Goal: Information Seeking & Learning: Learn about a topic

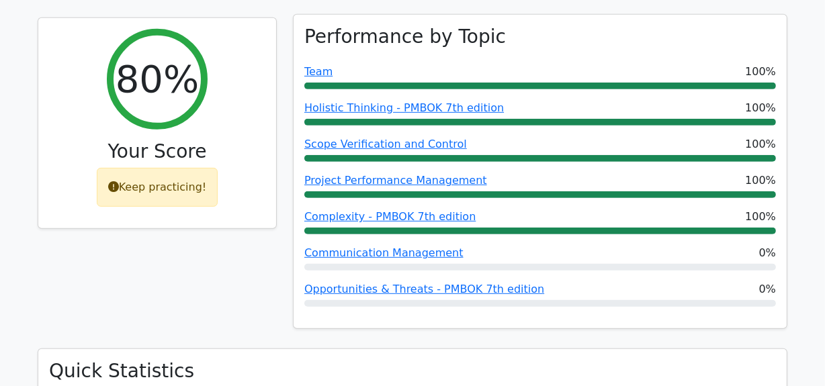
scroll to position [611, 0]
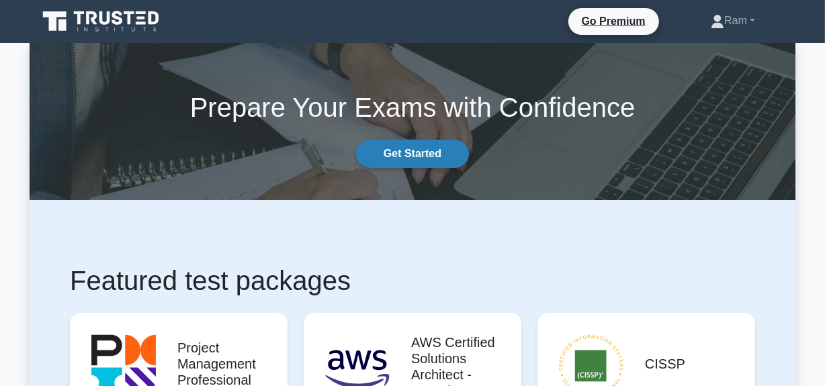
click at [451, 146] on link "Get Started" at bounding box center [412, 154] width 113 height 28
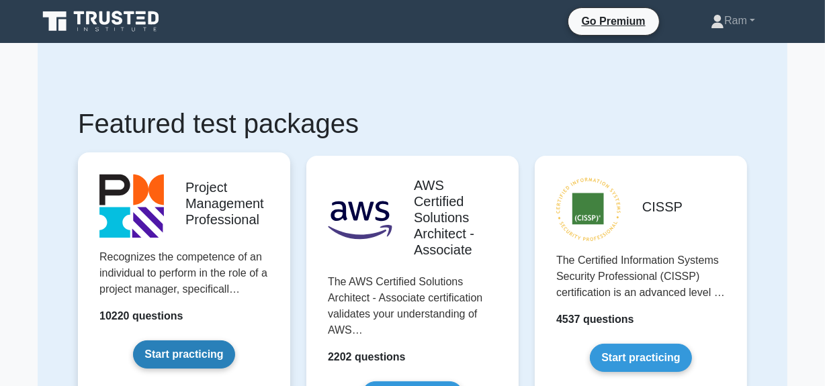
scroll to position [122, 0]
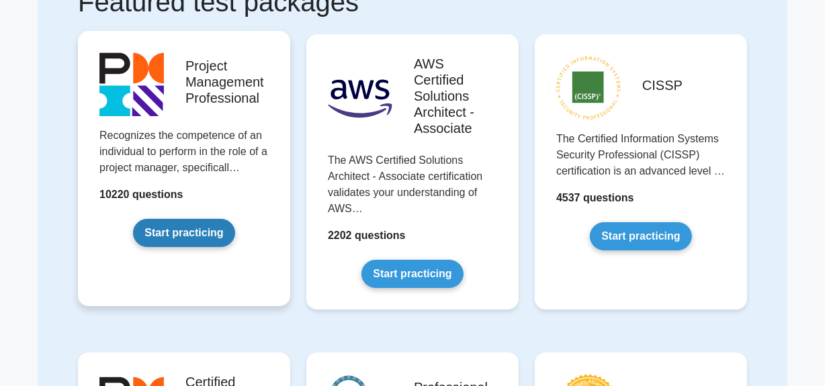
click at [175, 237] on link "Start practicing" at bounding box center [183, 233] width 101 height 28
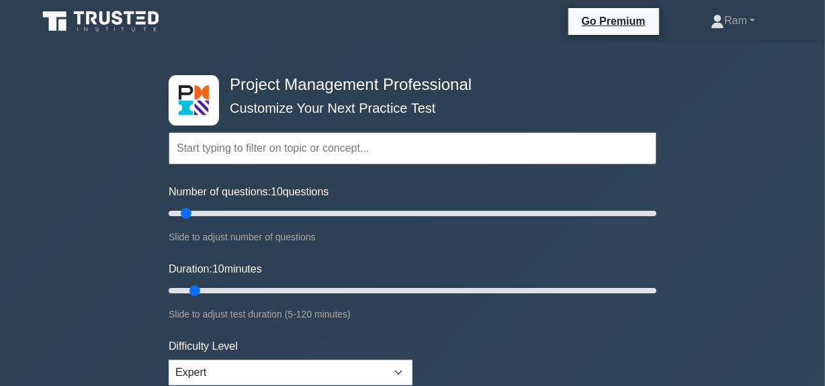
click at [265, 147] on input "text" at bounding box center [413, 148] width 488 height 32
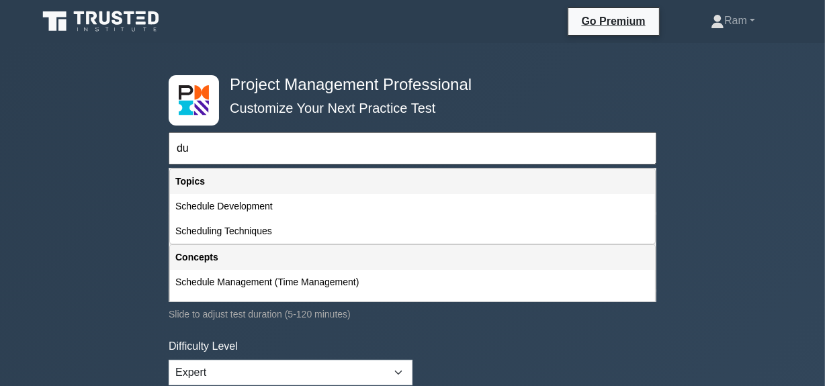
type input "d"
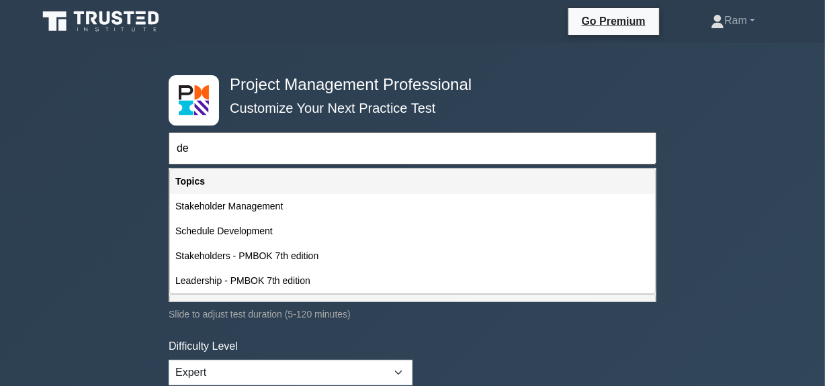
type input "d"
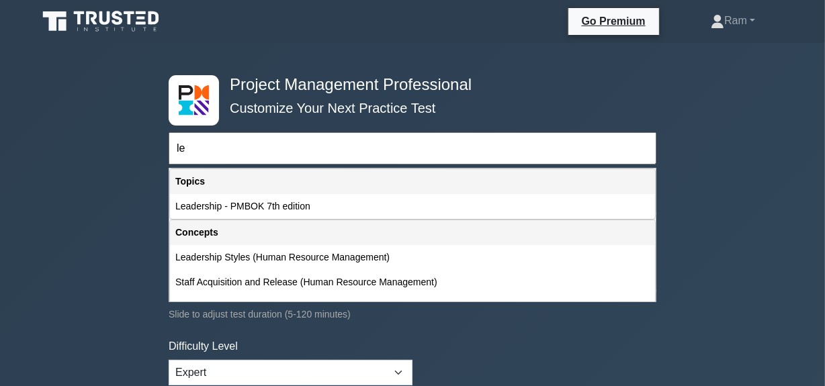
type input "l"
type input "d"
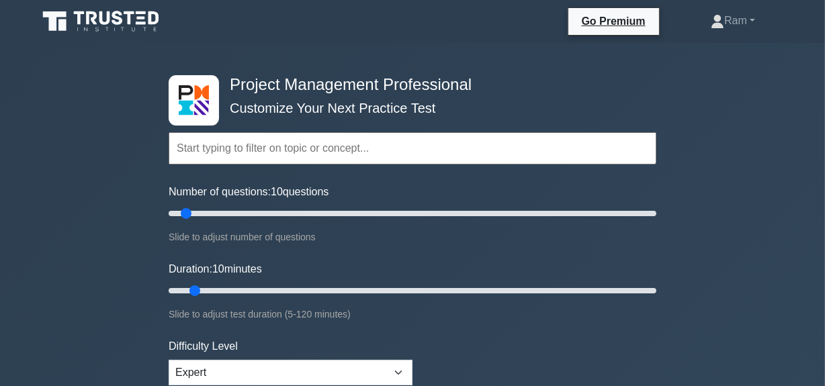
click at [203, 148] on input "text" at bounding box center [413, 148] width 488 height 32
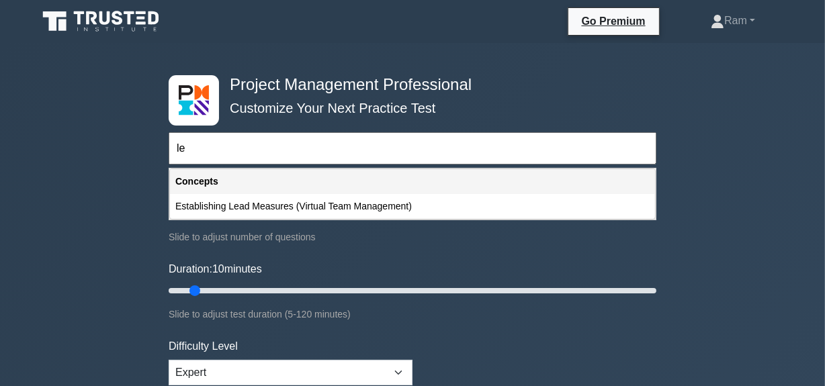
type input "l"
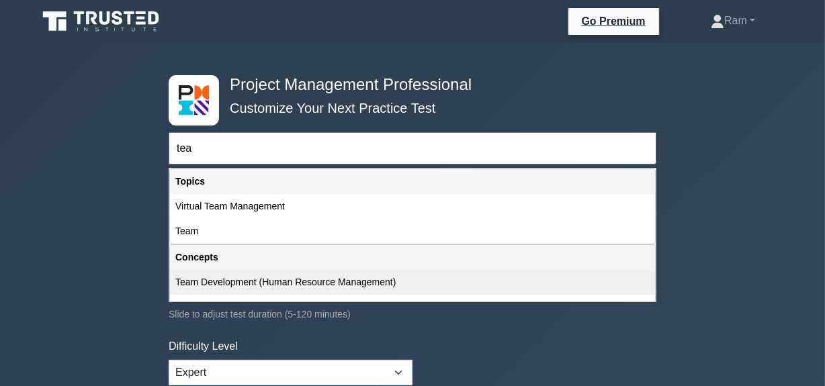
click at [218, 284] on div "Team Development (Human Resource Management)" at bounding box center [412, 282] width 485 height 25
type input "Team Development (Human Resource Management)"
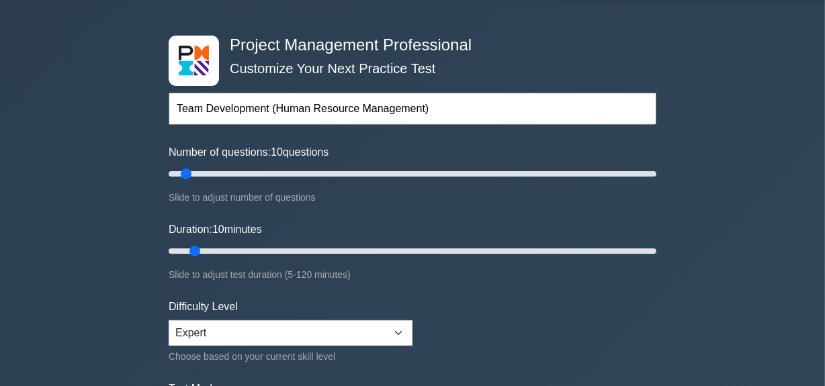
scroll to position [60, 0]
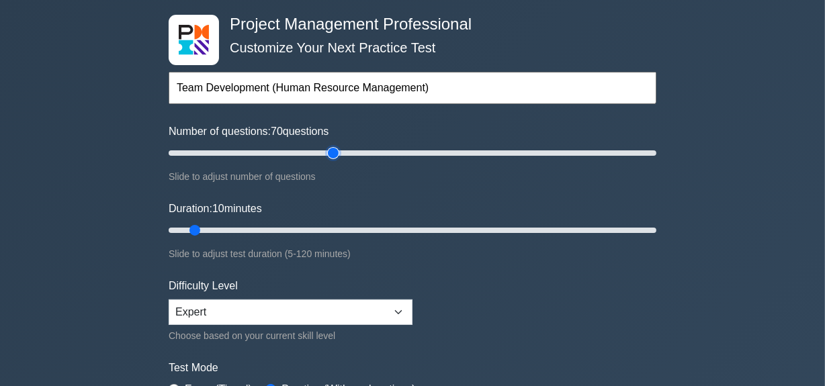
type input "70"
click at [328, 151] on input "Number of questions: 70 questions" at bounding box center [413, 153] width 488 height 16
click at [310, 152] on input "Number of questions: 60 questions" at bounding box center [413, 153] width 488 height 16
click at [283, 147] on input "Number of questions: 60 questions" at bounding box center [413, 153] width 488 height 16
click at [252, 153] on input "Number of questions: 50 questions" at bounding box center [413, 153] width 488 height 16
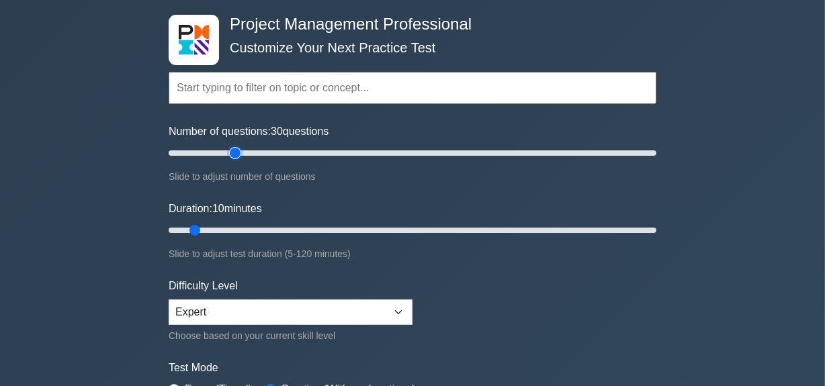
type input "30"
click at [236, 154] on input "Number of questions: 30 questions" at bounding box center [413, 153] width 488 height 16
click at [251, 228] on input "Duration: 10 minutes" at bounding box center [413, 230] width 488 height 16
type input "30"
click at [283, 224] on input "Duration: 25 minutes" at bounding box center [413, 230] width 488 height 16
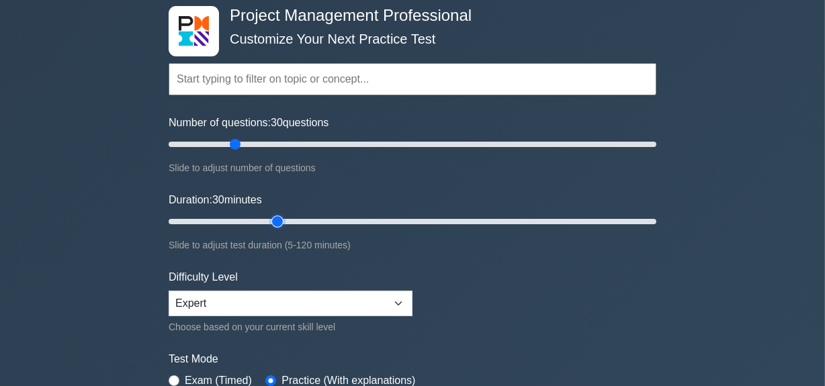
scroll to position [366, 0]
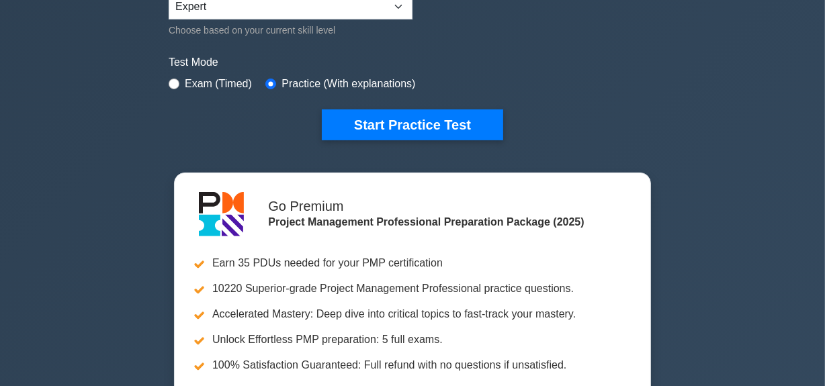
drag, startPoint x: 380, startPoint y: 122, endPoint x: 356, endPoint y: 169, distance: 53.2
click at [380, 121] on button "Start Practice Test" at bounding box center [412, 124] width 181 height 31
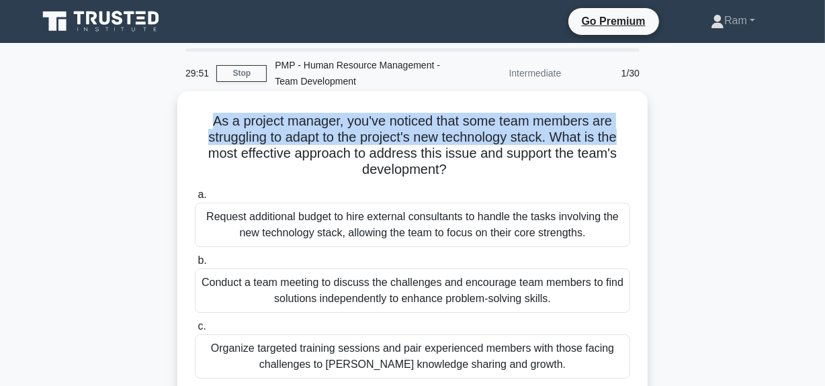
drag, startPoint x: 207, startPoint y: 119, endPoint x: 647, endPoint y: 130, distance: 440.1
click at [647, 130] on div "As a project manager, you've noticed that some team members are struggling to a…" at bounding box center [412, 288] width 470 height 394
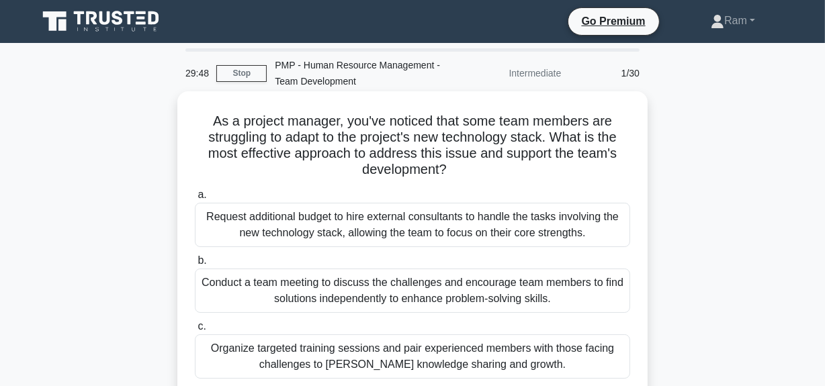
click at [537, 163] on h5 "As a project manager, you've noticed that some team members are struggling to a…" at bounding box center [412, 146] width 438 height 66
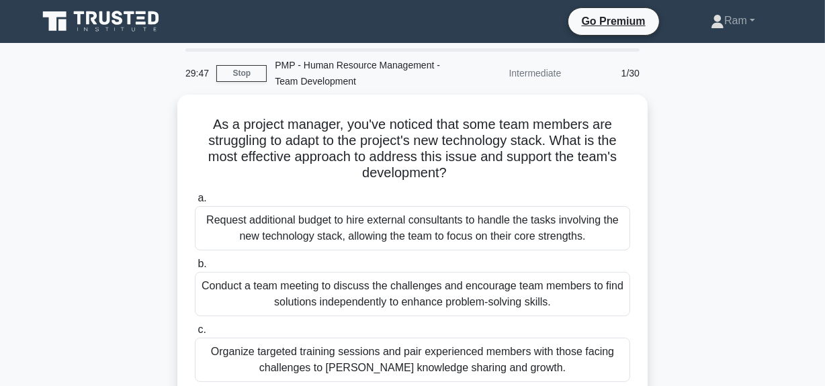
drag, startPoint x: 562, startPoint y: 140, endPoint x: 683, endPoint y: 174, distance: 125.7
click at [683, 174] on div "As a project manager, you've noticed that some team members are struggling to a…" at bounding box center [413, 300] width 766 height 410
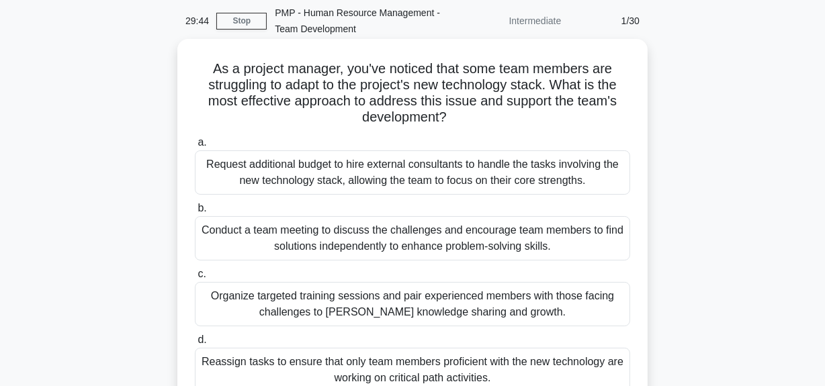
scroll to position [122, 0]
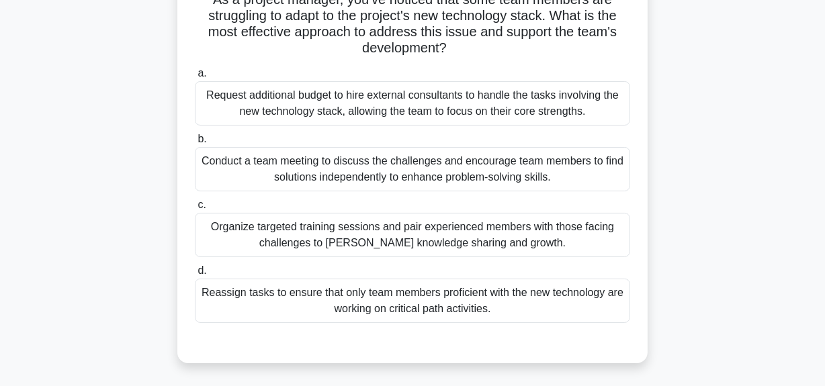
click at [471, 169] on div "Conduct a team meeting to discuss the challenges and encourage team members to …" at bounding box center [412, 169] width 435 height 44
click at [195, 144] on input "b. Conduct a team meeting to discuss the challenges and encourage team members …" at bounding box center [195, 139] width 0 height 9
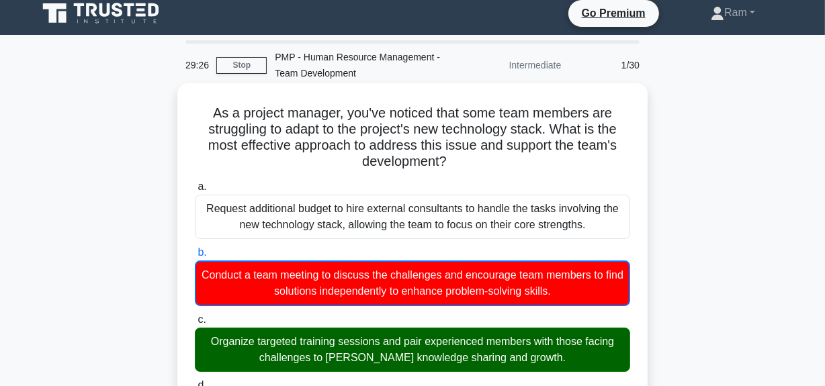
scroll to position [0, 0]
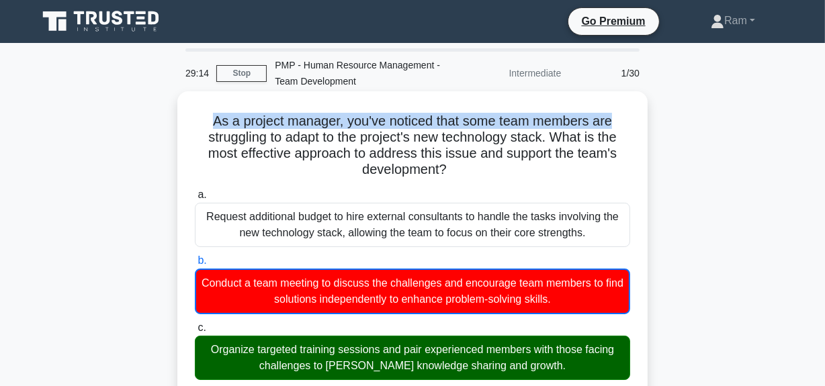
drag, startPoint x: 208, startPoint y: 123, endPoint x: 631, endPoint y: 109, distance: 423.4
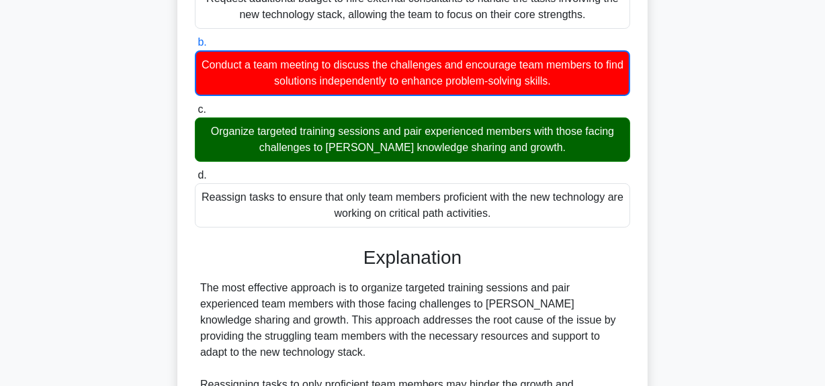
scroll to position [366, 0]
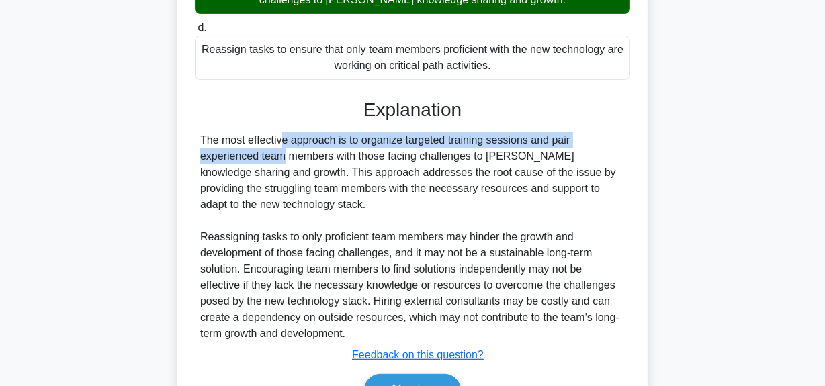
drag, startPoint x: 199, startPoint y: 143, endPoint x: 590, endPoint y: 128, distance: 391.9
click at [590, 128] on div "Explanation The most effective approach is to organize targeted training sessio…" at bounding box center [412, 255] width 435 height 313
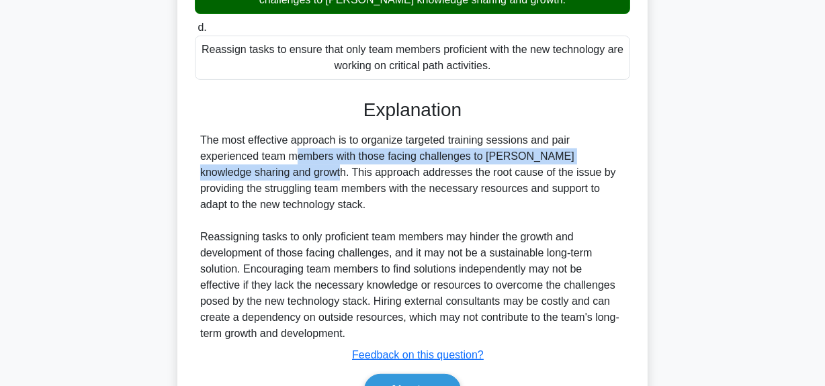
drag, startPoint x: 207, startPoint y: 160, endPoint x: 434, endPoint y: 218, distance: 234.5
click at [682, 161] on div "As a project manager, you've noticed that some team members are struggling to a…" at bounding box center [413, 93] width 766 height 729
drag, startPoint x: 285, startPoint y: 175, endPoint x: 474, endPoint y: 221, distance: 194.4
click at [481, 211] on div "The most effective approach is to organize targeted training sessions and pair …" at bounding box center [412, 237] width 425 height 210
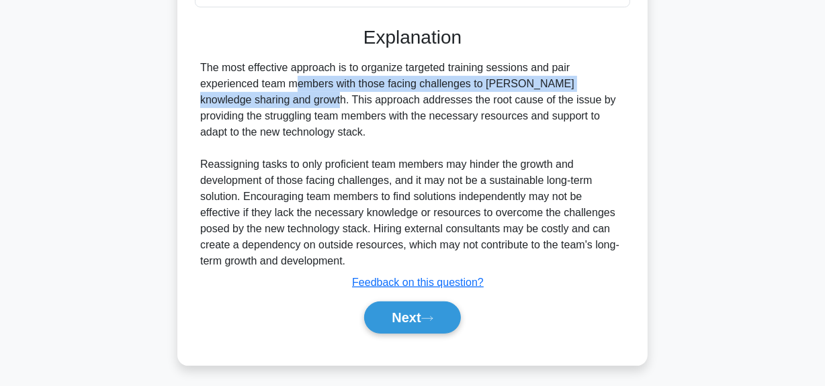
scroll to position [443, 0]
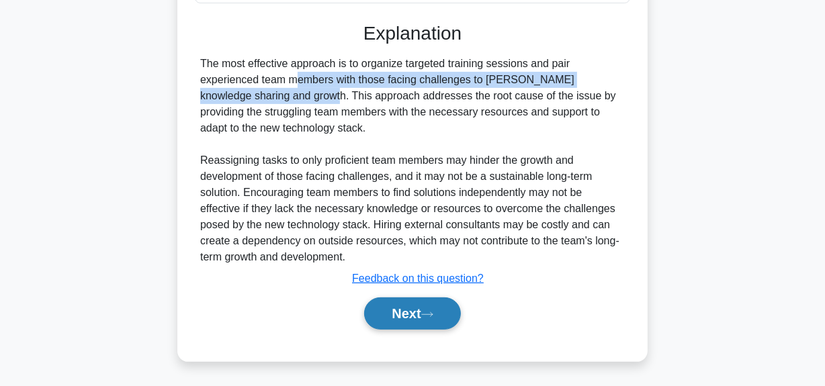
click at [404, 306] on button "Next" at bounding box center [412, 314] width 96 height 32
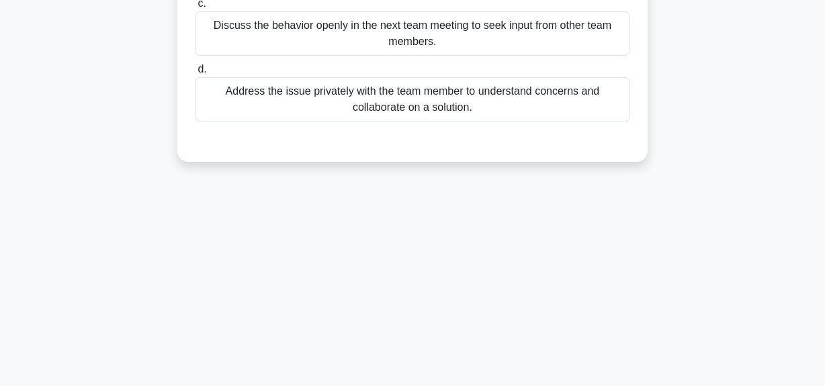
scroll to position [94, 0]
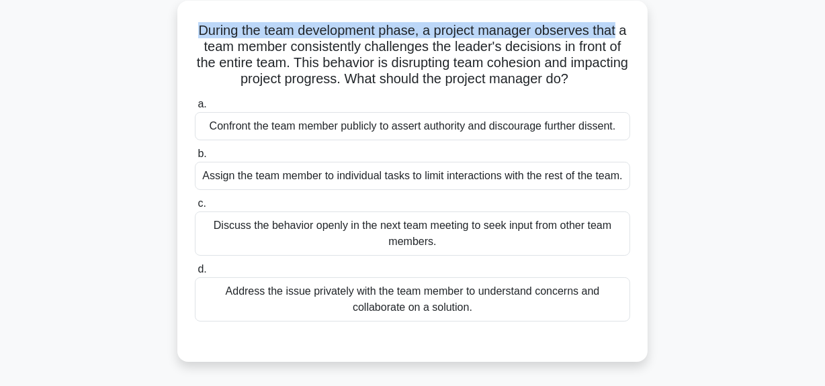
drag, startPoint x: 195, startPoint y: 25, endPoint x: 648, endPoint y: 37, distance: 452.9
click at [648, 37] on div "During the team development phase, a project manager observes that a team membe…" at bounding box center [413, 190] width 766 height 378
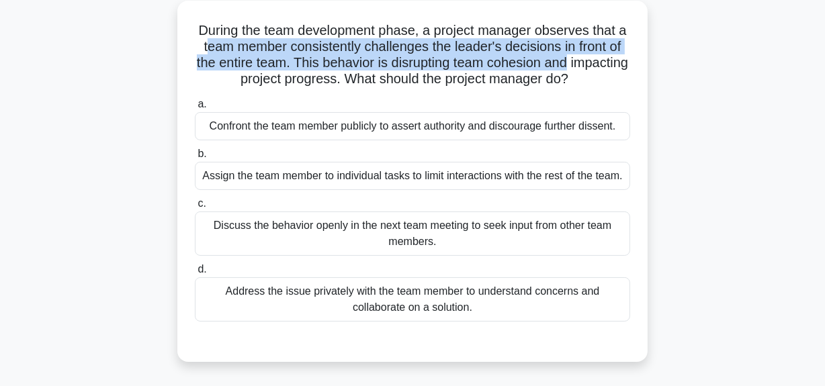
drag, startPoint x: 219, startPoint y: 46, endPoint x: 656, endPoint y: 67, distance: 437.8
click at [656, 67] on div "During the team development phase, a project manager observes that a team membe…" at bounding box center [413, 190] width 766 height 378
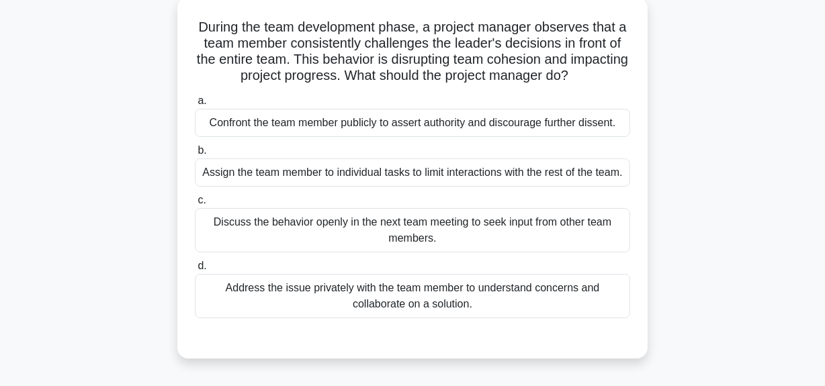
click at [584, 75] on icon ".spinner_0XTQ{transform-origin:center;animation:spinner_y6GP .75s linear infini…" at bounding box center [576, 77] width 16 height 16
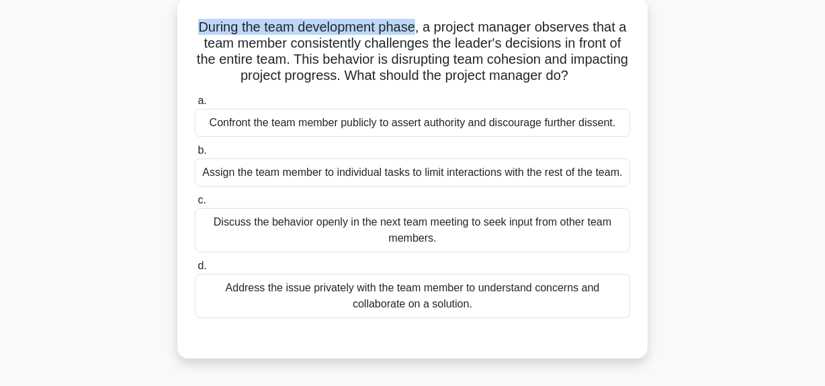
drag, startPoint x: 200, startPoint y: 26, endPoint x: 423, endPoint y: 27, distance: 223.0
click at [423, 27] on h5 "During the team development phase, a project manager observes that a team membe…" at bounding box center [412, 52] width 438 height 66
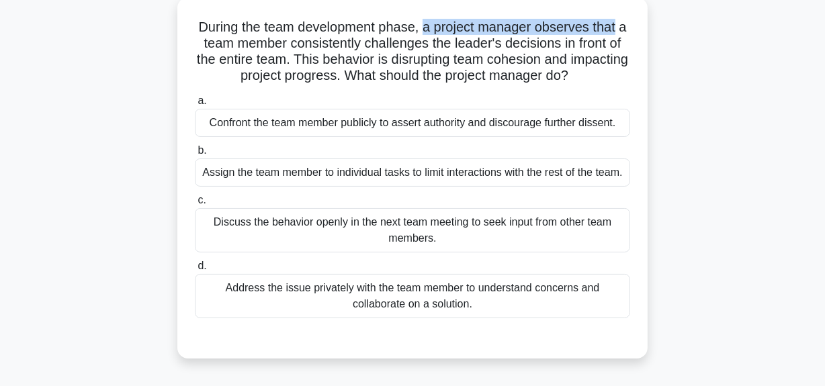
drag, startPoint x: 430, startPoint y: 31, endPoint x: 626, endPoint y: 26, distance: 196.2
click at [626, 26] on h5 "During the team development phase, a project manager observes that a team membe…" at bounding box center [412, 52] width 438 height 66
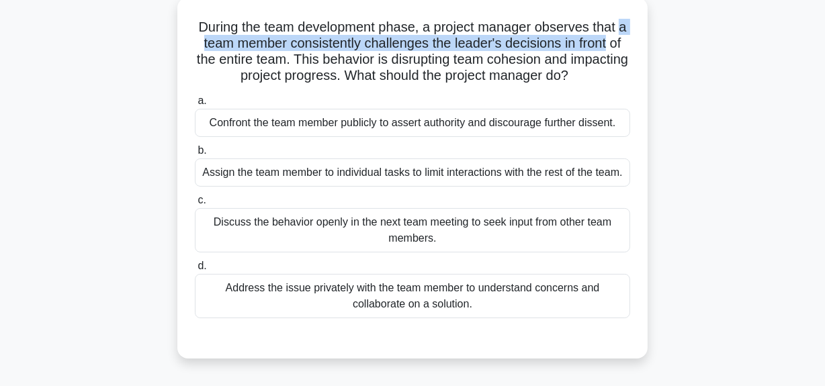
drag, startPoint x: 199, startPoint y: 44, endPoint x: 631, endPoint y: 52, distance: 432.7
click at [639, 39] on div "During the team development phase, a project manager observes that a team membe…" at bounding box center [412, 178] width 459 height 351
click at [459, 48] on h5 "During the team development phase, a project manager observes that a team membe…" at bounding box center [412, 52] width 438 height 66
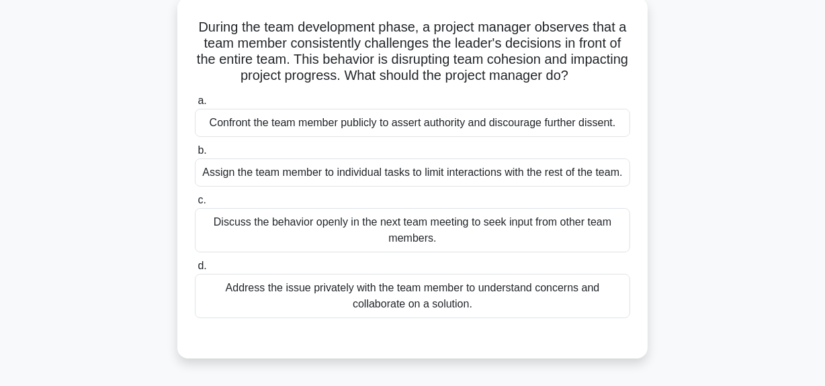
click at [439, 58] on h5 "During the team development phase, a project manager observes that a team membe…" at bounding box center [412, 52] width 438 height 66
drag, startPoint x: 450, startPoint y: 45, endPoint x: 633, endPoint y: 57, distance: 183.8
click at [653, 42] on div "During the team development phase, a project manager observes that a team membe…" at bounding box center [413, 190] width 766 height 378
drag, startPoint x: 218, startPoint y: 58, endPoint x: 345, endPoint y: 58, distance: 127.0
click at [345, 58] on h5 "During the team development phase, a project manager observes that a team membe…" at bounding box center [412, 52] width 438 height 66
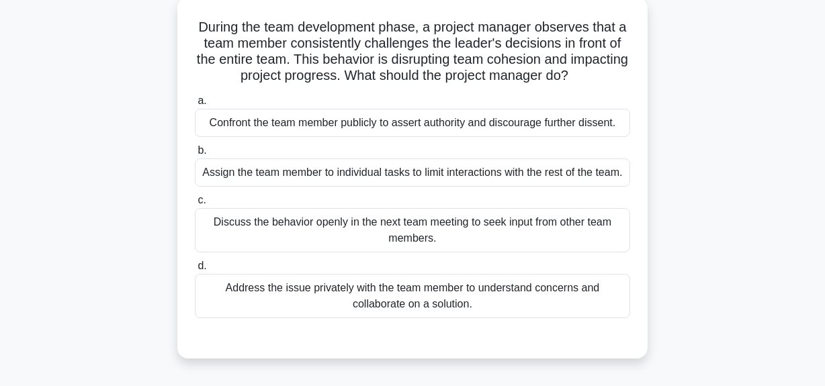
click at [423, 60] on h5 "During the team development phase, a project manager observes that a team membe…" at bounding box center [412, 52] width 438 height 66
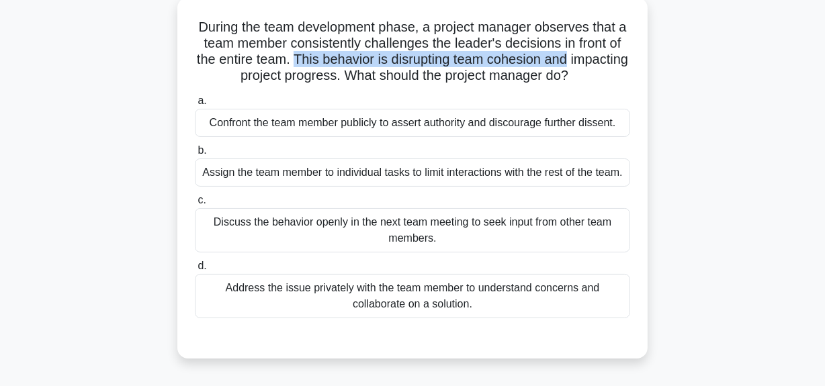
drag, startPoint x: 334, startPoint y: 57, endPoint x: 633, endPoint y: 60, distance: 299.6
click at [633, 60] on div "During the team development phase, a project manager observes that a team membe…" at bounding box center [412, 178] width 459 height 351
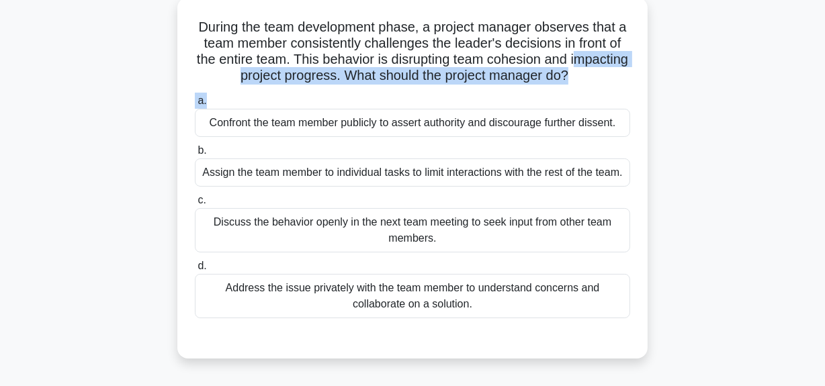
drag, startPoint x: 204, startPoint y: 80, endPoint x: 640, endPoint y: 94, distance: 436.2
click at [640, 94] on div "During the team development phase, a project manager observes that a team membe…" at bounding box center [412, 178] width 459 height 351
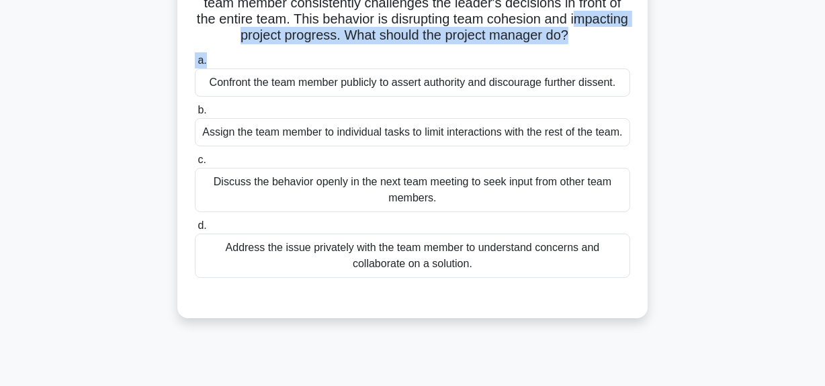
scroll to position [155, 0]
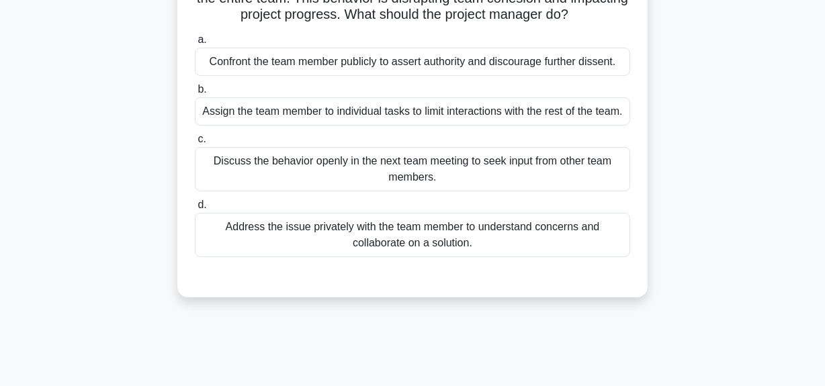
click at [383, 245] on div "Address the issue privately with the team member to understand concerns and col…" at bounding box center [412, 235] width 435 height 44
click at [195, 210] on input "d. Address the issue privately with the team member to understand concerns and …" at bounding box center [195, 205] width 0 height 9
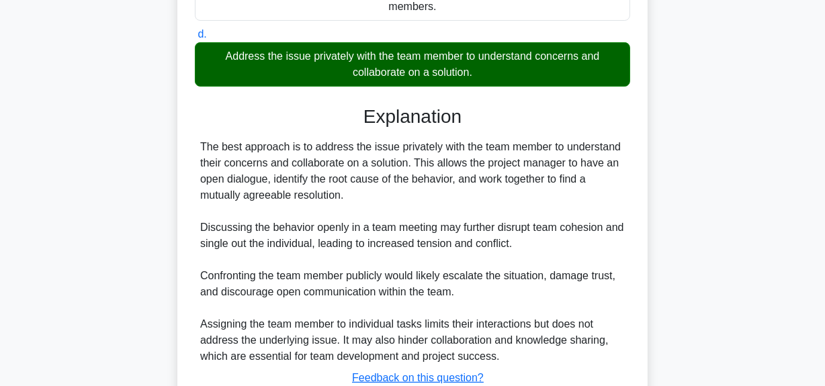
scroll to position [441, 0]
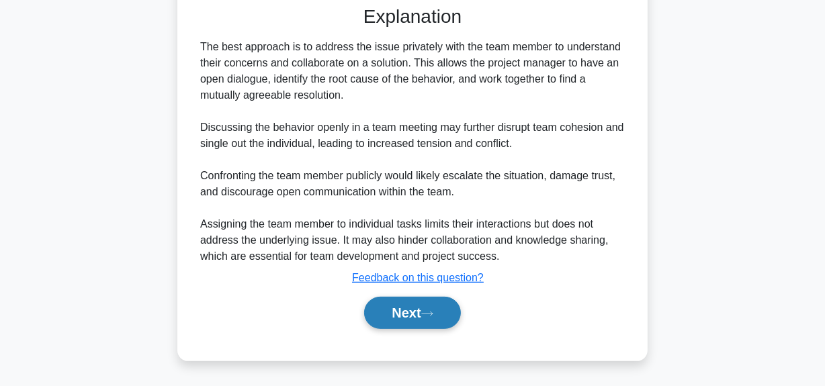
click at [406, 312] on button "Next" at bounding box center [412, 313] width 96 height 32
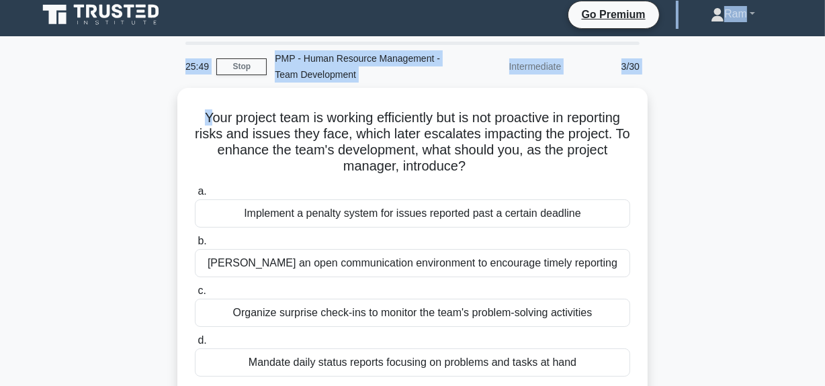
scroll to position [0, 0]
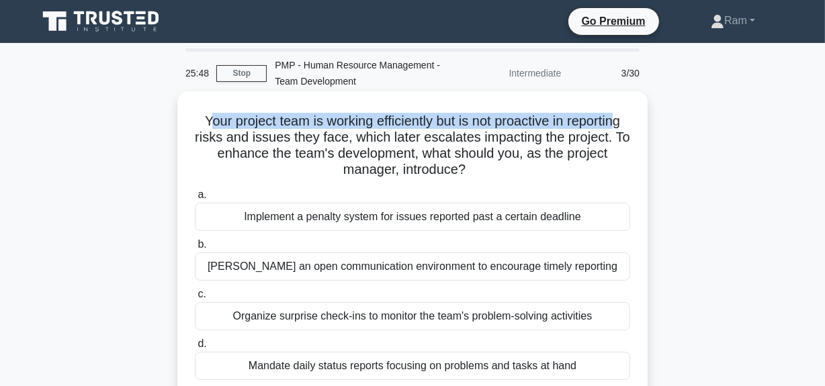
drag, startPoint x: 201, startPoint y: 28, endPoint x: 620, endPoint y: 118, distance: 428.9
click at [620, 118] on h5 "Your project team is working efficiently but is not proactive in reporting risk…" at bounding box center [412, 146] width 438 height 66
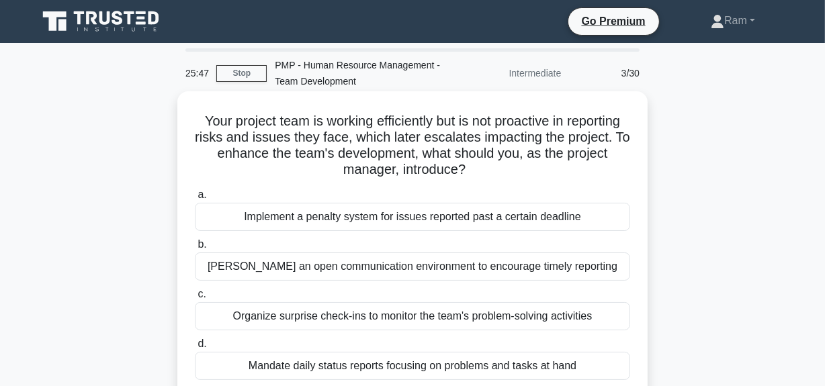
click at [257, 148] on h5 "Your project team is working efficiently but is not proactive in reporting risk…" at bounding box center [412, 146] width 438 height 66
drag, startPoint x: 441, startPoint y: 121, endPoint x: 496, endPoint y: 139, distance: 58.0
click at [637, 122] on div "Your project team is working efficiently but is not proactive in reporting risk…" at bounding box center [412, 256] width 459 height 318
drag, startPoint x: 205, startPoint y: 140, endPoint x: 345, endPoint y: 137, distance: 139.8
click at [345, 137] on h5 "Your project team is working efficiently but is not proactive in reporting risk…" at bounding box center [412, 146] width 438 height 66
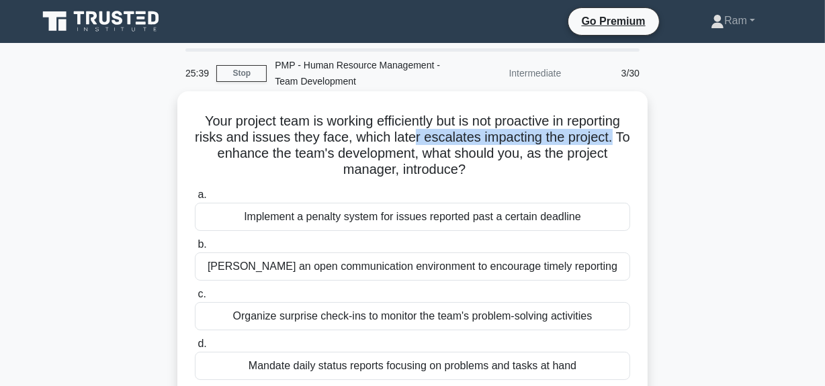
drag, startPoint x: 428, startPoint y: 140, endPoint x: 369, endPoint y: 156, distance: 60.6
click at [623, 142] on h5 "Your project team is working efficiently but is not proactive in reporting risk…" at bounding box center [412, 146] width 438 height 66
drag, startPoint x: 218, startPoint y: 152, endPoint x: 455, endPoint y: 181, distance: 239.0
click at [622, 163] on h5 "Your project team is working efficiently but is not proactive in reporting risk…" at bounding box center [412, 146] width 438 height 66
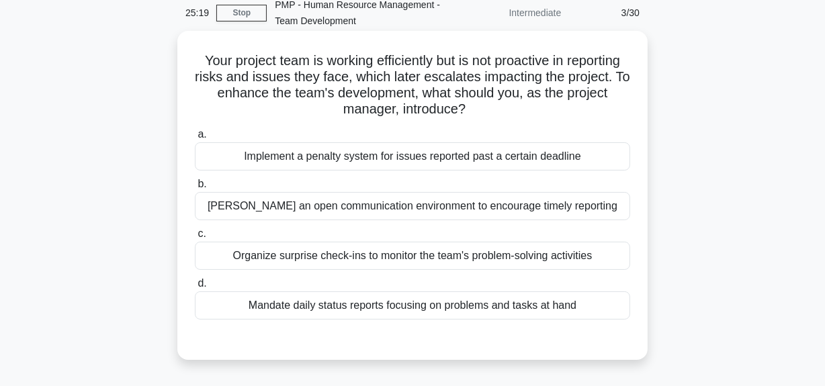
click at [346, 205] on div "Foster an open communication environment to encourage timely reporting" at bounding box center [412, 206] width 435 height 28
click at [195, 189] on input "b. Foster an open communication environment to encourage timely reporting" at bounding box center [195, 184] width 0 height 9
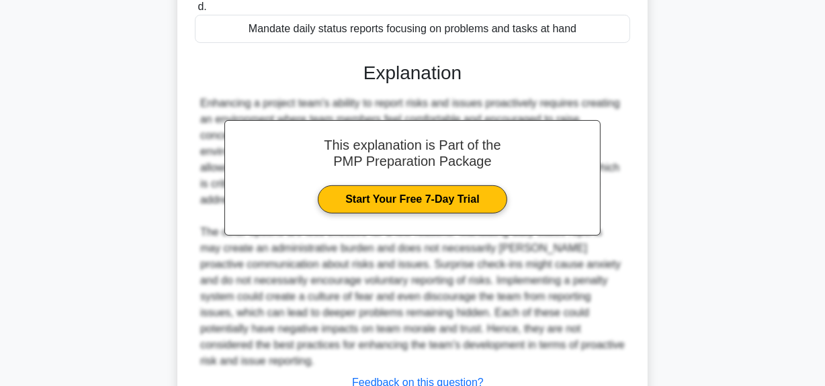
scroll to position [425, 0]
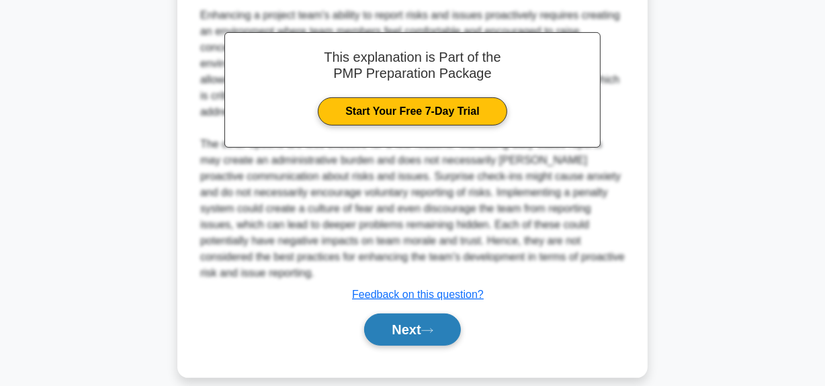
click at [416, 314] on button "Next" at bounding box center [412, 330] width 96 height 32
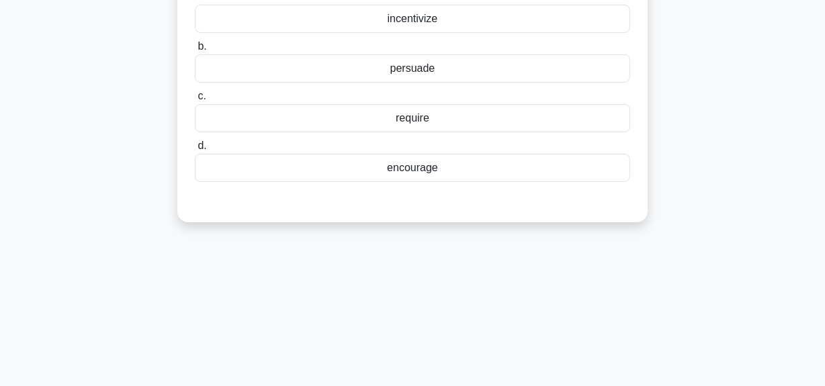
scroll to position [34, 0]
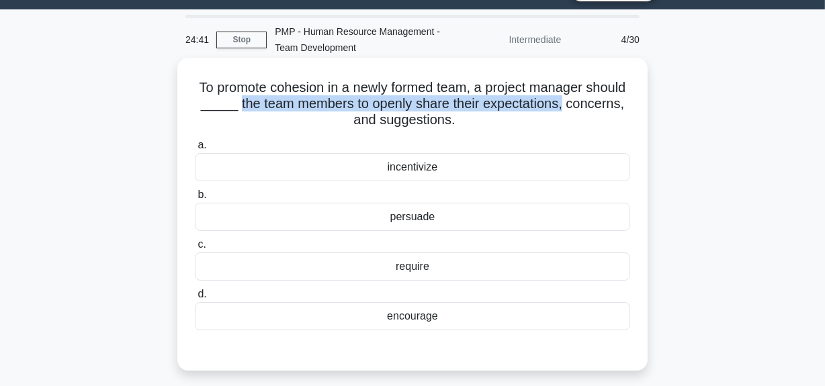
drag, startPoint x: 288, startPoint y: 103, endPoint x: 619, endPoint y: 107, distance: 330.5
click at [619, 107] on h5 "To promote cohesion in a newly formed team, a project manager should _____ the …" at bounding box center [412, 104] width 438 height 50
drag, startPoint x: 321, startPoint y: 125, endPoint x: 551, endPoint y: 123, distance: 229.7
click at [551, 123] on h5 "To promote cohesion in a newly formed team, a project manager should _____ the …" at bounding box center [412, 104] width 438 height 50
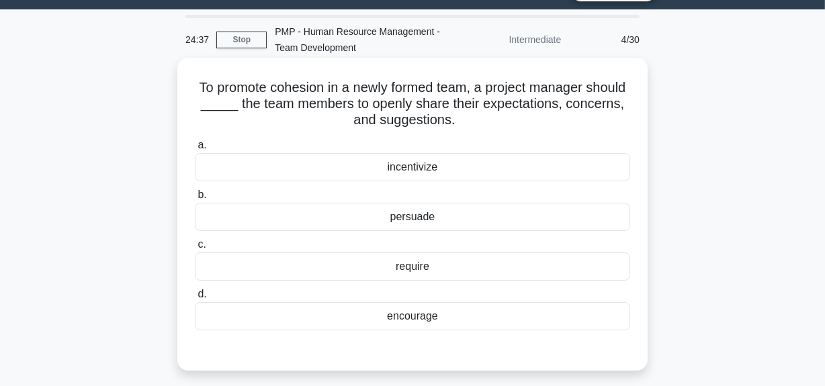
click at [384, 317] on div "encourage" at bounding box center [412, 316] width 435 height 28
click at [195, 299] on input "d. encourage" at bounding box center [195, 294] width 0 height 9
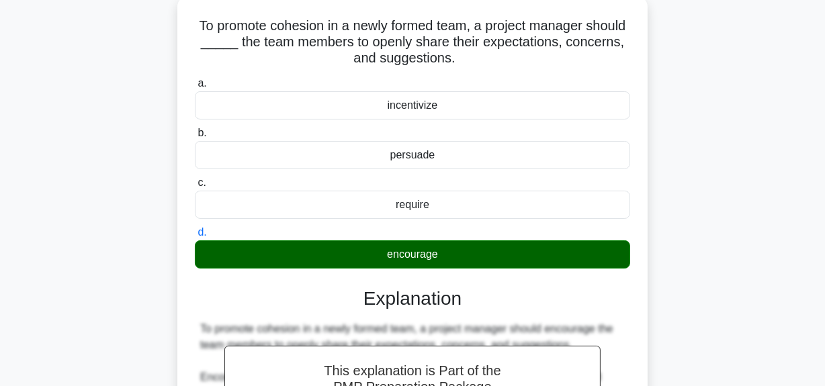
scroll to position [339, 0]
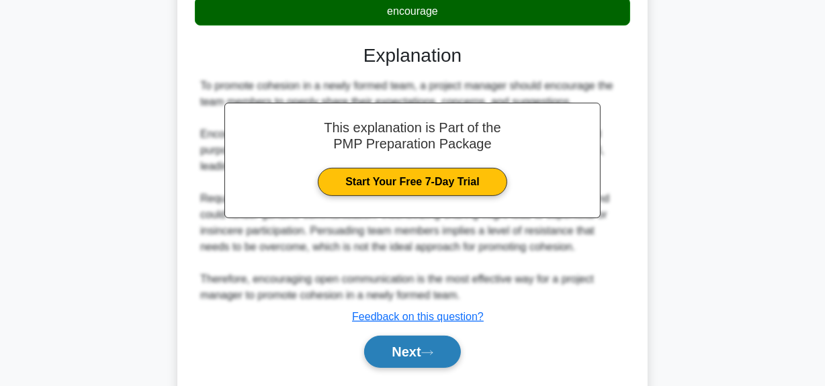
click at [397, 354] on button "Next" at bounding box center [412, 352] width 96 height 32
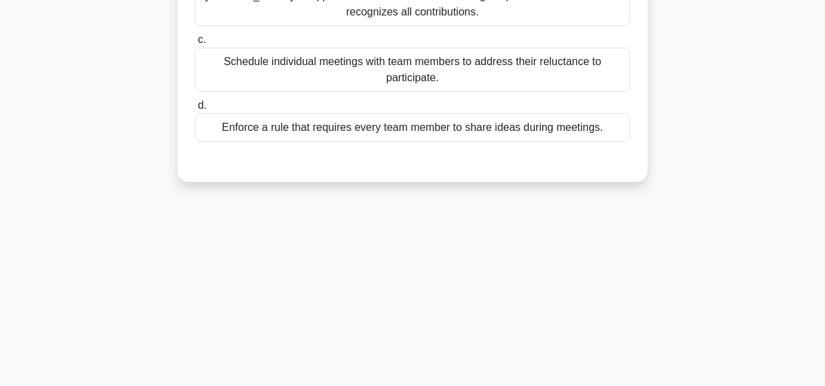
scroll to position [34, 0]
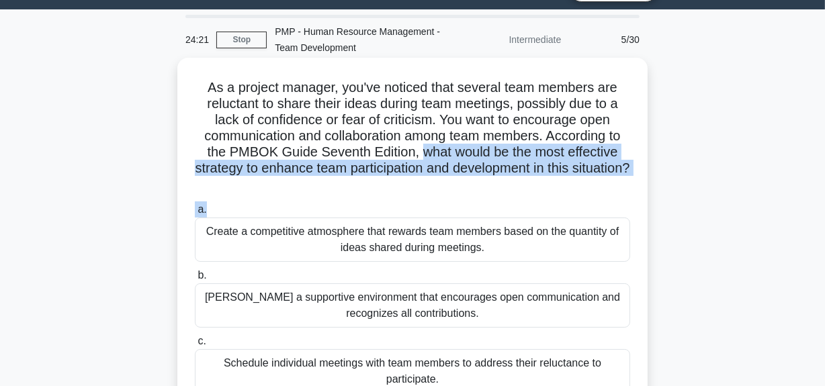
drag, startPoint x: 423, startPoint y: 153, endPoint x: 454, endPoint y: 200, distance: 56.6
click at [454, 200] on div "As a project manager, you've noticed that several team members are reluctant to…" at bounding box center [412, 270] width 459 height 415
click at [461, 200] on div "a. Create a competitive atmosphere that rewards team members based on the quant…" at bounding box center [412, 322] width 451 height 247
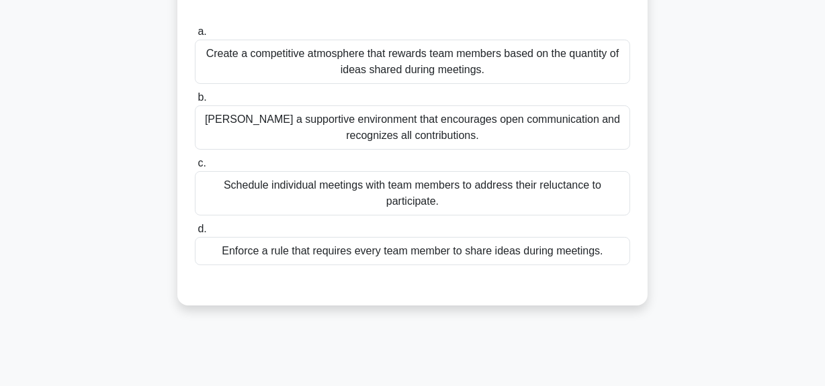
scroll to position [216, 0]
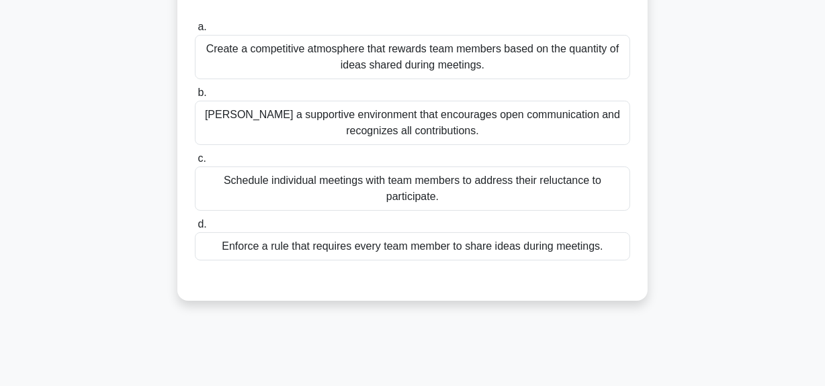
click at [451, 128] on div "Foster a supportive environment that encourages open communication and recogniz…" at bounding box center [412, 123] width 435 height 44
click at [195, 97] on input "b. Foster a supportive environment that encourages open communication and recog…" at bounding box center [195, 93] width 0 height 9
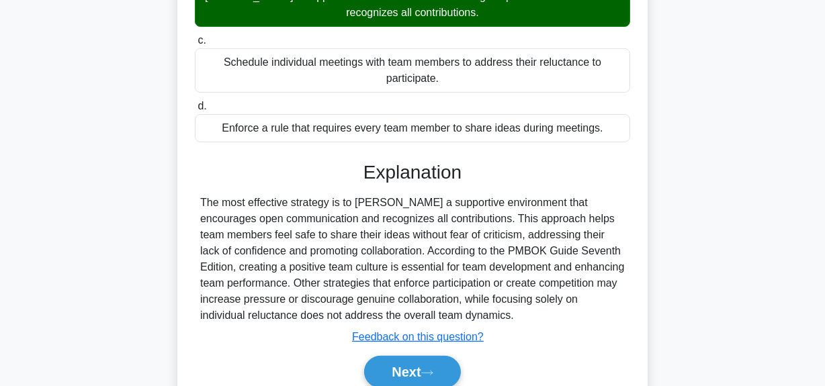
scroll to position [393, 0]
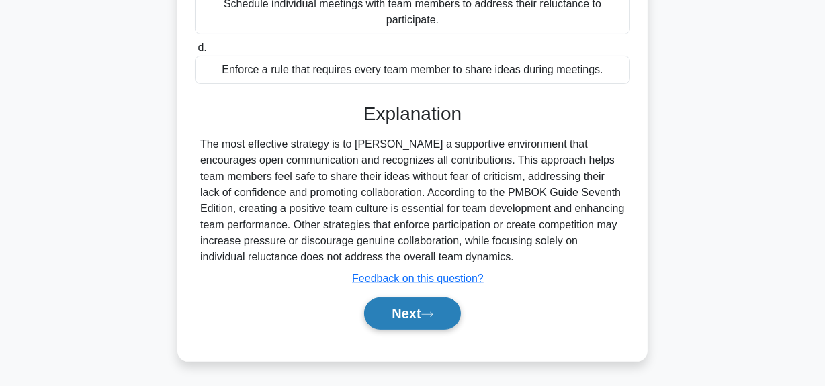
click at [397, 314] on button "Next" at bounding box center [412, 314] width 96 height 32
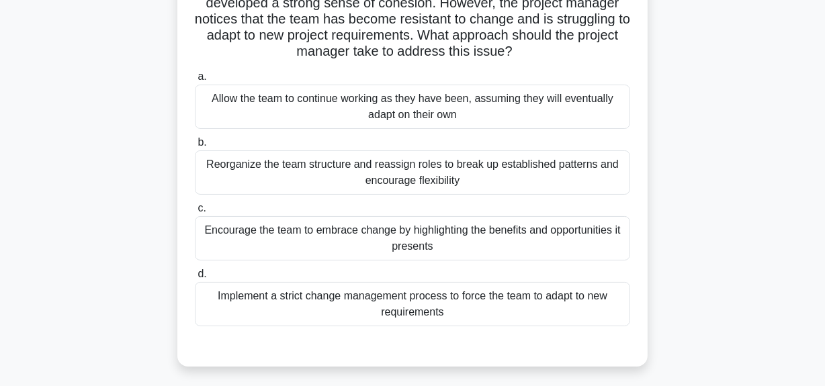
scroll to position [155, 0]
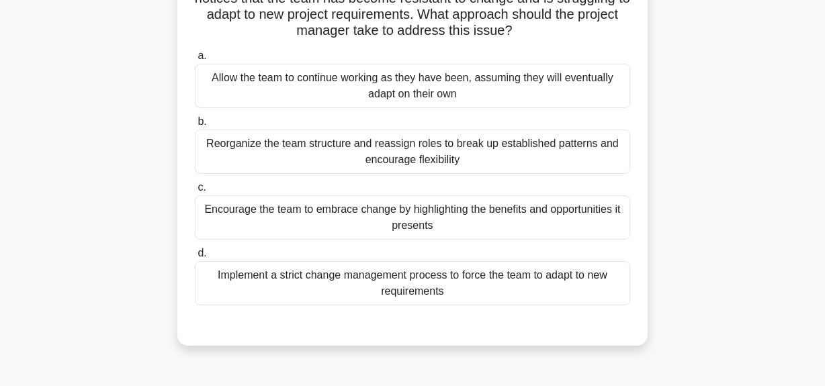
click at [486, 224] on div "Encourage the team to embrace change by highlighting the benefits and opportuni…" at bounding box center [412, 217] width 435 height 44
click at [195, 192] on input "c. Encourage the team to embrace change by highlighting the benefits and opport…" at bounding box center [195, 187] width 0 height 9
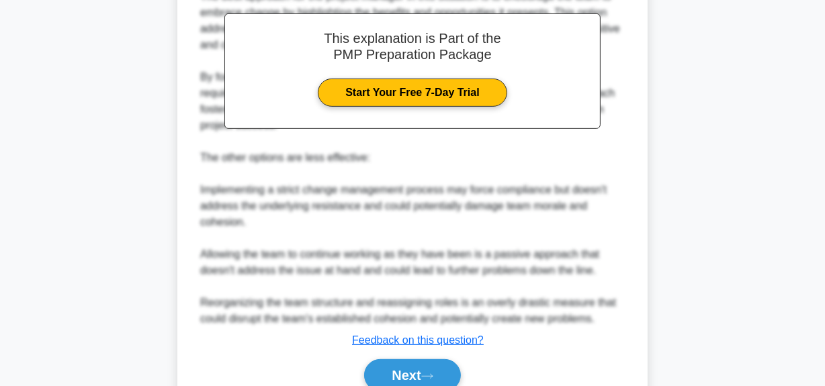
scroll to position [583, 0]
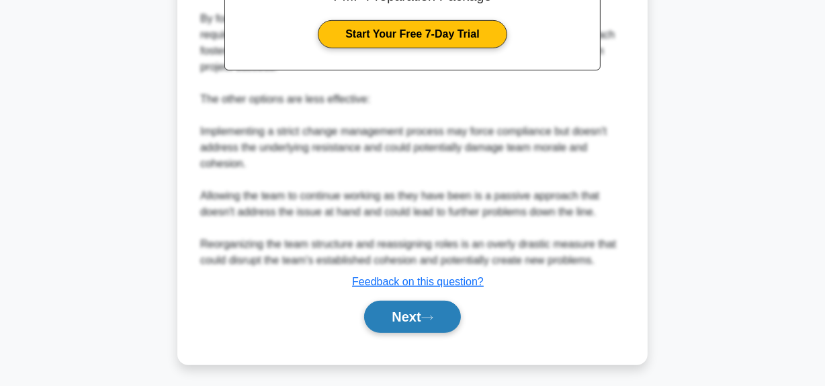
click at [409, 311] on button "Next" at bounding box center [412, 317] width 96 height 32
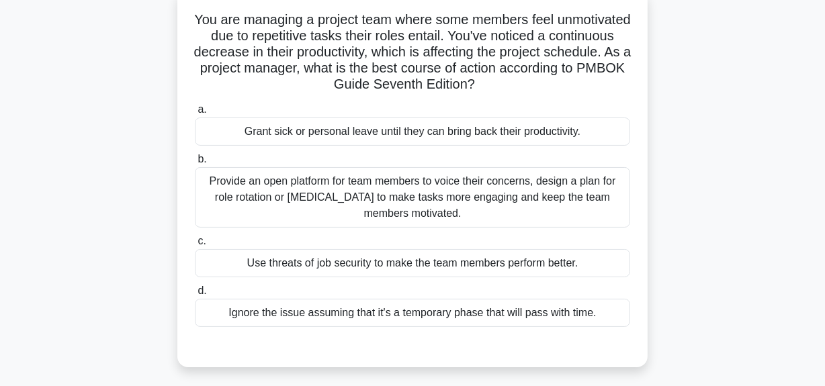
scroll to position [107, 0]
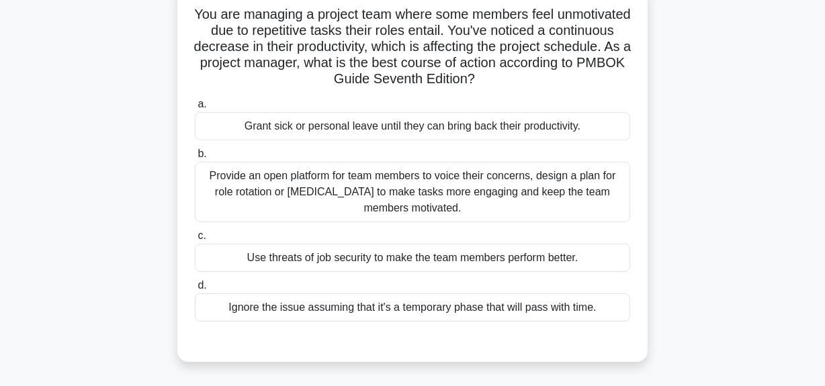
click at [406, 188] on div "Provide an open platform for team members to voice their concerns, design a pla…" at bounding box center [412, 192] width 435 height 60
click at [195, 159] on input "b. Provide an open platform for team members to voice their concerns, design a …" at bounding box center [195, 154] width 0 height 9
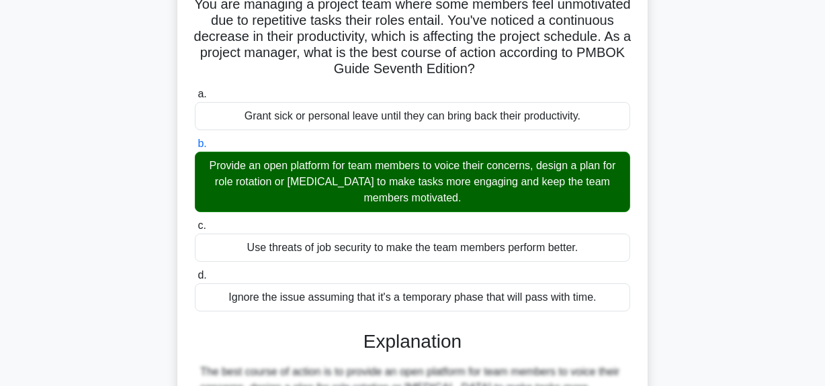
scroll to position [457, 0]
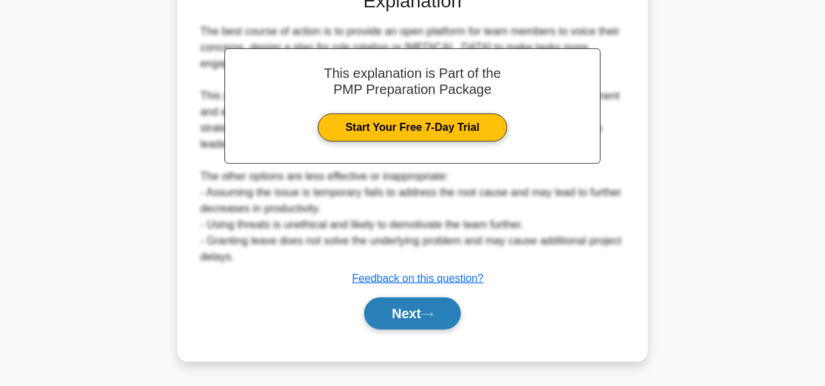
click at [437, 319] on button "Next" at bounding box center [412, 314] width 96 height 32
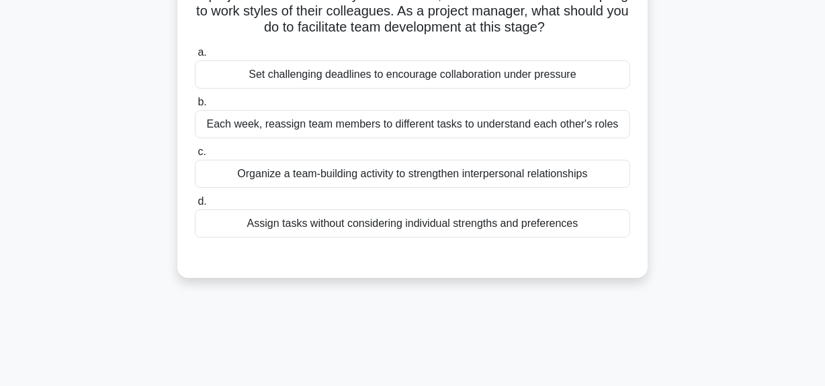
scroll to position [34, 0]
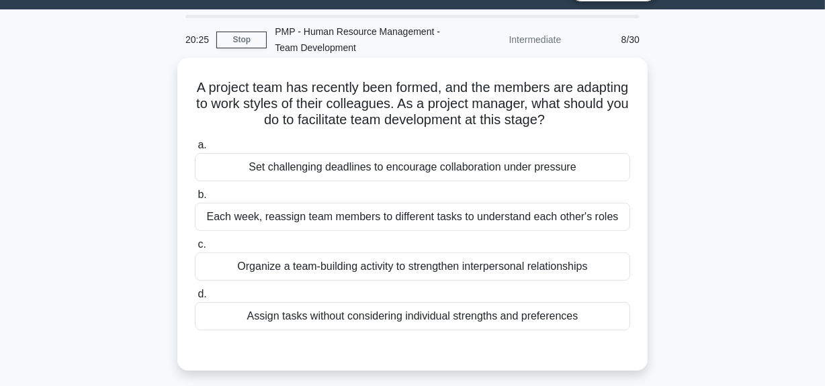
click at [404, 269] on div "Organize a team-building activity to strengthen interpersonal relationships" at bounding box center [412, 267] width 435 height 28
click at [195, 249] on input "c. Organize a team-building activity to strengthen interpersonal relationships" at bounding box center [195, 244] width 0 height 9
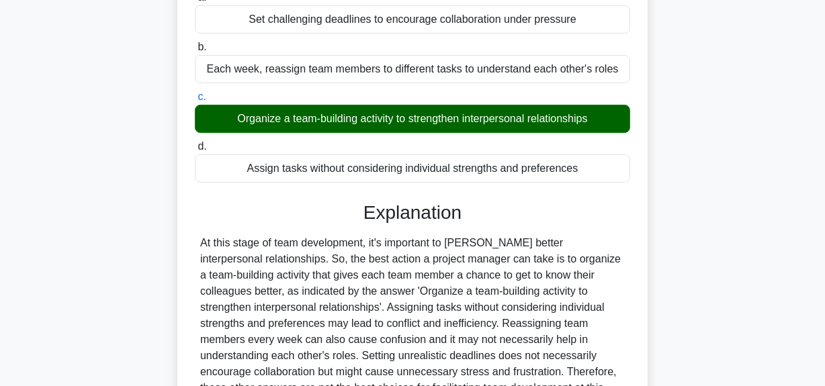
scroll to position [339, 0]
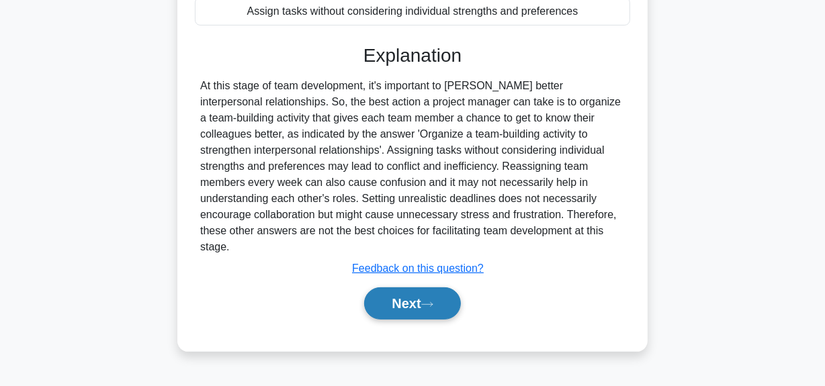
click at [423, 298] on button "Next" at bounding box center [412, 304] width 96 height 32
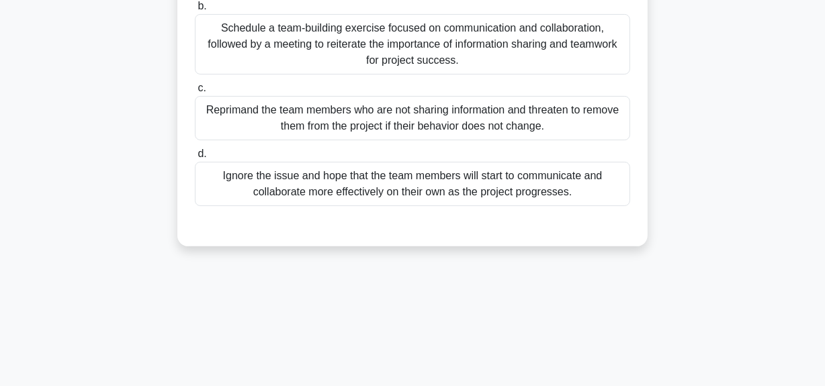
click at [425, 288] on div "20:19 Stop PMP - Human Resource Management - Team Development Intermediate 9/30…" at bounding box center [413, 46] width 766 height 672
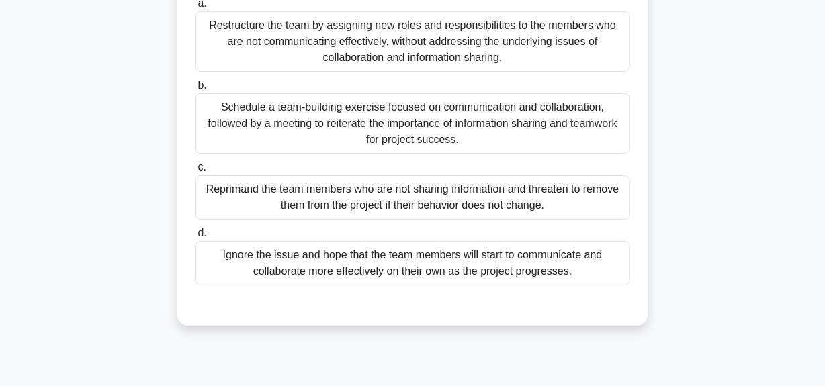
scroll to position [277, 0]
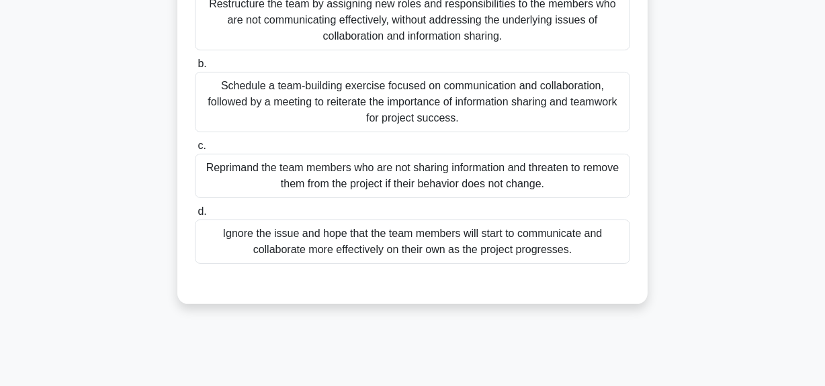
click at [406, 104] on div "Schedule a team-building exercise focused on communication and collaboration, f…" at bounding box center [412, 102] width 435 height 60
click at [195, 69] on input "b. Schedule a team-building exercise focused on communication and collaboration…" at bounding box center [195, 64] width 0 height 9
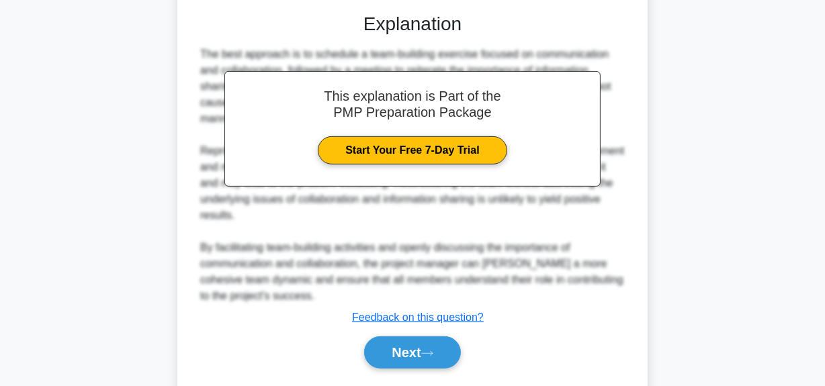
scroll to position [586, 0]
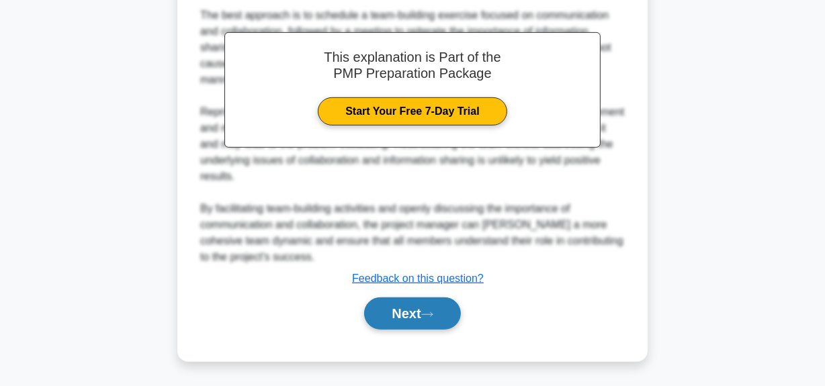
click at [395, 312] on button "Next" at bounding box center [412, 314] width 96 height 32
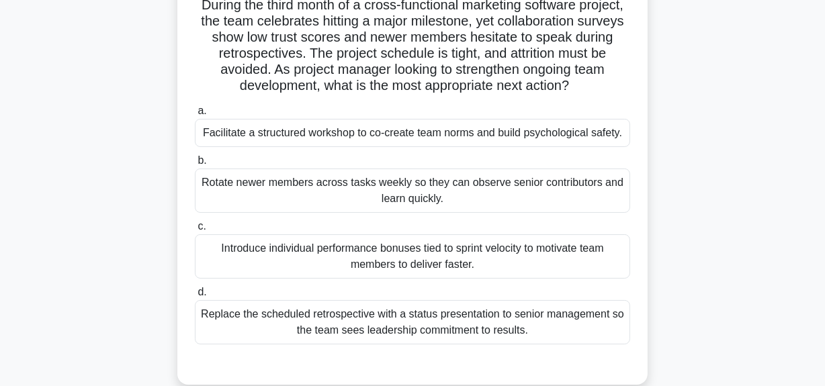
scroll to position [94, 0]
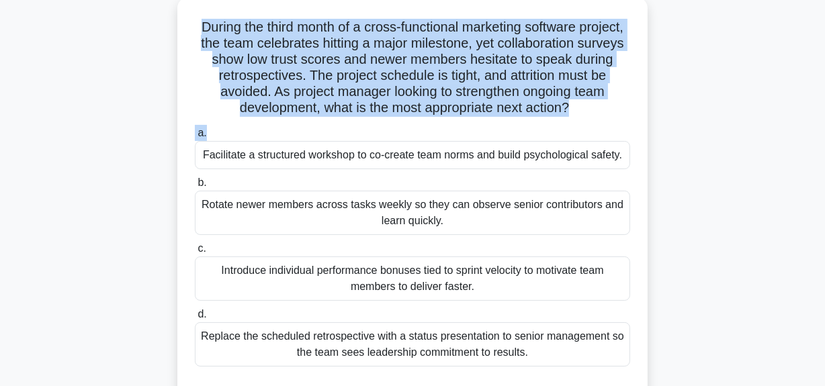
drag, startPoint x: 215, startPoint y: 29, endPoint x: 598, endPoint y: 120, distance: 393.5
click at [598, 120] on div "During the third month of a cross-functional marketing software project, the te…" at bounding box center [412, 202] width 459 height 399
click at [417, 114] on h5 "During the third month of a cross-functional marketing software project, the te…" at bounding box center [412, 68] width 438 height 98
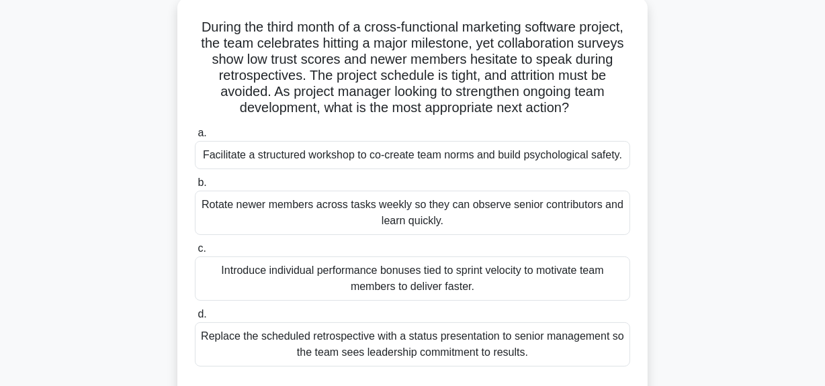
drag, startPoint x: 279, startPoint y: 97, endPoint x: 606, endPoint y: 119, distance: 327.8
click at [606, 119] on div "During the third month of a cross-functional marketing software project, the te…" at bounding box center [412, 202] width 459 height 399
click at [563, 160] on div "Facilitate a structured workshop to co-create team norms and build psychologica…" at bounding box center [412, 155] width 435 height 28
click at [195, 138] on input "a. Facilitate a structured workshop to co-create team norms and build psycholog…" at bounding box center [195, 133] width 0 height 9
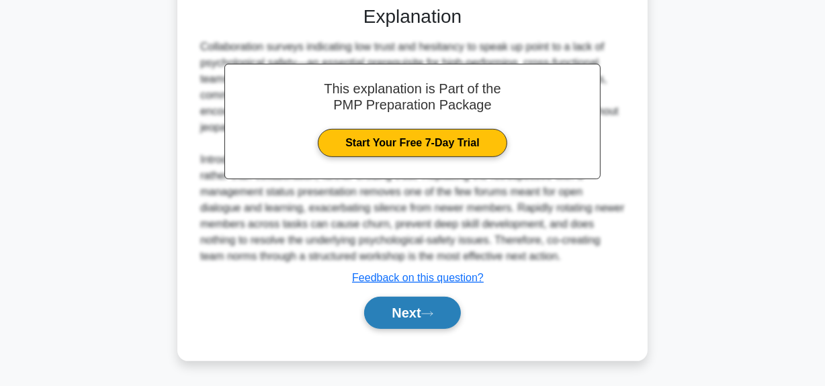
scroll to position [490, 0]
click at [398, 315] on button "Next" at bounding box center [412, 313] width 96 height 32
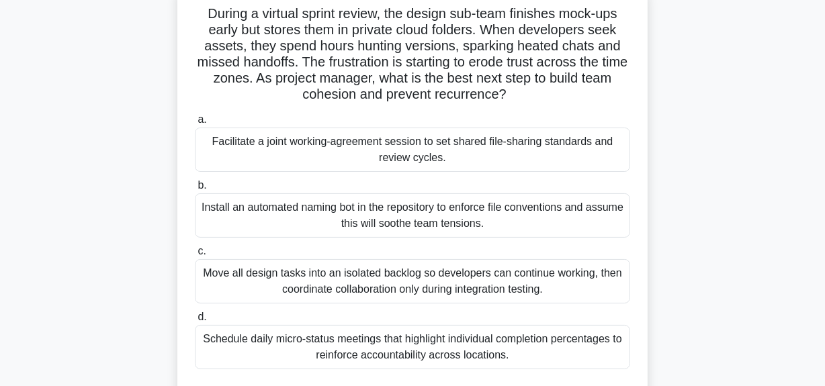
scroll to position [34, 0]
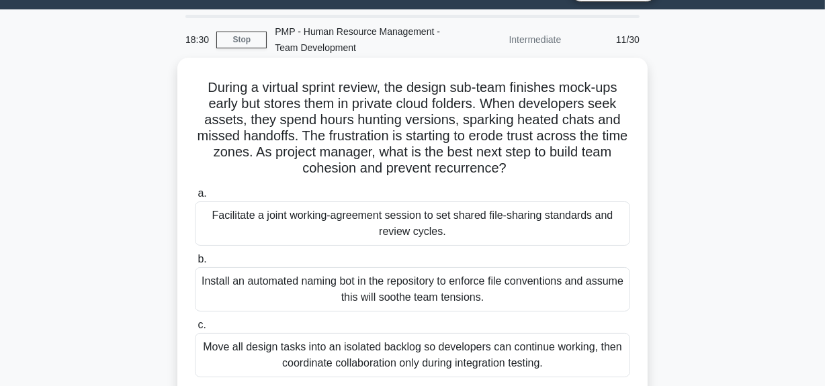
drag, startPoint x: 488, startPoint y: 108, endPoint x: 625, endPoint y: 164, distance: 147.3
click at [625, 164] on h5 "During a virtual sprint review, the design sub-team finishes mock-ups early but…" at bounding box center [412, 128] width 438 height 98
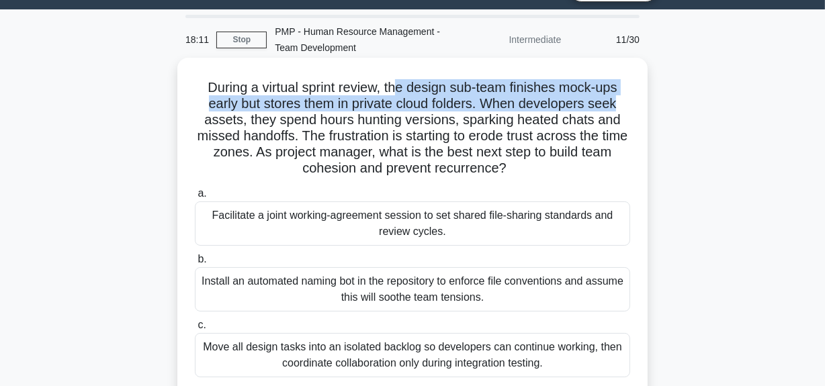
drag, startPoint x: 396, startPoint y: 86, endPoint x: 623, endPoint y: 103, distance: 227.7
click at [623, 103] on h5 "During a virtual sprint review, the design sub-team finishes mock-ups early but…" at bounding box center [412, 128] width 438 height 98
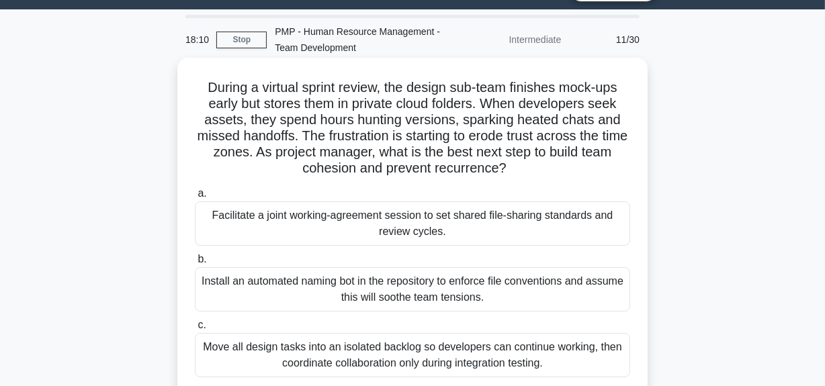
click at [288, 114] on h5 "During a virtual sprint review, the design sub-team finishes mock-ups early but…" at bounding box center [412, 128] width 438 height 98
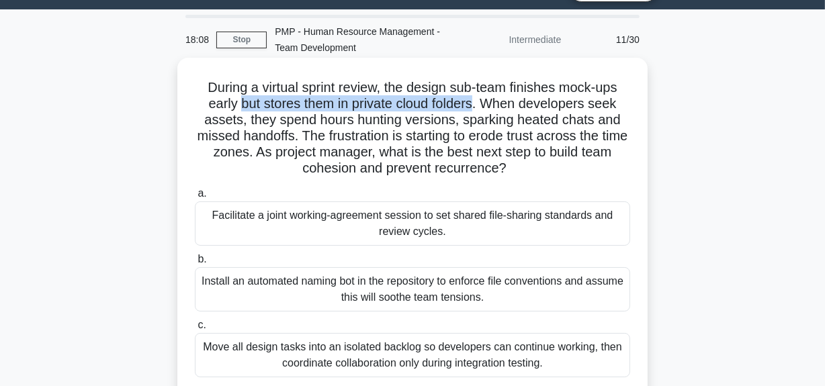
drag, startPoint x: 240, startPoint y: 106, endPoint x: 477, endPoint y: 107, distance: 236.5
click at [476, 107] on h5 "During a virtual sprint review, the design sub-team finishes mock-ups early but…" at bounding box center [412, 128] width 438 height 98
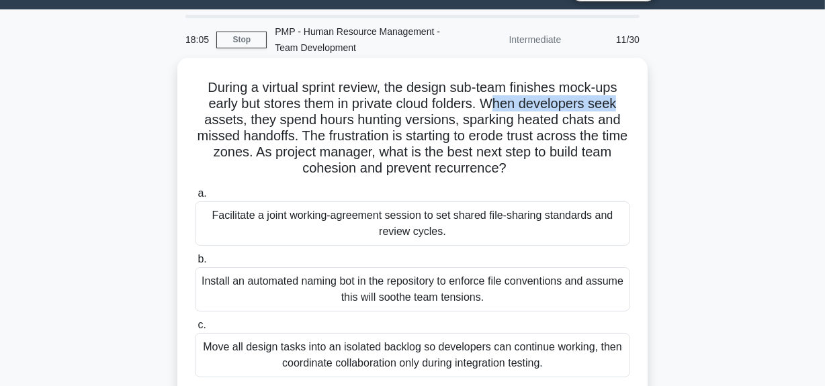
drag, startPoint x: 490, startPoint y: 108, endPoint x: 258, endPoint y: 103, distance: 232.5
click at [630, 105] on h5 "During a virtual sprint review, the design sub-team finishes mock-ups early but…" at bounding box center [412, 128] width 438 height 98
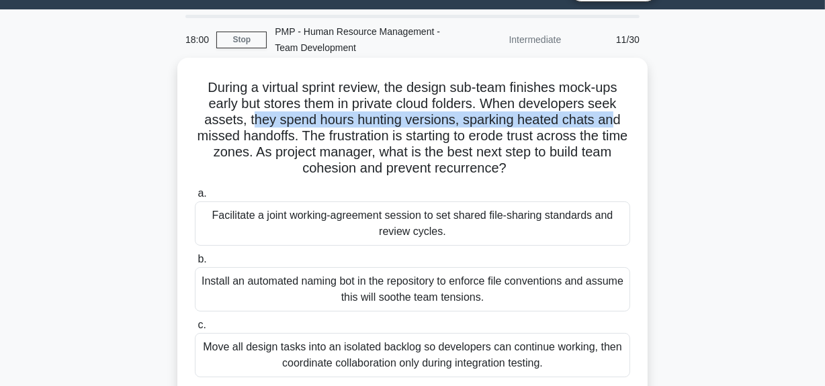
drag, startPoint x: 253, startPoint y: 123, endPoint x: 617, endPoint y: 122, distance: 364.8
click at [617, 122] on h5 "During a virtual sprint review, the design sub-team finishes mock-ups early but…" at bounding box center [412, 128] width 438 height 98
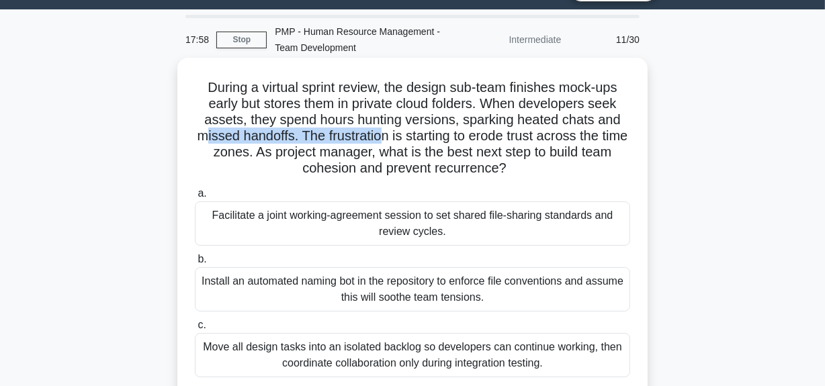
drag, startPoint x: 216, startPoint y: 134, endPoint x: 435, endPoint y: 133, distance: 219.7
click at [400, 130] on h5 "During a virtual sprint review, the design sub-team finishes mock-ups early but…" at bounding box center [412, 128] width 438 height 98
click at [496, 136] on h5 "During a virtual sprint review, the design sub-team finishes mock-ups early but…" at bounding box center [412, 128] width 438 height 98
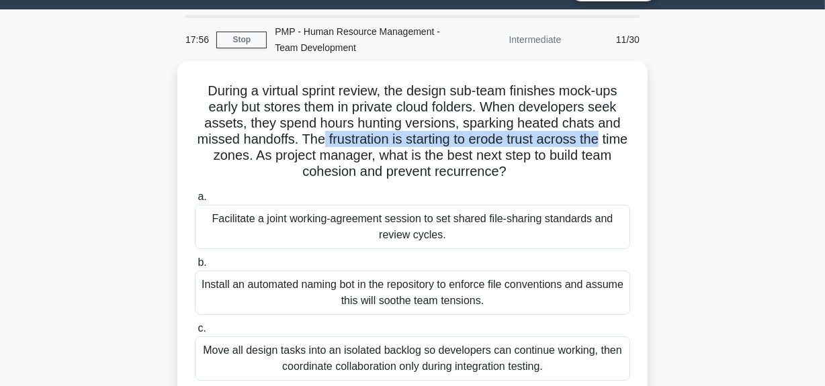
drag, startPoint x: 333, startPoint y: 134, endPoint x: 671, endPoint y: 149, distance: 338.9
click at [699, 146] on div "During a virtual sprint review, the design sub-team finishes mock-ups early but…" at bounding box center [413, 282] width 766 height 442
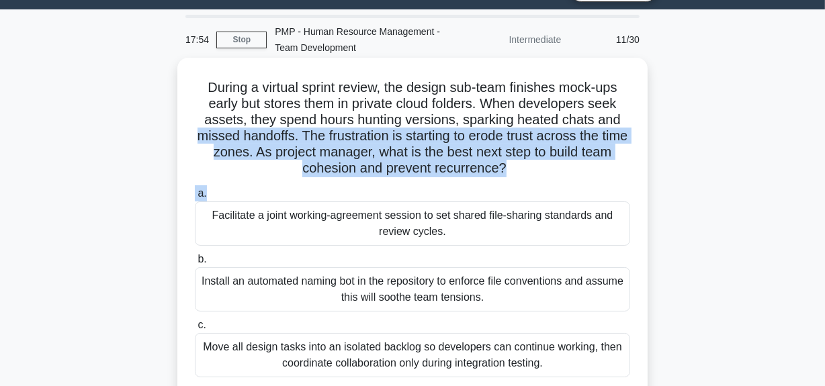
drag, startPoint x: 213, startPoint y: 144, endPoint x: 601, endPoint y: 175, distance: 389.5
click at [611, 185] on div "During a virtual sprint review, the design sub-team finishes mock-ups early but…" at bounding box center [412, 270] width 459 height 415
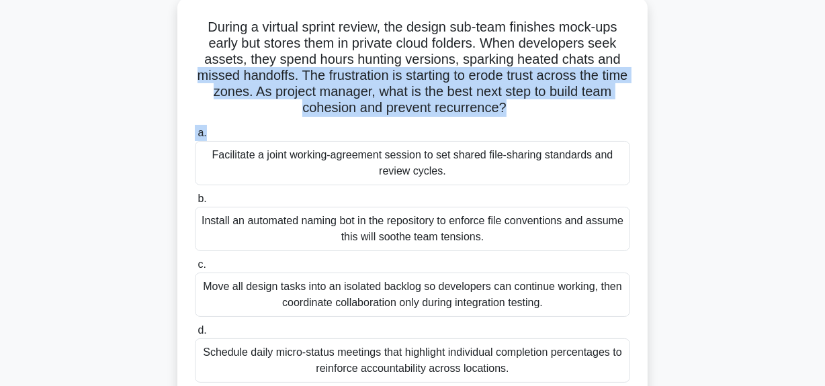
scroll to position [155, 0]
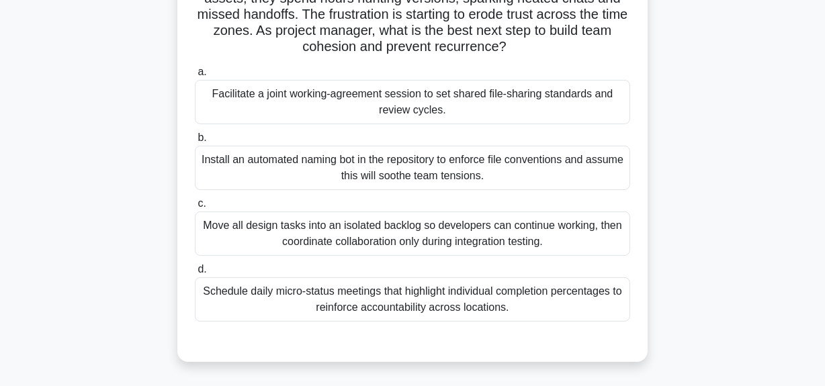
click at [496, 114] on div "Facilitate a joint working-agreement session to set shared file-sharing standar…" at bounding box center [412, 102] width 435 height 44
click at [195, 77] on input "a. Facilitate a joint working-agreement session to set shared file-sharing stan…" at bounding box center [195, 72] width 0 height 9
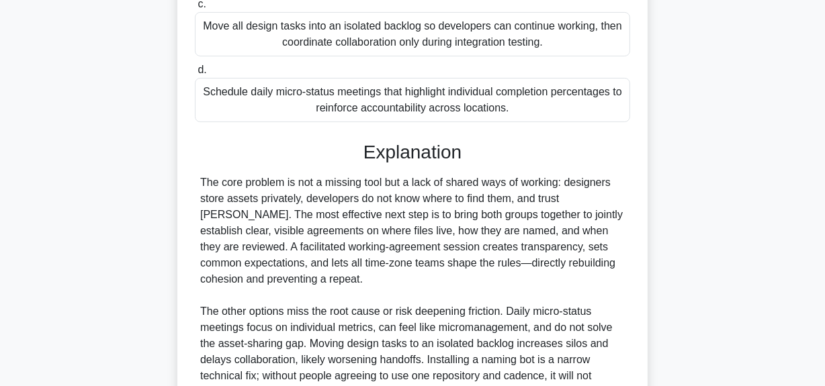
scroll to position [490, 0]
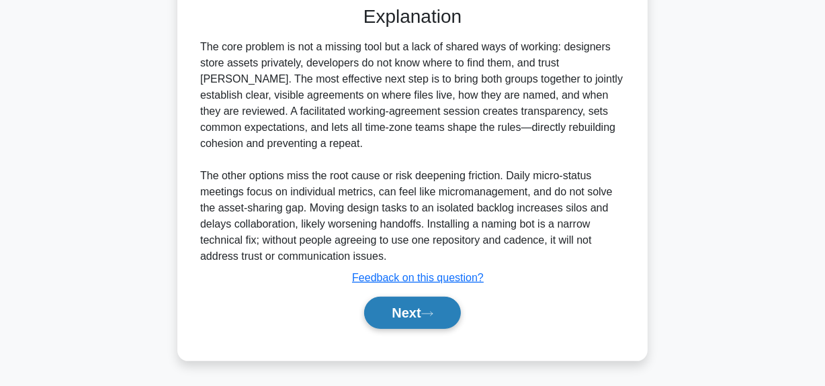
click at [422, 310] on button "Next" at bounding box center [412, 313] width 96 height 32
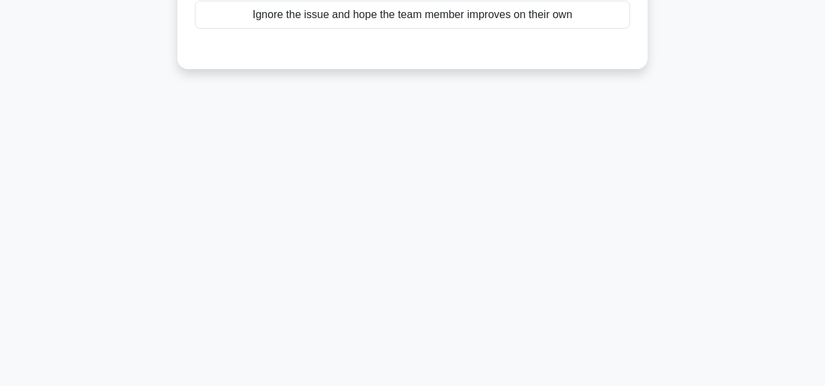
scroll to position [0, 0]
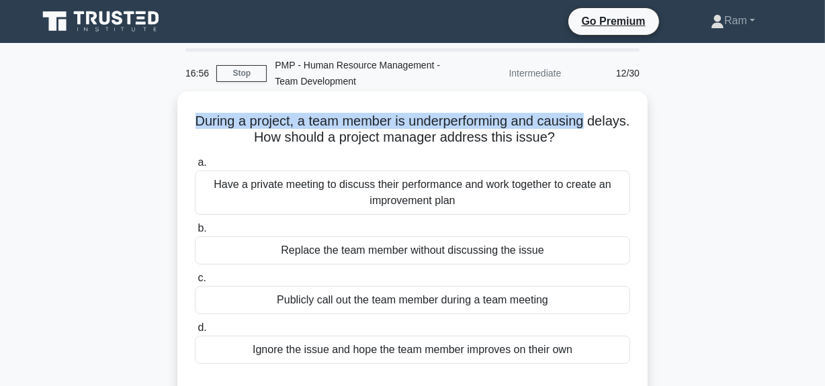
drag, startPoint x: 213, startPoint y: 122, endPoint x: 632, endPoint y: 102, distance: 419.7
click at [632, 102] on div "During a project, a team member is underperforming and causing delays. How shou…" at bounding box center [412, 248] width 459 height 302
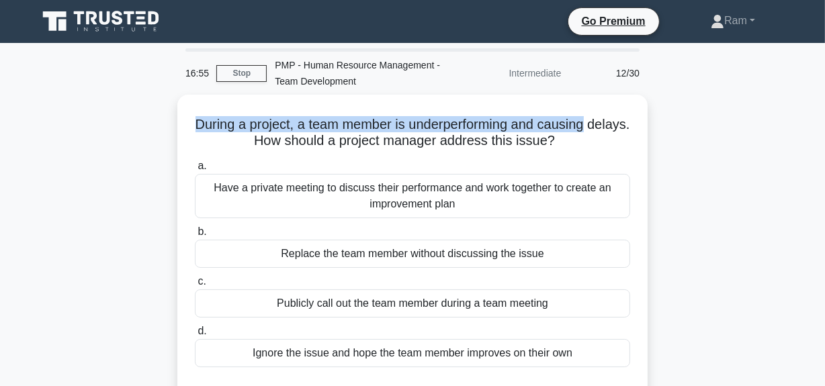
drag, startPoint x: 291, startPoint y: 142, endPoint x: 650, endPoint y: 179, distance: 360.6
click at [696, 149] on div "During a project, a team member is underperforming and causing delays. How shou…" at bounding box center [413, 259] width 766 height 329
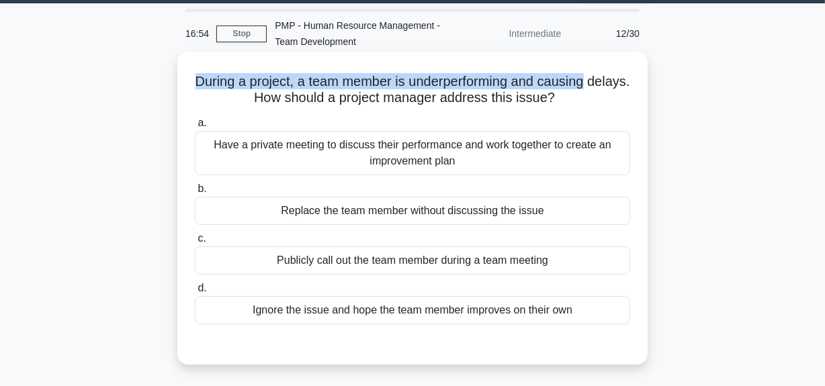
scroll to position [60, 0]
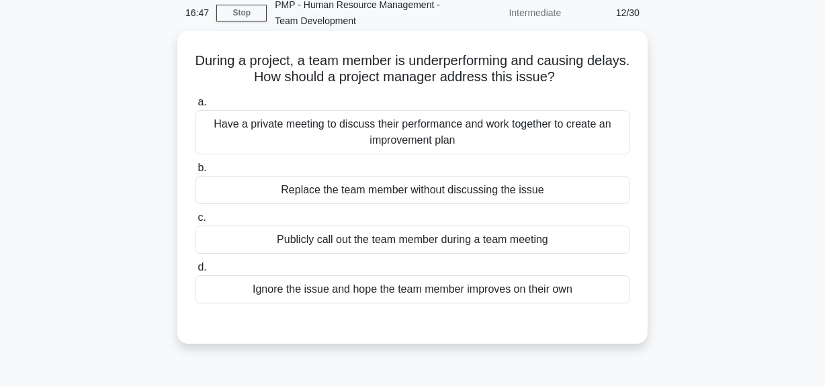
click at [482, 135] on div "Have a private meeting to discuss their performance and work together to create…" at bounding box center [412, 132] width 435 height 44
click at [195, 107] on input "a. Have a private meeting to discuss their performance and work together to cre…" at bounding box center [195, 102] width 0 height 9
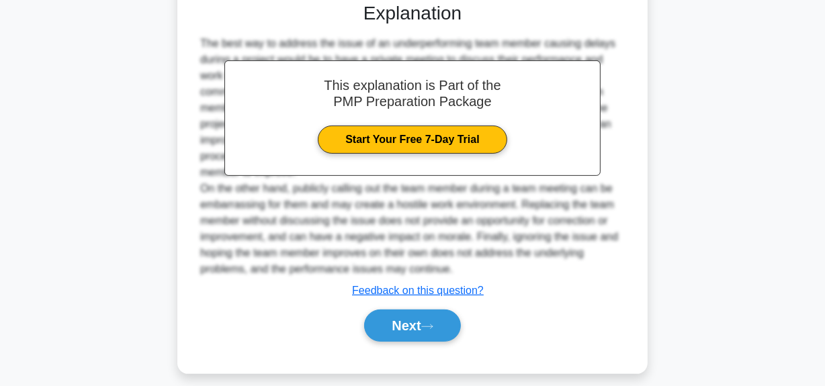
scroll to position [393, 0]
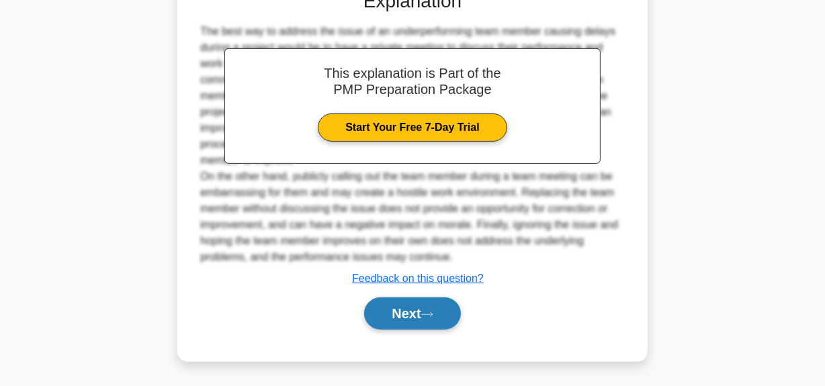
click at [423, 309] on button "Next" at bounding box center [412, 314] width 96 height 32
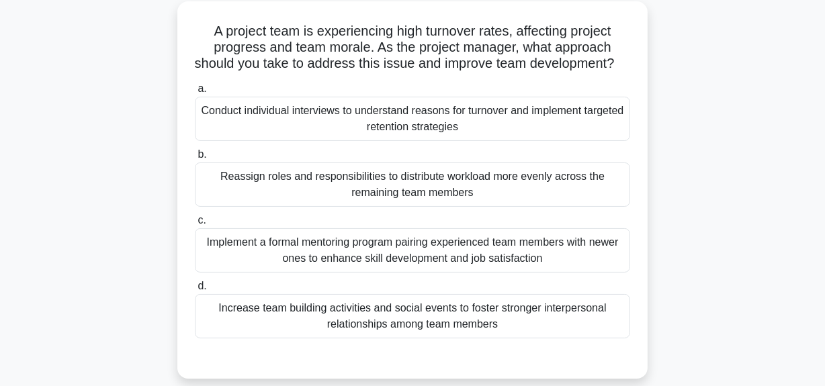
scroll to position [0, 0]
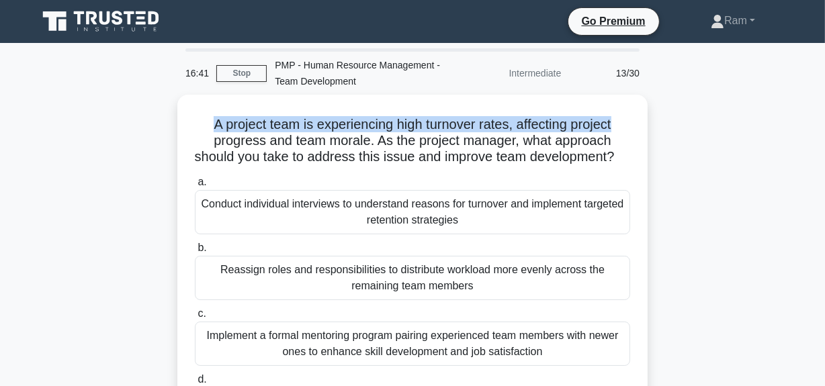
drag, startPoint x: 208, startPoint y: 121, endPoint x: 672, endPoint y: 118, distance: 464.2
click at [672, 118] on div "A project team is experiencing high turnover rates, affecting project progress …" at bounding box center [413, 292] width 766 height 394
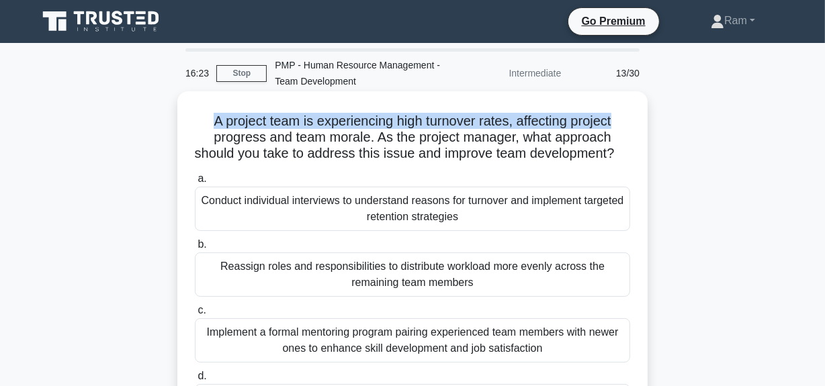
click at [244, 127] on h5 "A project team is experiencing high turnover rates, affecting project progress …" at bounding box center [412, 138] width 438 height 50
drag, startPoint x: 208, startPoint y: 122, endPoint x: 386, endPoint y: 140, distance: 179.7
click at [641, 118] on div "A project team is experiencing high turnover rates, affecting project progress …" at bounding box center [412, 280] width 459 height 367
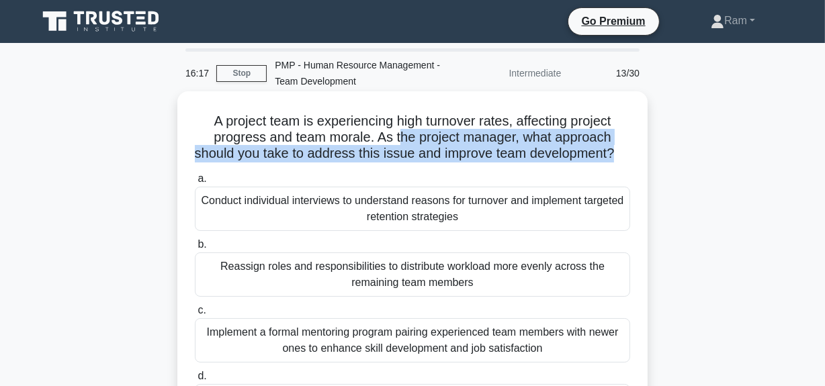
drag, startPoint x: 402, startPoint y: 138, endPoint x: 637, endPoint y: 167, distance: 236.9
click at [658, 163] on div "A project team is experiencing high turnover rates, affecting project progress …" at bounding box center [413, 292] width 766 height 394
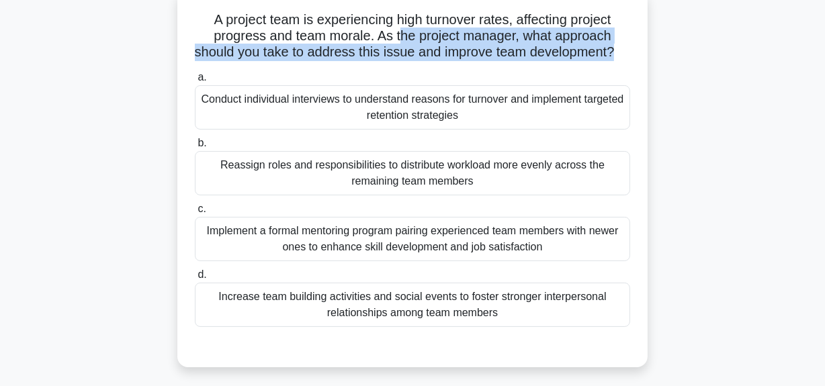
scroll to position [122, 0]
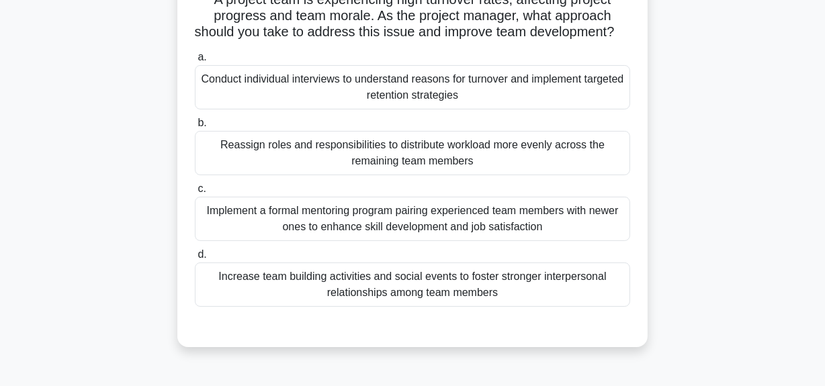
click at [398, 302] on div "Increase team building activities and social events to foster stronger interper…" at bounding box center [412, 285] width 435 height 44
click at [195, 259] on input "d. Increase team building activities and social events to foster stronger inter…" at bounding box center [195, 255] width 0 height 9
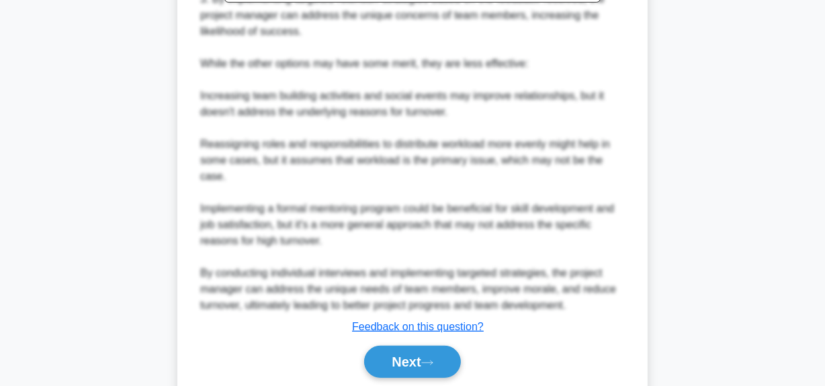
scroll to position [668, 0]
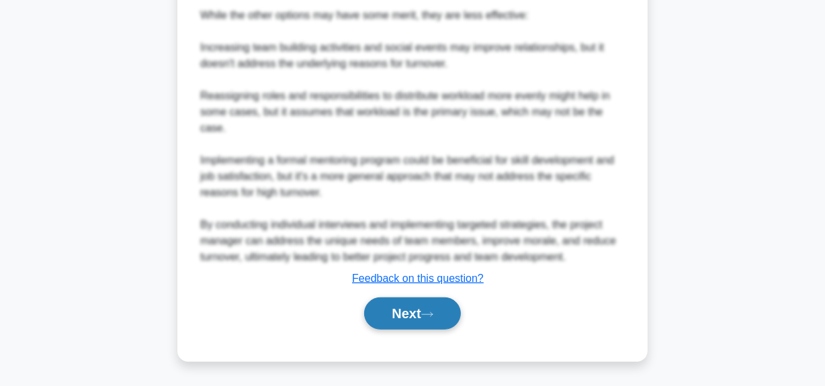
click at [397, 308] on button "Next" at bounding box center [412, 314] width 96 height 32
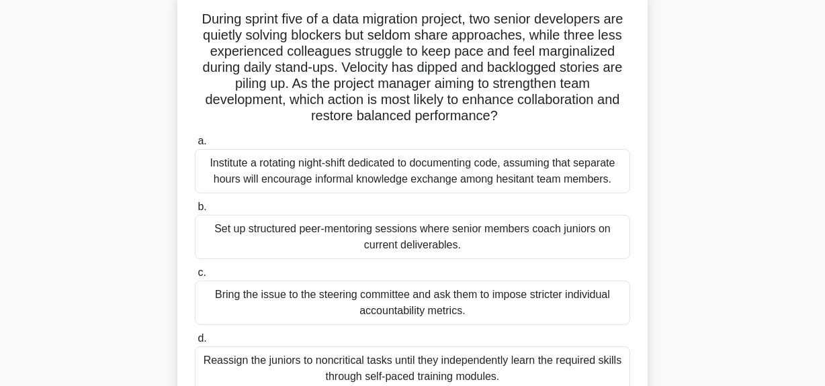
scroll to position [0, 0]
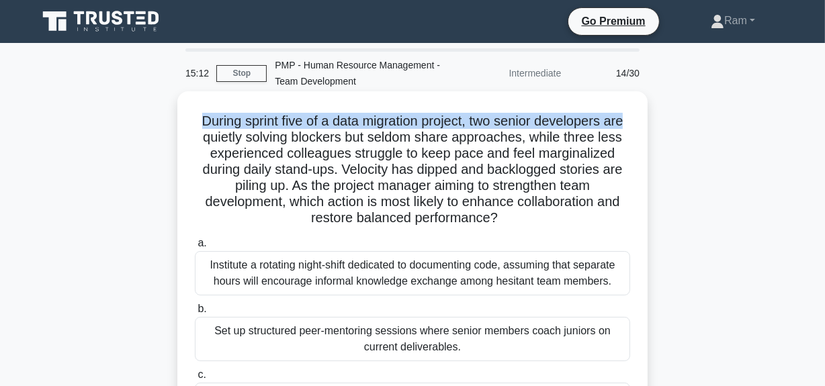
drag, startPoint x: 195, startPoint y: 121, endPoint x: 640, endPoint y: 124, distance: 445.4
click at [640, 124] on div "During sprint five of a data migration project, two senior developers are quiet…" at bounding box center [412, 312] width 459 height 431
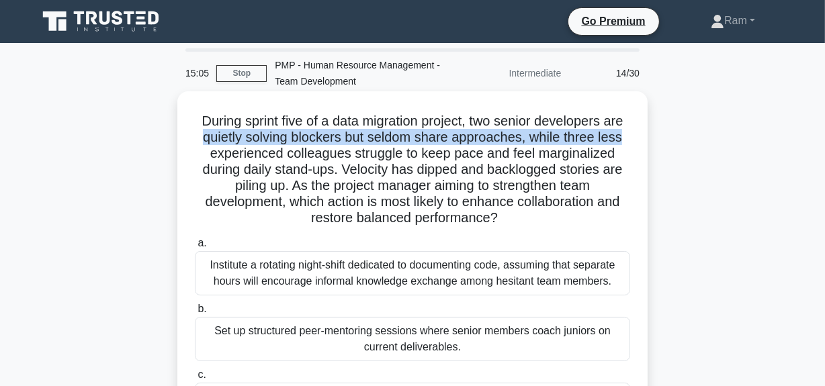
drag, startPoint x: 200, startPoint y: 136, endPoint x: 635, endPoint y: 144, distance: 435.4
click at [635, 144] on div "During sprint five of a data migration project, two senior developers are quiet…" at bounding box center [412, 312] width 459 height 431
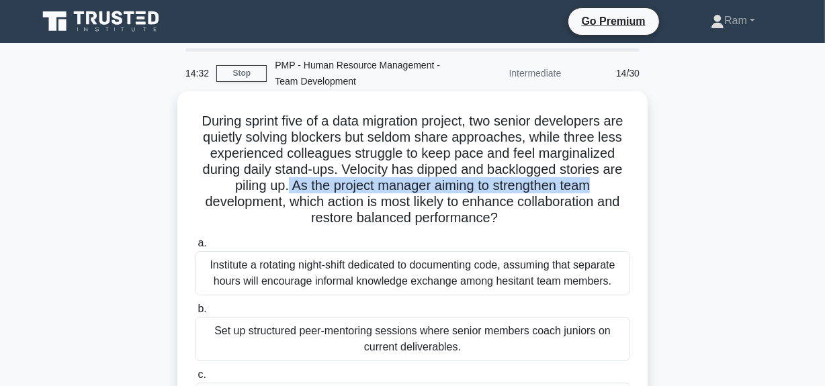
drag, startPoint x: 286, startPoint y: 189, endPoint x: 627, endPoint y: 189, distance: 340.6
click at [627, 189] on h5 "During sprint five of a data migration project, two senior developers are quiet…" at bounding box center [412, 170] width 438 height 114
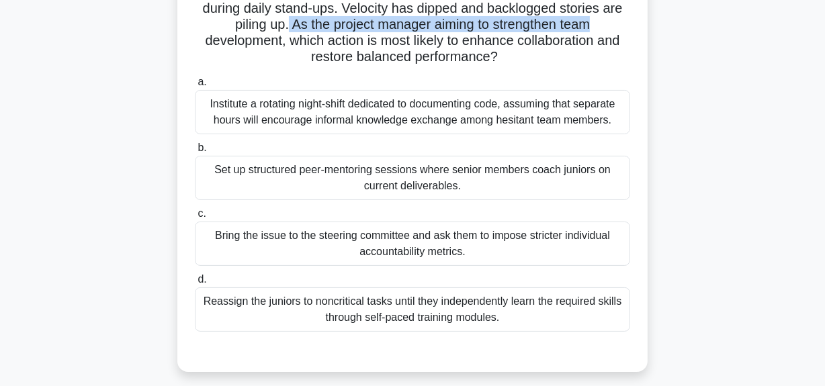
scroll to position [183, 0]
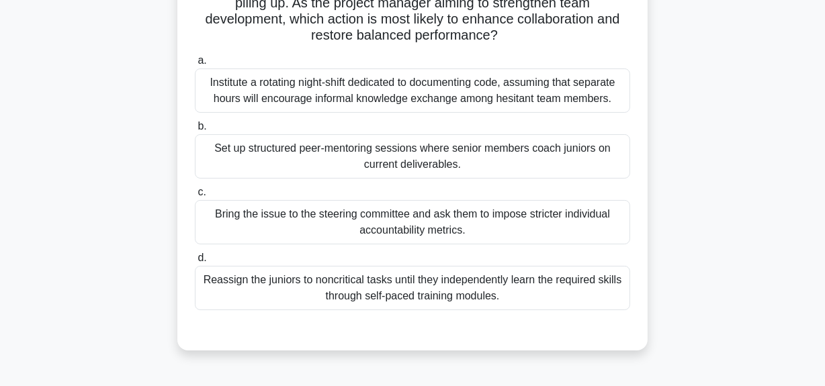
click at [394, 166] on div "Set up structured peer-mentoring sessions where senior members coach juniors on…" at bounding box center [412, 156] width 435 height 44
click at [195, 131] on input "b. Set up structured peer-mentoring sessions where senior members coach juniors…" at bounding box center [195, 126] width 0 height 9
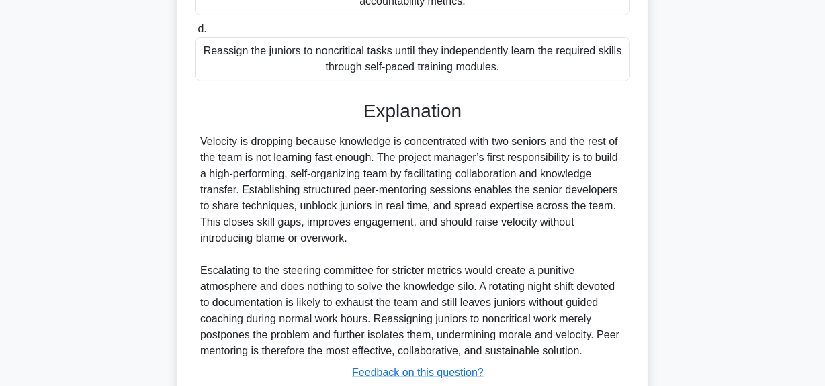
scroll to position [506, 0]
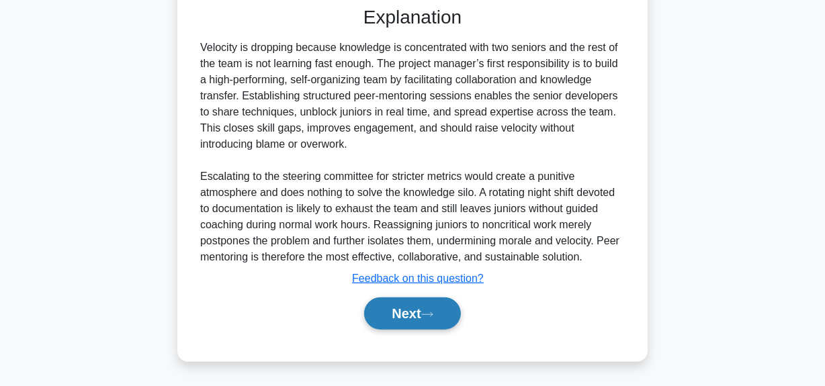
click at [401, 311] on button "Next" at bounding box center [412, 314] width 96 height 32
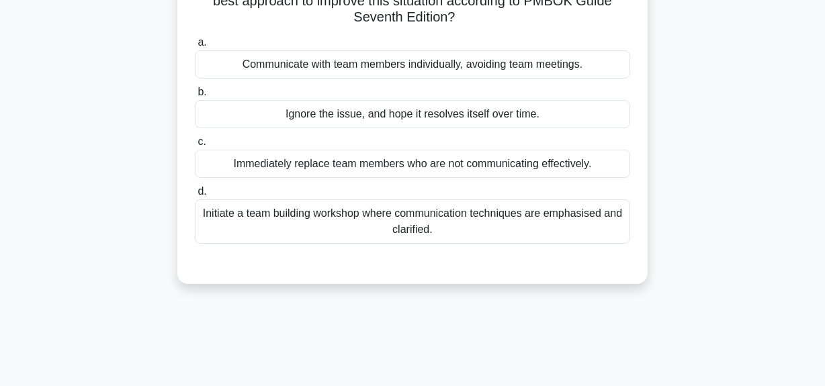
scroll to position [155, 0]
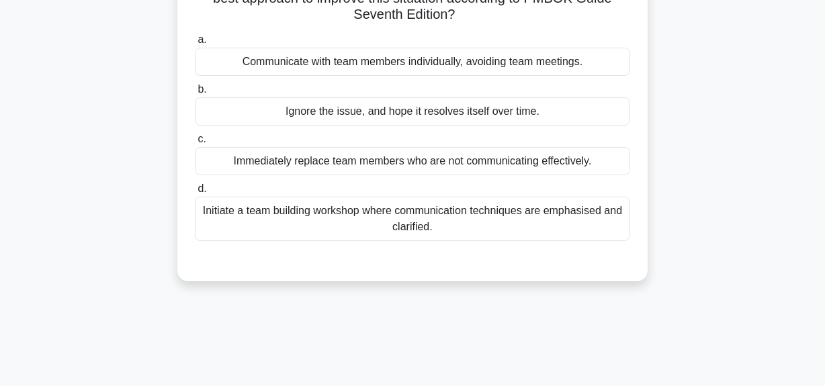
click at [427, 230] on div "Initiate a team building workshop where communication techniques are emphasised…" at bounding box center [412, 219] width 435 height 44
click at [195, 193] on input "d. Initiate a team building workshop where communication techniques are emphasi…" at bounding box center [195, 189] width 0 height 9
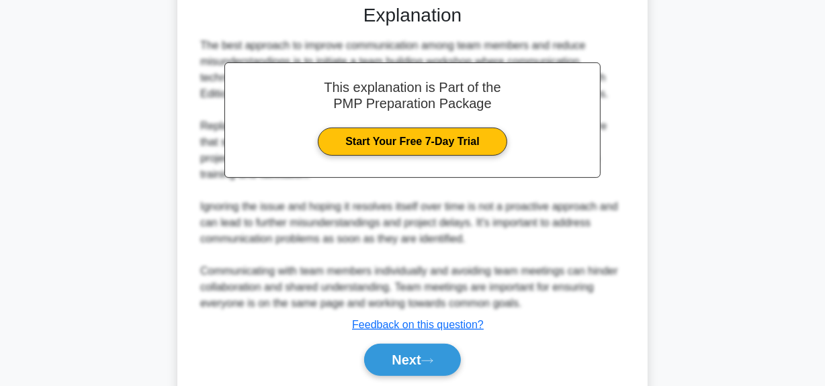
scroll to position [457, 0]
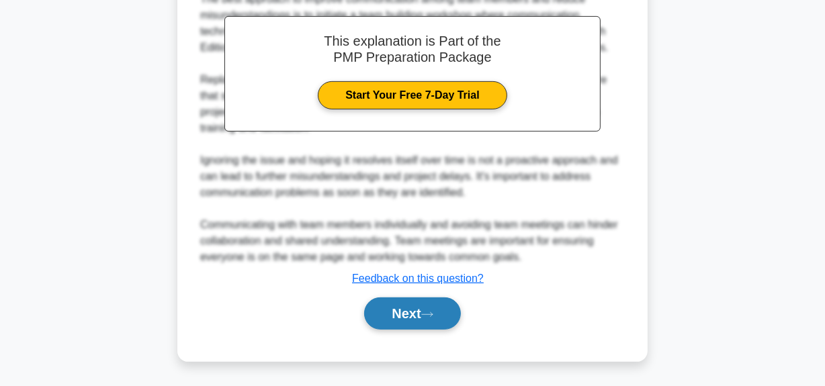
click at [410, 320] on button "Next" at bounding box center [412, 314] width 96 height 32
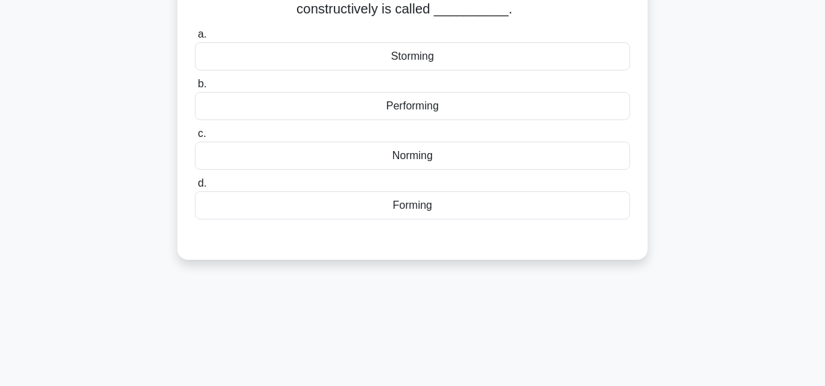
scroll to position [0, 0]
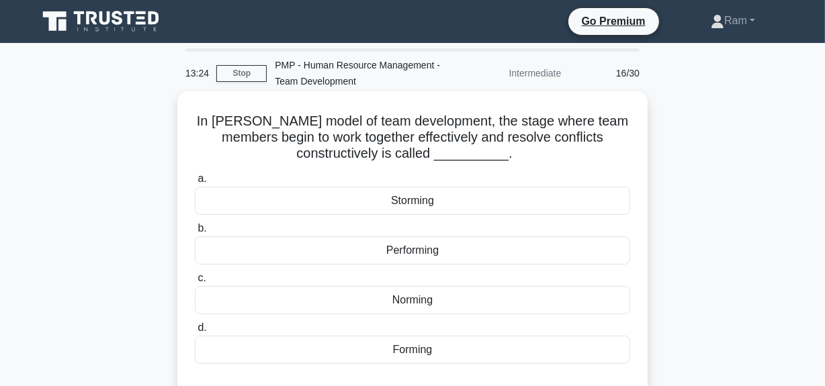
click at [419, 248] on div "Performing" at bounding box center [412, 250] width 435 height 28
click at [195, 233] on input "b. Performing" at bounding box center [195, 228] width 0 height 9
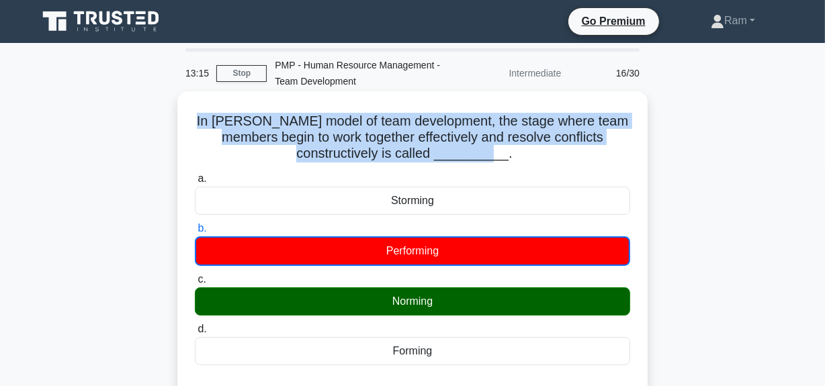
drag, startPoint x: 213, startPoint y: 121, endPoint x: 522, endPoint y: 153, distance: 310.7
click at [522, 153] on h5 "In Tuckman's model of team development, the stage where team members begin to w…" at bounding box center [412, 138] width 438 height 50
click at [265, 140] on h5 "In Tuckman's model of team development, the stage where team members begin to w…" at bounding box center [412, 138] width 438 height 50
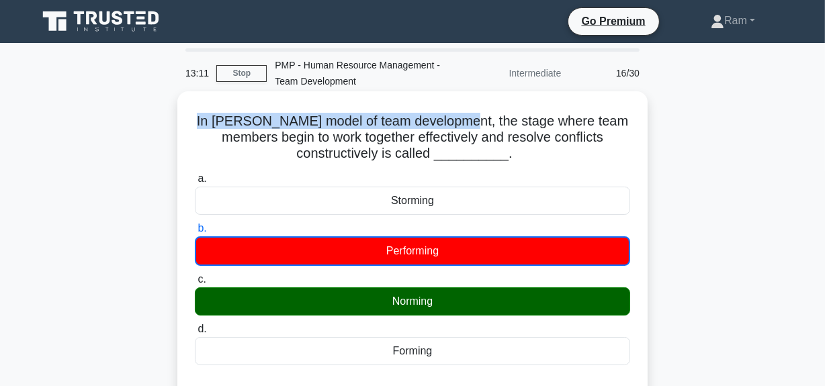
drag, startPoint x: 213, startPoint y: 119, endPoint x: 432, endPoint y: 118, distance: 219.0
click at [475, 118] on h5 "In Tuckman's model of team development, the stage where team members begin to w…" at bounding box center [412, 138] width 438 height 50
click at [255, 126] on h5 "In Tuckman's model of team development, the stage where team members begin to w…" at bounding box center [412, 138] width 438 height 50
drag, startPoint x: 232, startPoint y: 120, endPoint x: 470, endPoint y: 121, distance: 238.5
click at [470, 121] on h5 "In Tuckman's model of team development, the stage where team members begin to w…" at bounding box center [412, 138] width 438 height 50
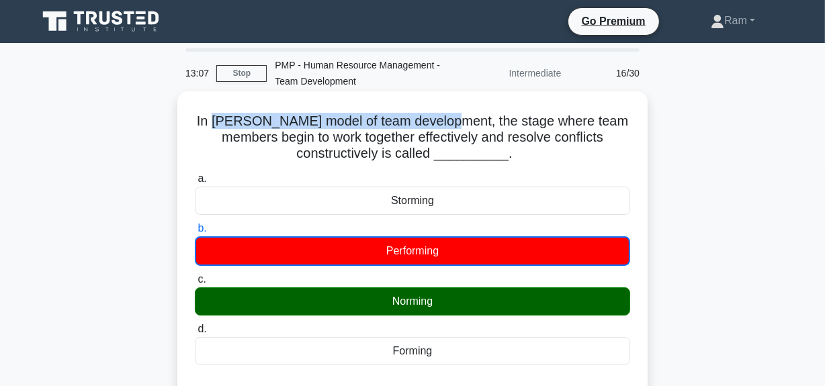
copy h5 "Tuckman's model of team development"
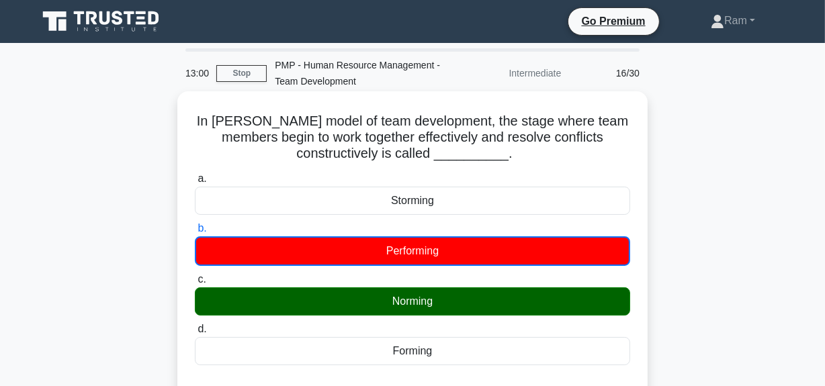
click at [270, 130] on h5 "In Tuckman's model of team development, the stage where team members begin to w…" at bounding box center [412, 138] width 438 height 50
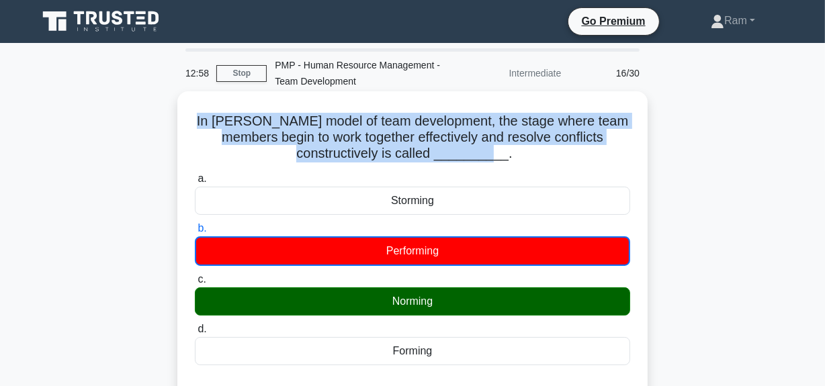
drag, startPoint x: 266, startPoint y: 128, endPoint x: 509, endPoint y: 159, distance: 244.5
click at [509, 159] on h5 "In Tuckman's model of team development, the stage where team members begin to w…" at bounding box center [412, 138] width 438 height 50
copy h5 "In Tuckman's model of team development, the stage where team members begin to w…"
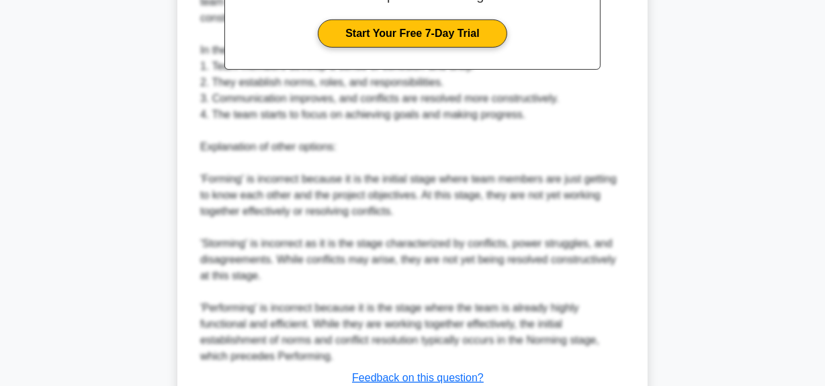
scroll to position [572, 0]
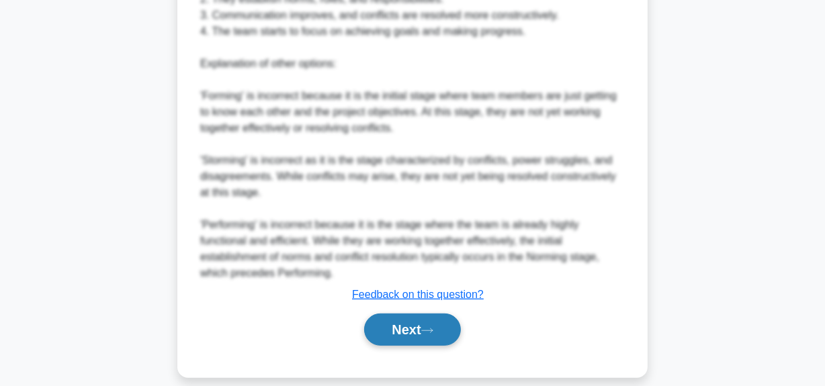
click at [394, 318] on button "Next" at bounding box center [412, 330] width 96 height 32
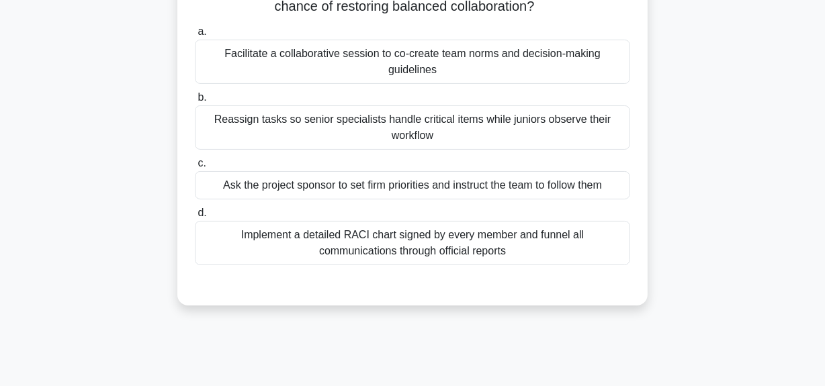
scroll to position [94, 0]
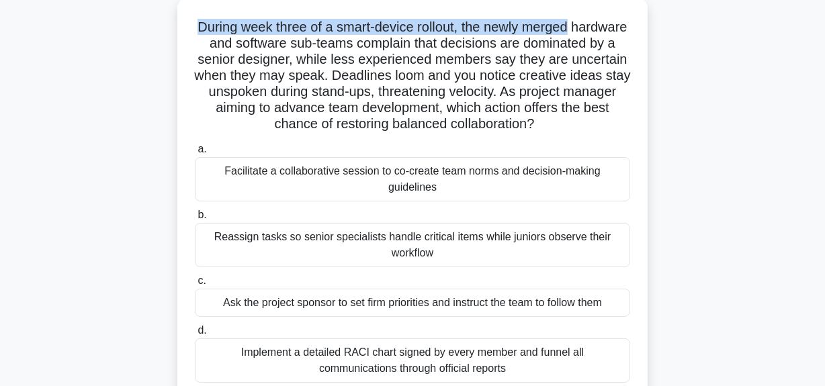
drag, startPoint x: 221, startPoint y: 22, endPoint x: 629, endPoint y: 19, distance: 408.4
click at [629, 19] on h5 "During week three of a smart-device rollout, the newly merged hardware and soft…" at bounding box center [412, 76] width 438 height 114
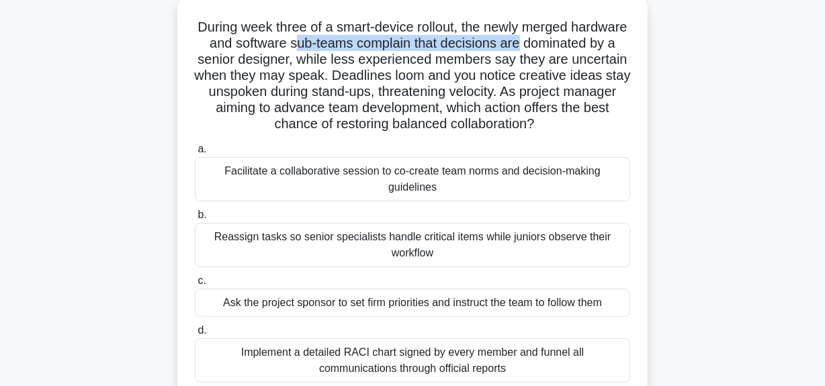
drag, startPoint x: 373, startPoint y: 47, endPoint x: 623, endPoint y: 38, distance: 250.7
click at [623, 38] on h5 "During week three of a smart-device rollout, the newly merged hardware and soft…" at bounding box center [412, 76] width 438 height 114
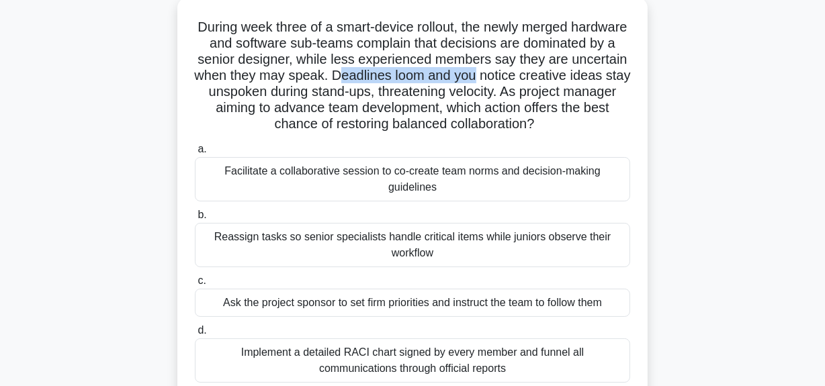
drag, startPoint x: 470, startPoint y: 79, endPoint x: 623, endPoint y: 80, distance: 152.5
click at [623, 80] on h5 "During week three of a smart-device rollout, the newly merged hardware and soft…" at bounding box center [412, 76] width 438 height 114
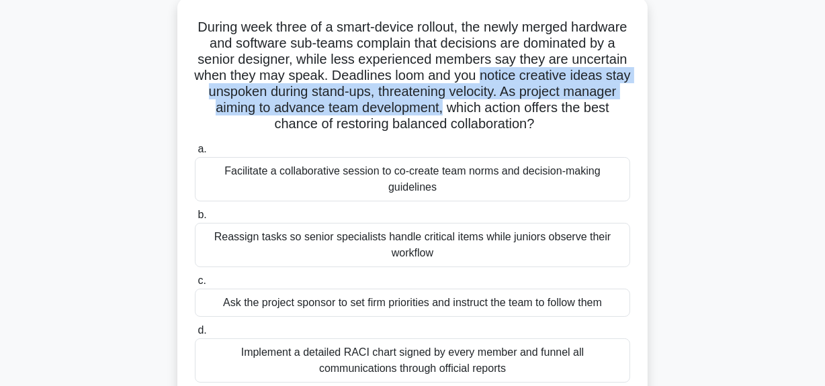
drag, startPoint x: 212, startPoint y: 87, endPoint x: 621, endPoint y: 99, distance: 409.3
click at [621, 99] on h5 "During week three of a smart-device rollout, the newly merged hardware and soft…" at bounding box center [412, 76] width 438 height 114
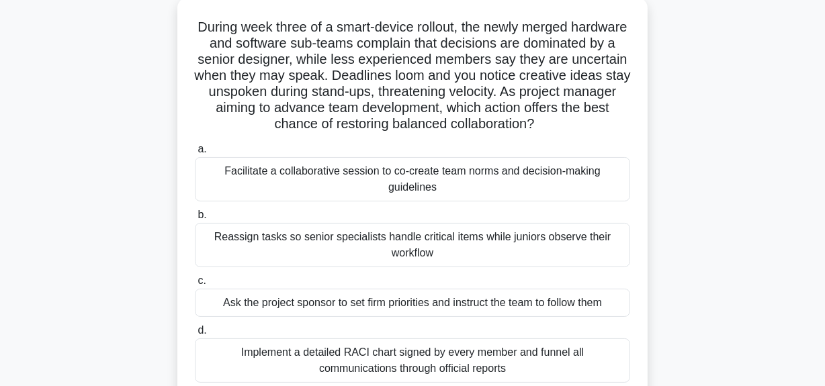
click at [328, 126] on h5 "During week three of a smart-device rollout, the newly merged hardware and soft…" at bounding box center [412, 76] width 438 height 114
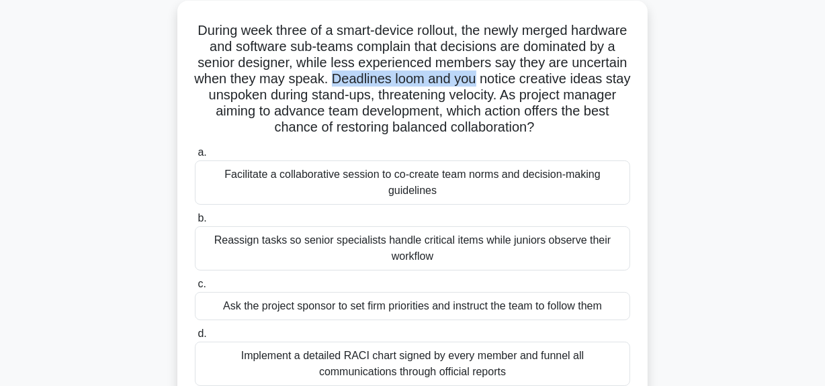
drag, startPoint x: 471, startPoint y: 77, endPoint x: 338, endPoint y: 110, distance: 137.2
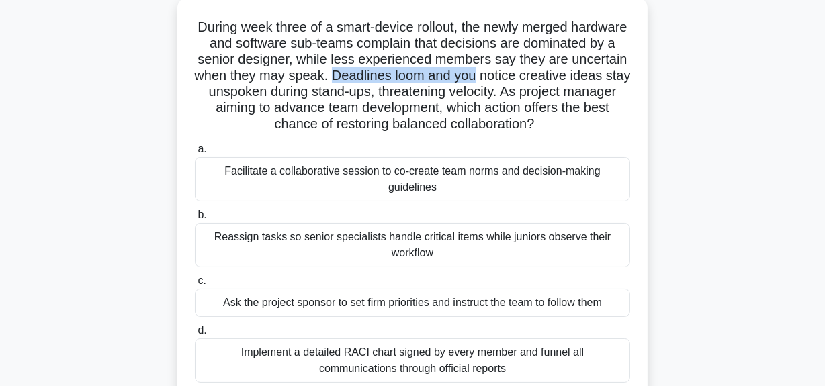
click at [694, 73] on div "During week three of a smart-device rollout, the newly merged hardware and soft…" at bounding box center [413, 222] width 766 height 442
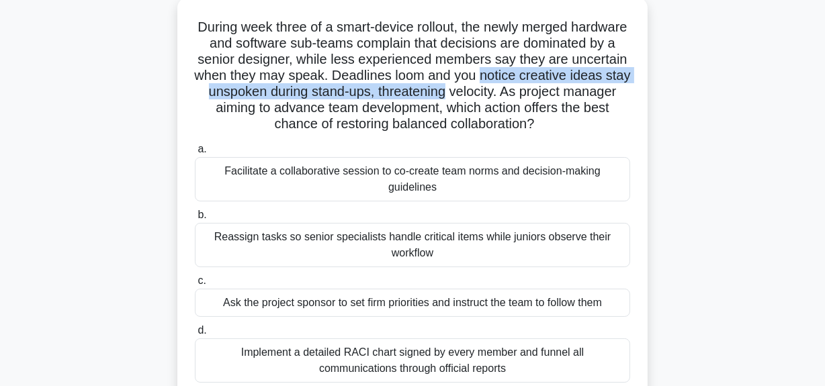
drag, startPoint x: 215, startPoint y: 93, endPoint x: 631, endPoint y: 97, distance: 415.8
click at [631, 97] on h5 "During week three of a smart-device rollout, the newly merged hardware and soft…" at bounding box center [412, 76] width 438 height 114
drag, startPoint x: 258, startPoint y: 109, endPoint x: 495, endPoint y: 145, distance: 239.9
click at [495, 133] on h5 "During week three of a smart-device rollout, the newly merged hardware and soft…" at bounding box center [412, 76] width 438 height 114
click at [265, 120] on h5 "During week three of a smart-device rollout, the newly merged hardware and soft…" at bounding box center [412, 76] width 438 height 114
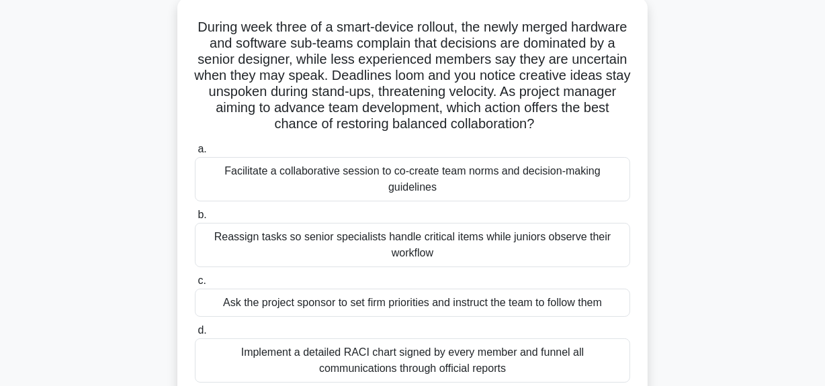
drag, startPoint x: 263, startPoint y: 107, endPoint x: 549, endPoint y: 144, distance: 288.5
click at [549, 133] on h5 "During week three of a smart-device rollout, the newly merged hardware and soft…" at bounding box center [412, 76] width 438 height 114
click at [267, 107] on h5 "During week three of a smart-device rollout, the newly merged hardware and soft…" at bounding box center [412, 76] width 438 height 114
drag, startPoint x: 259, startPoint y: 109, endPoint x: 543, endPoint y: 150, distance: 287.1
click at [543, 150] on div "During week three of a smart-device rollout, the newly merged hardware and soft…" at bounding box center [412, 210] width 459 height 415
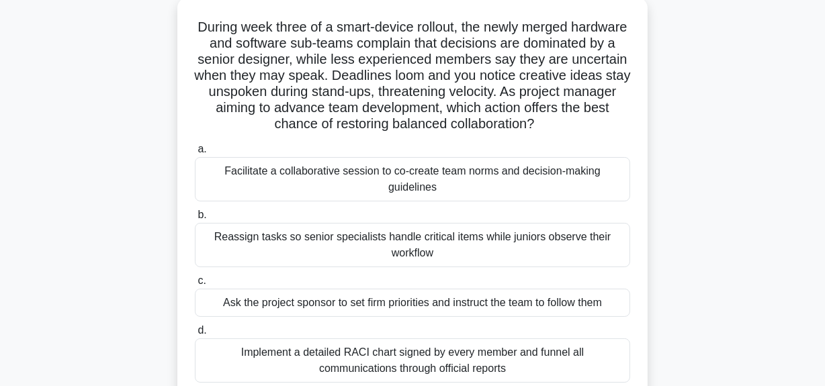
click at [439, 197] on div "Facilitate a collaborative session to co-create team norms and decision-making …" at bounding box center [412, 179] width 435 height 44
click at [195, 154] on input "a. Facilitate a collaborative session to co-create team norms and decision-maki…" at bounding box center [195, 149] width 0 height 9
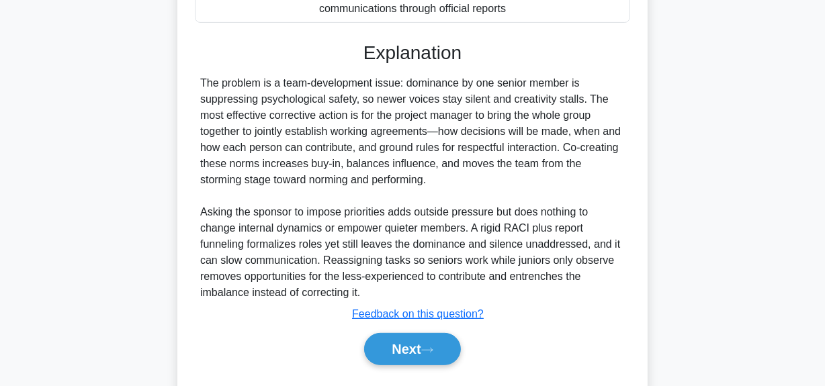
scroll to position [506, 0]
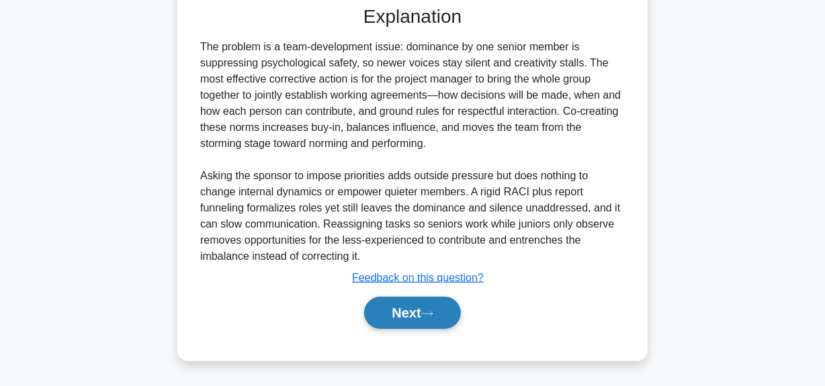
click at [415, 309] on button "Next" at bounding box center [412, 313] width 96 height 32
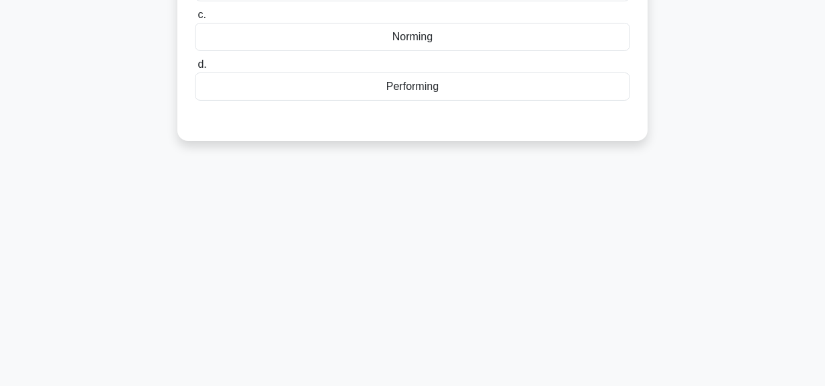
scroll to position [34, 0]
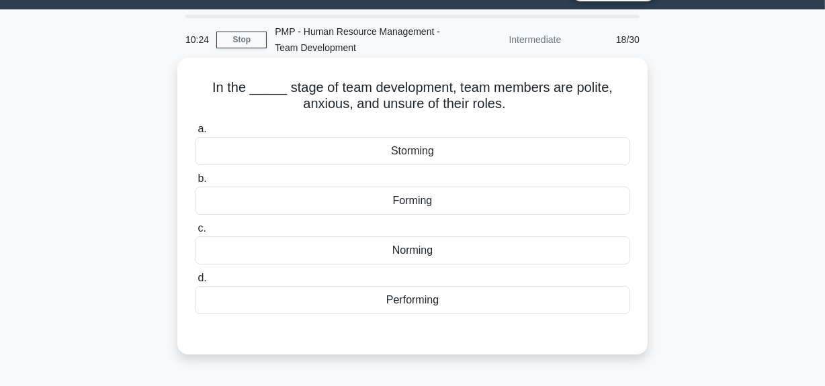
drag, startPoint x: 210, startPoint y: 87, endPoint x: 508, endPoint y: 114, distance: 298.8
click at [508, 114] on div "In the _____ stage of team development, team members are polite, anxious, and u…" at bounding box center [412, 206] width 459 height 286
click at [229, 101] on h5 "In the _____ stage of team development, team members are polite, anxious, and u…" at bounding box center [412, 96] width 438 height 34
drag, startPoint x: 213, startPoint y: 88, endPoint x: 511, endPoint y: 115, distance: 298.8
click at [511, 115] on div "In the _____ stage of team development, team members are polite, anxious, and u…" at bounding box center [412, 206] width 459 height 286
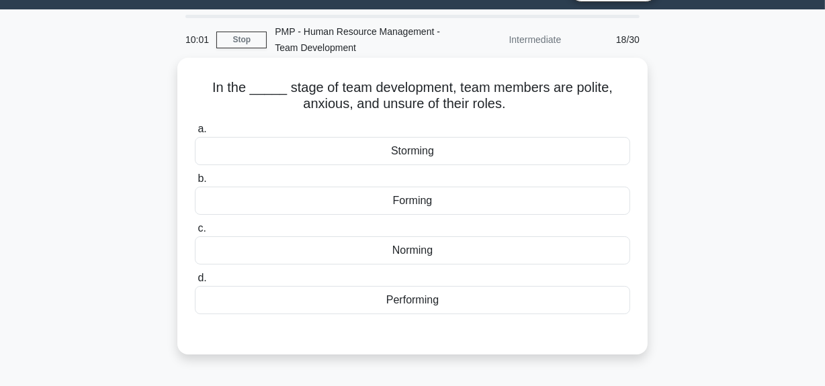
click at [419, 203] on div "Forming" at bounding box center [412, 201] width 435 height 28
click at [195, 183] on input "b. Forming" at bounding box center [195, 179] width 0 height 9
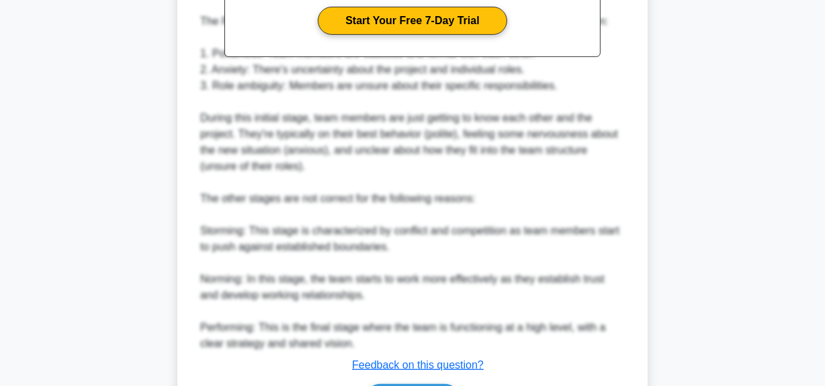
scroll to position [571, 0]
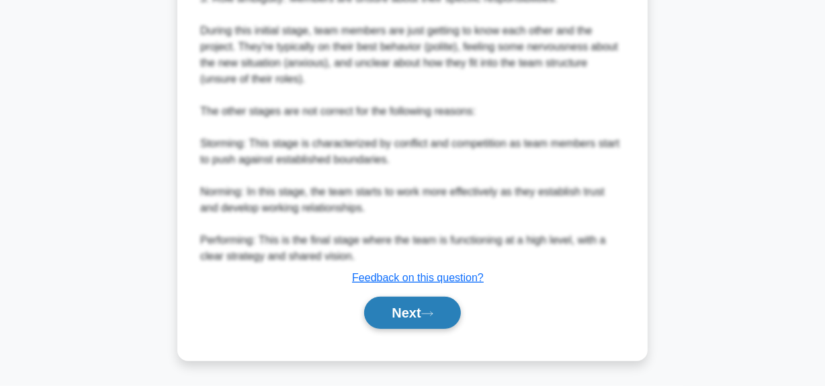
click at [396, 320] on button "Next" at bounding box center [412, 313] width 96 height 32
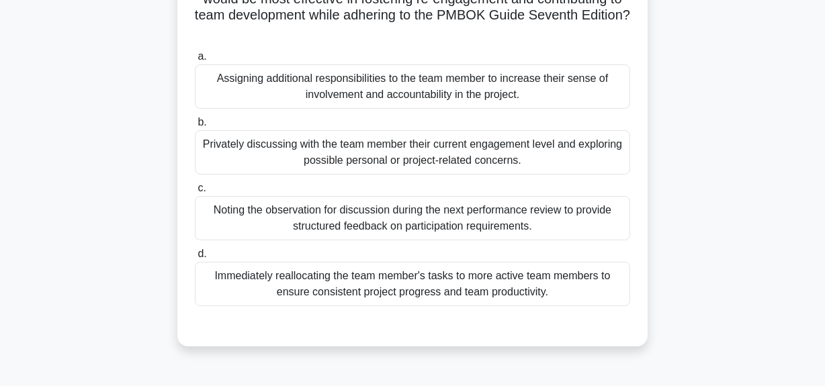
scroll to position [94, 0]
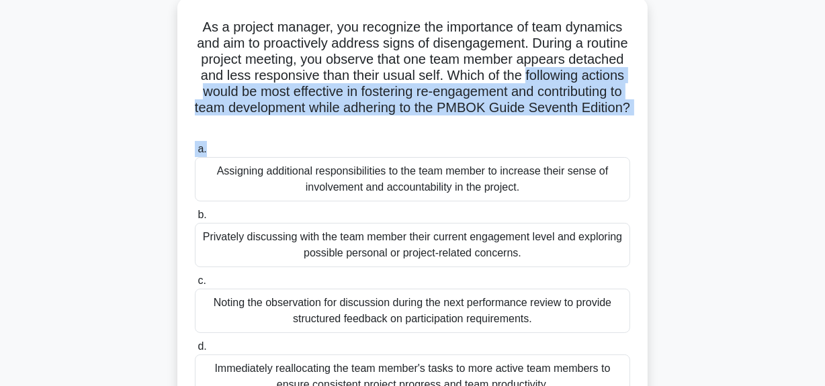
drag, startPoint x: 195, startPoint y: 93, endPoint x: 504, endPoint y: 140, distance: 312.6
click at [504, 140] on div "As a project manager, you recognize the importance of team dynamics and aim to …" at bounding box center [412, 218] width 459 height 431
click at [498, 134] on div "As a project manager, you recognize the importance of team dynamics and aim to …" at bounding box center [412, 218] width 459 height 431
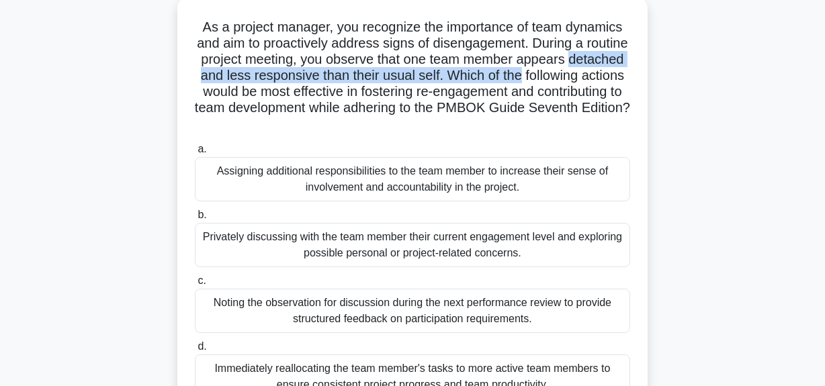
drag, startPoint x: 219, startPoint y: 73, endPoint x: 361, endPoint y: 81, distance: 142.6
click at [652, 80] on div "As a project manager, you recognize the importance of team dynamics and aim to …" at bounding box center [413, 230] width 766 height 458
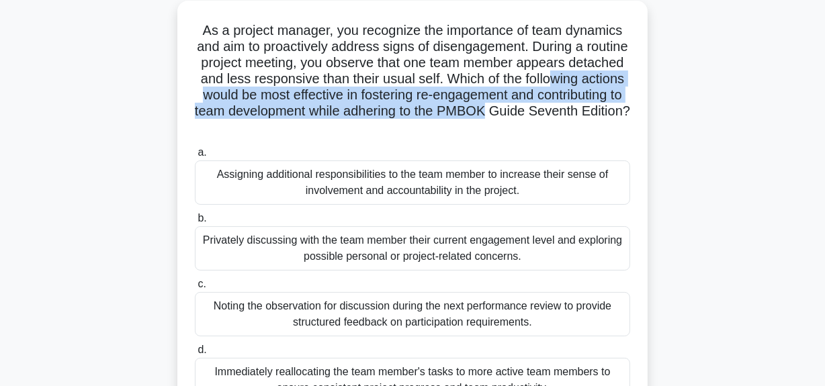
drag, startPoint x: 226, startPoint y: 86, endPoint x: 707, endPoint y: 106, distance: 481.4
click at [709, 107] on div "As a project manager, you recognize the importance of team dynamics and aim to …" at bounding box center [413, 230] width 766 height 458
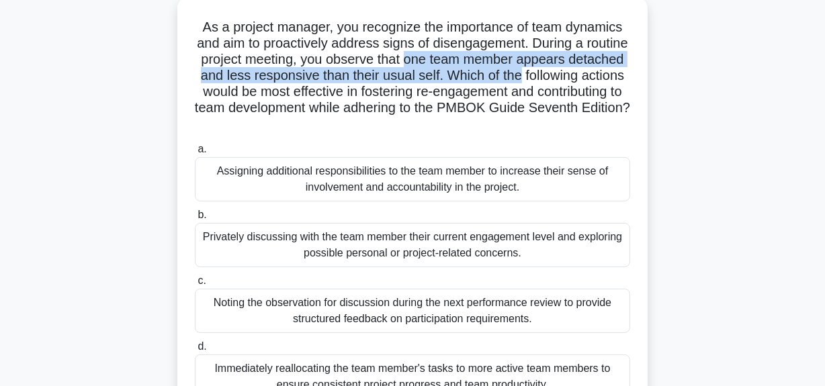
drag, startPoint x: 459, startPoint y: 60, endPoint x: 619, endPoint y: 73, distance: 160.4
click at [619, 73] on h5 "As a project manager, you recognize the importance of team dynamics and aim to …" at bounding box center [412, 76] width 438 height 114
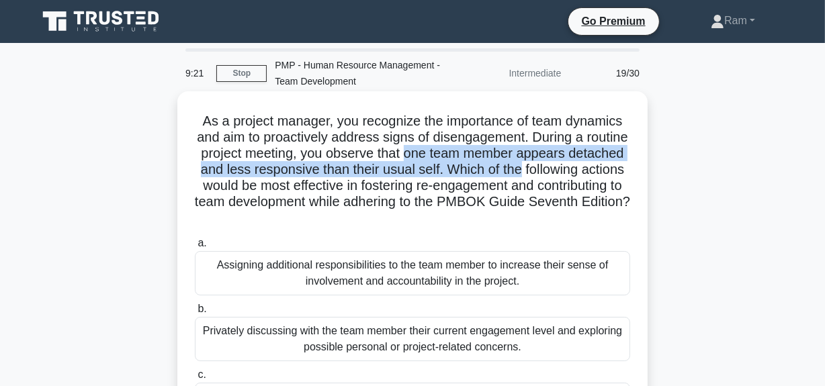
scroll to position [183, 0]
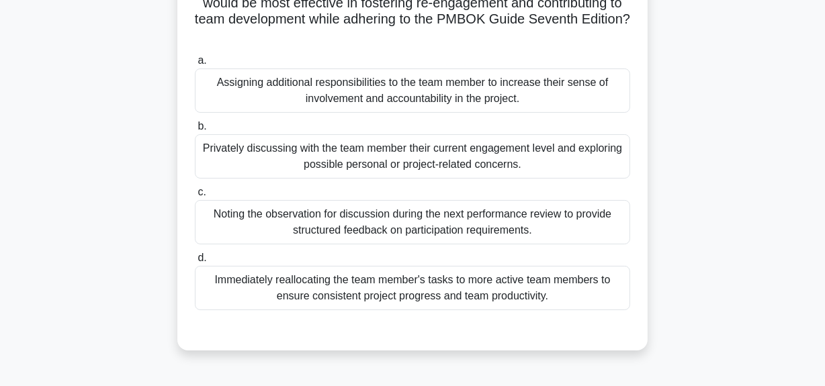
click at [453, 165] on div "Privately discussing with the team member their current engagement level and ex…" at bounding box center [412, 156] width 435 height 44
click at [195, 131] on input "b. Privately discussing with the team member their current engagement level and…" at bounding box center [195, 126] width 0 height 9
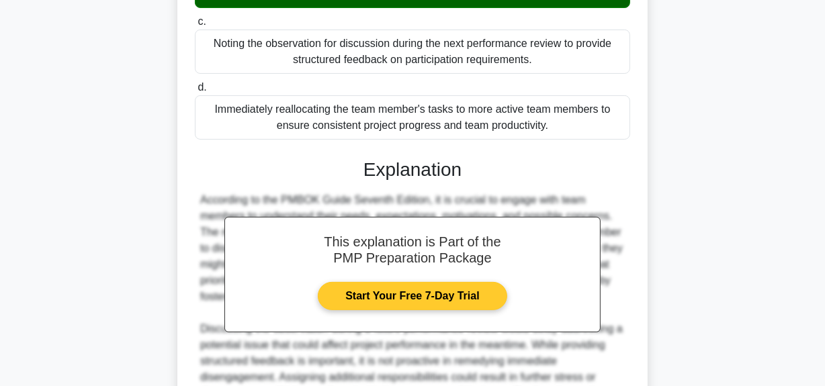
scroll to position [538, 0]
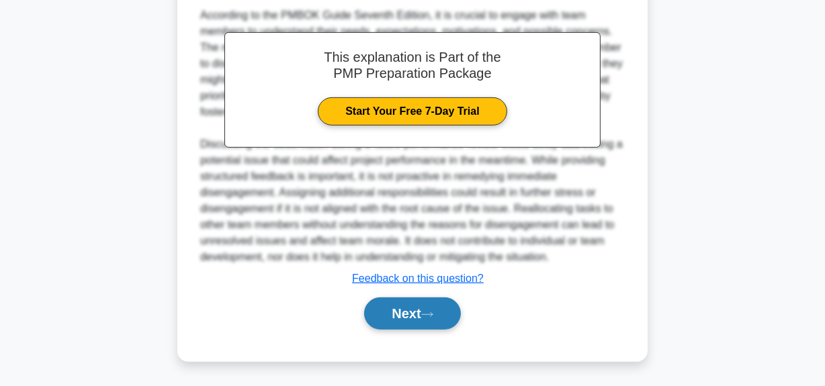
click at [387, 308] on button "Next" at bounding box center [412, 314] width 96 height 32
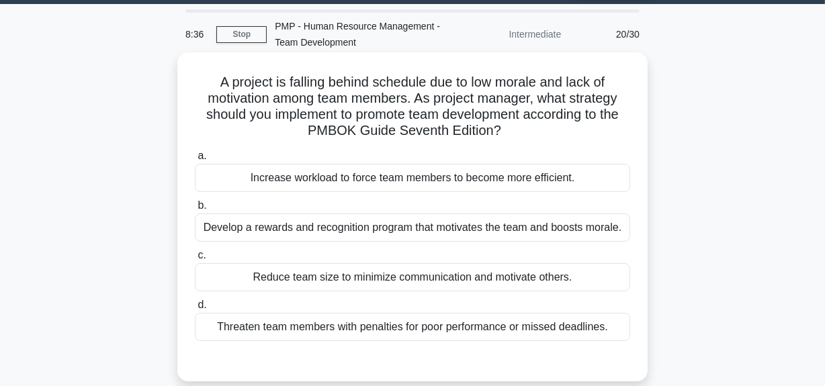
scroll to position [60, 0]
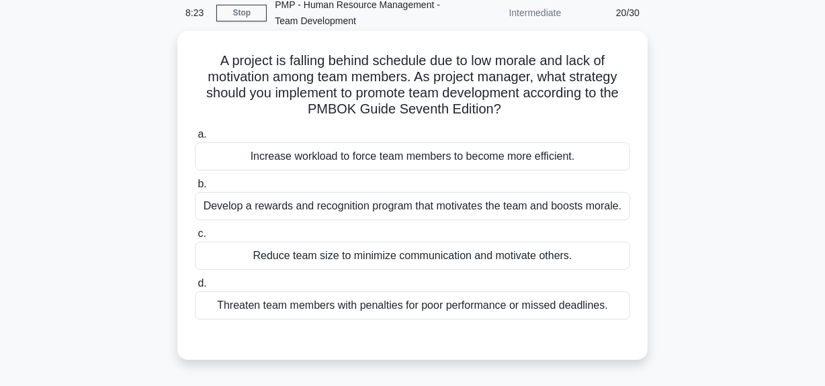
click at [417, 202] on div "Develop a rewards and recognition program that motivates the team and boosts mo…" at bounding box center [412, 206] width 435 height 28
click at [195, 189] on input "b. Develop a rewards and recognition program that motivates the team and boosts…" at bounding box center [195, 184] width 0 height 9
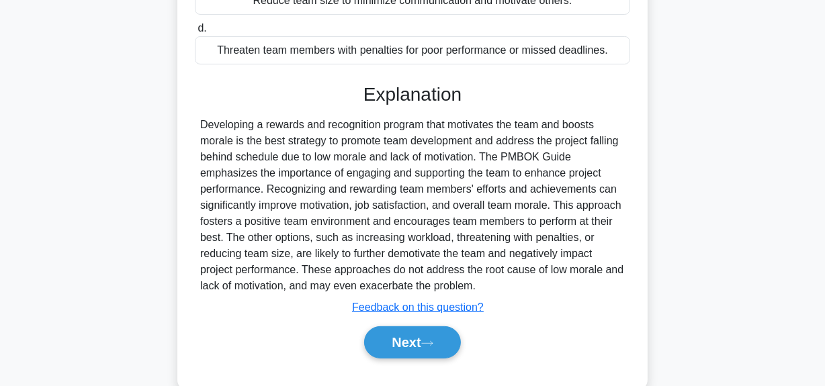
scroll to position [361, 0]
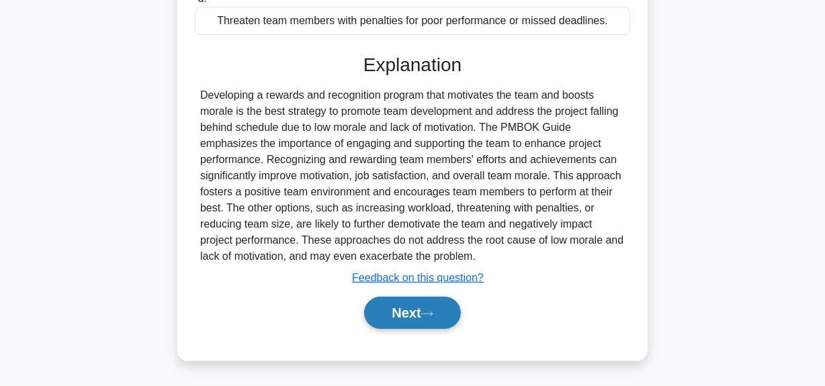
click at [378, 320] on button "Next" at bounding box center [412, 313] width 96 height 32
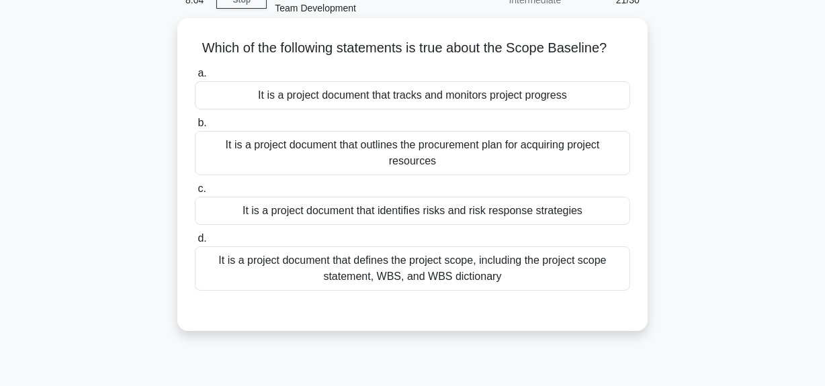
scroll to position [94, 0]
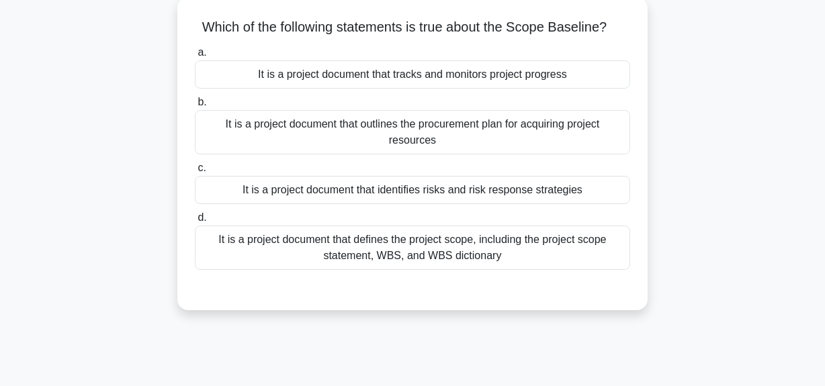
click at [477, 254] on div "It is a project document that defines the project scope, including the project …" at bounding box center [412, 248] width 435 height 44
click at [195, 222] on input "d. It is a project document that defines the project scope, including the proje…" at bounding box center [195, 218] width 0 height 9
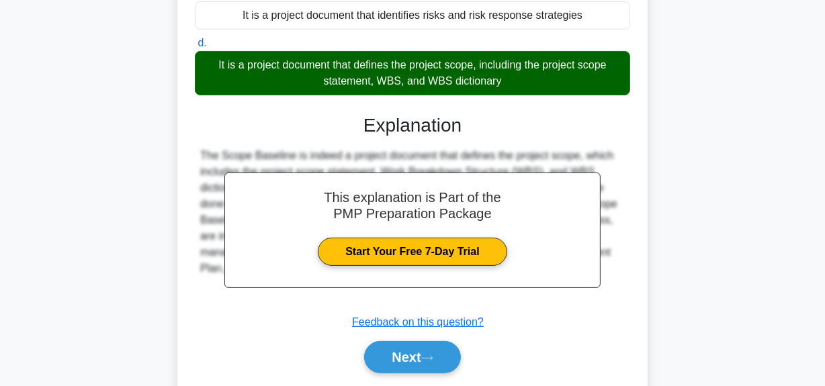
scroll to position [339, 0]
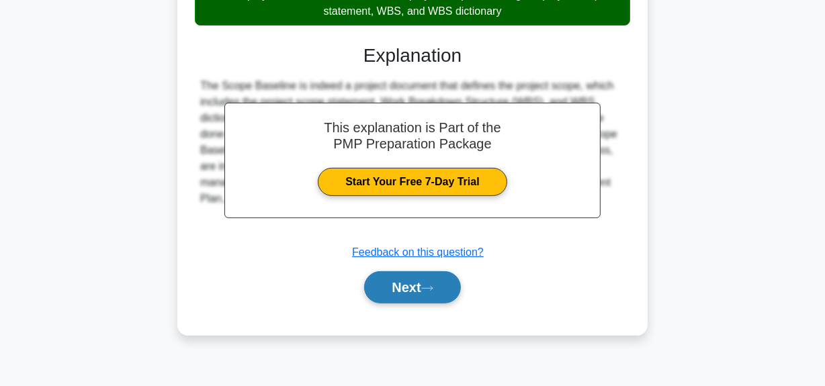
click at [416, 281] on button "Next" at bounding box center [412, 287] width 96 height 32
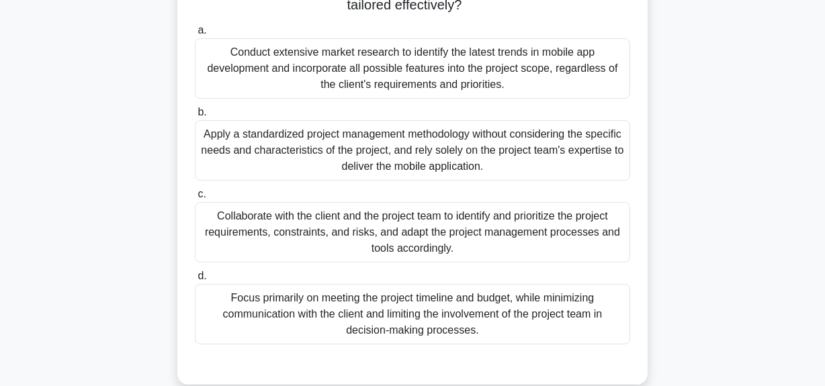
scroll to position [34, 0]
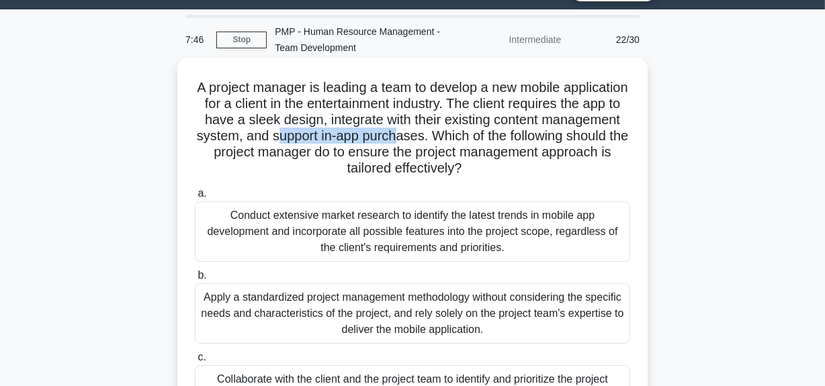
drag, startPoint x: 415, startPoint y: 137, endPoint x: 542, endPoint y: 142, distance: 127.0
click at [542, 142] on h5 "A project manager is leading a team to develop a new mobile application for a c…" at bounding box center [412, 128] width 438 height 98
click at [447, 144] on h5 "A project manager is leading a team to develop a new mobile application for a c…" at bounding box center [412, 128] width 438 height 98
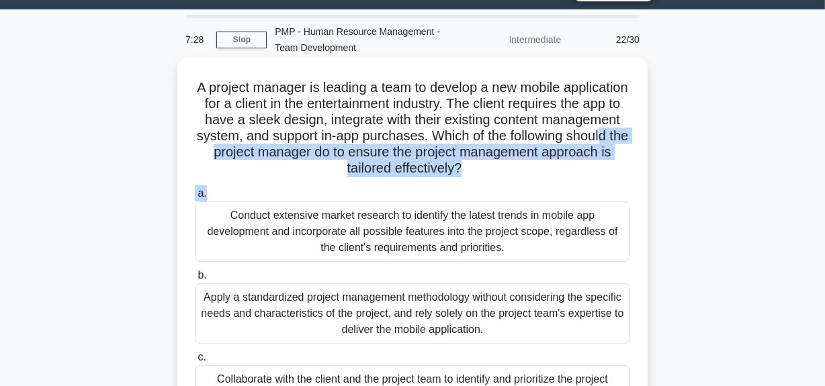
drag, startPoint x: 330, startPoint y: 159, endPoint x: 529, endPoint y: 187, distance: 200.8
click at [529, 187] on div "A project manager is leading a team to develop a new mobile application for a c…" at bounding box center [412, 303] width 459 height 480
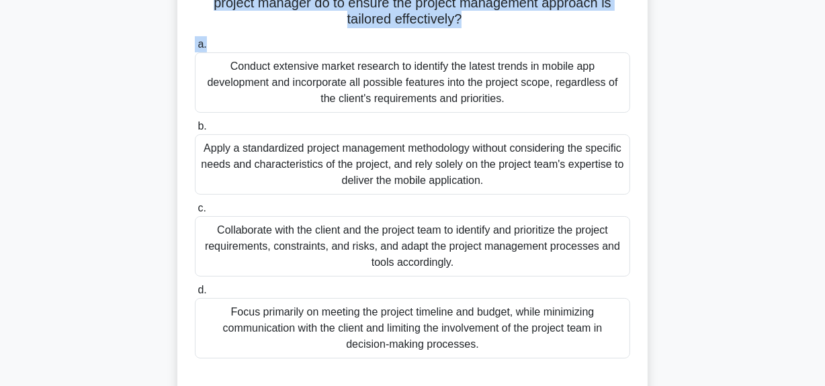
scroll to position [60, 0]
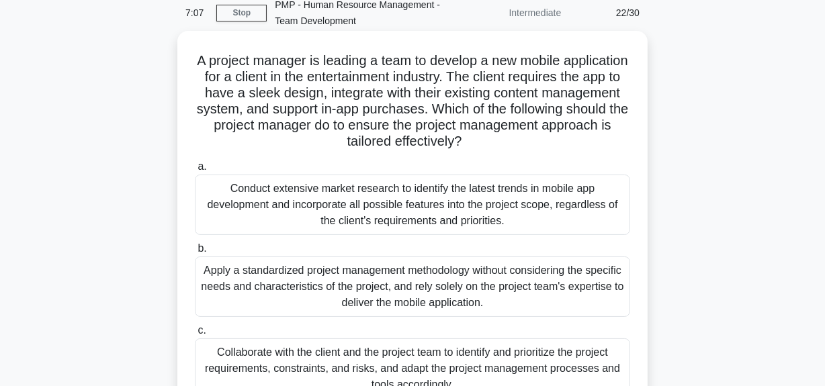
click at [317, 124] on h5 "A project manager is leading a team to develop a new mobile application for a c…" at bounding box center [412, 101] width 438 height 98
drag, startPoint x: 506, startPoint y: 130, endPoint x: 561, endPoint y: 141, distance: 56.3
click at [561, 141] on h5 "A project manager is leading a team to develop a new mobile application for a c…" at bounding box center [412, 101] width 438 height 98
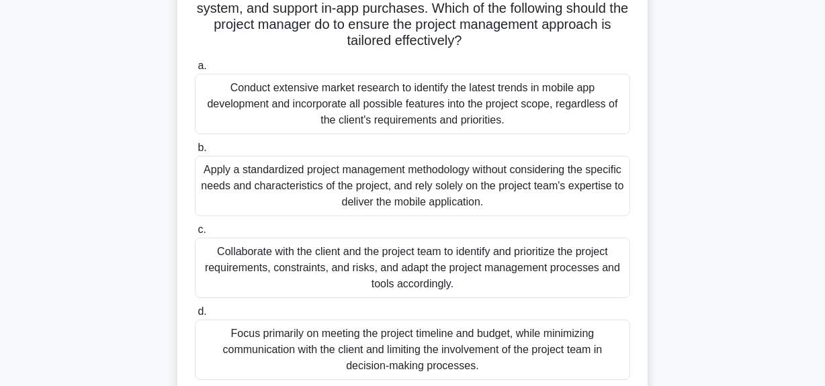
scroll to position [183, 0]
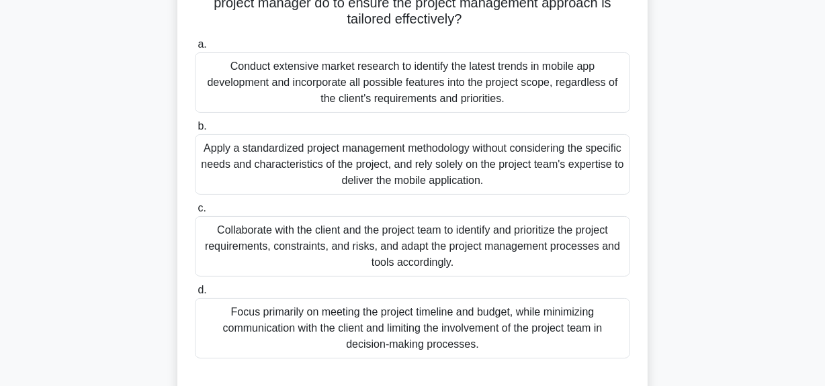
click at [460, 181] on div "Apply a standardized project management methodology without considering the spe…" at bounding box center [412, 164] width 435 height 60
click at [195, 131] on input "b. Apply a standardized project management methodology without considering the …" at bounding box center [195, 126] width 0 height 9
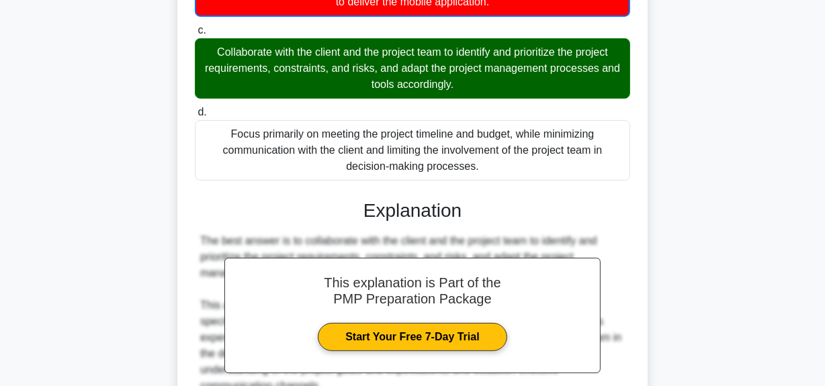
scroll to position [556, 0]
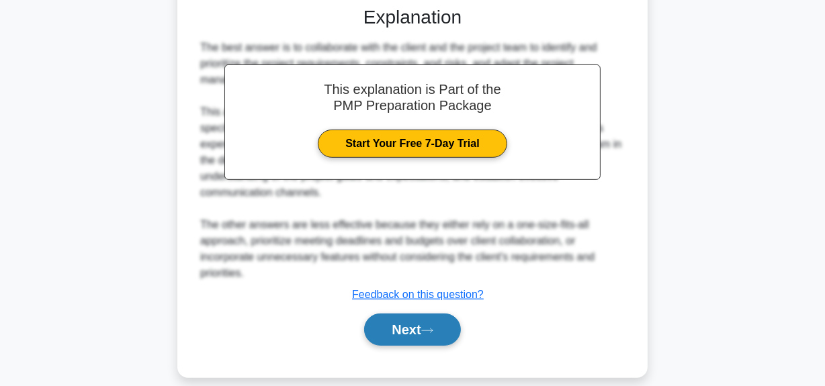
click at [432, 327] on icon at bounding box center [427, 330] width 12 height 7
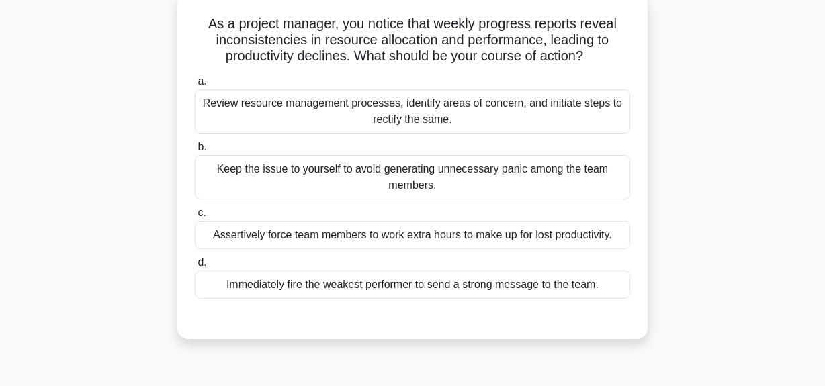
scroll to position [34, 0]
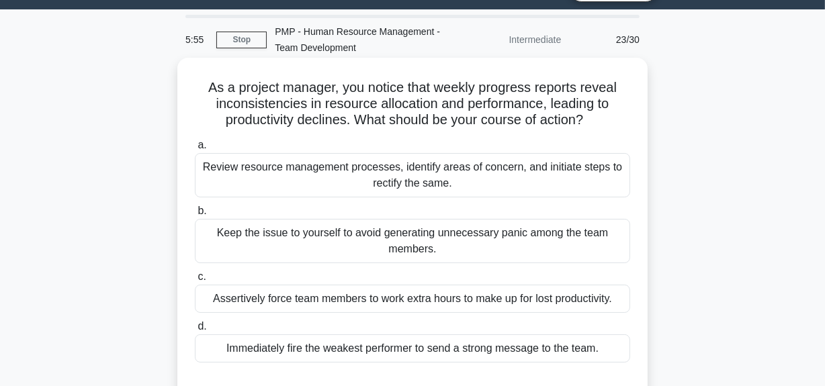
drag, startPoint x: 212, startPoint y: 85, endPoint x: 645, endPoint y: 129, distance: 434.8
click at [645, 129] on div "As a project manager, you notice that weekly progress reports reveal inconsiste…" at bounding box center [412, 230] width 470 height 345
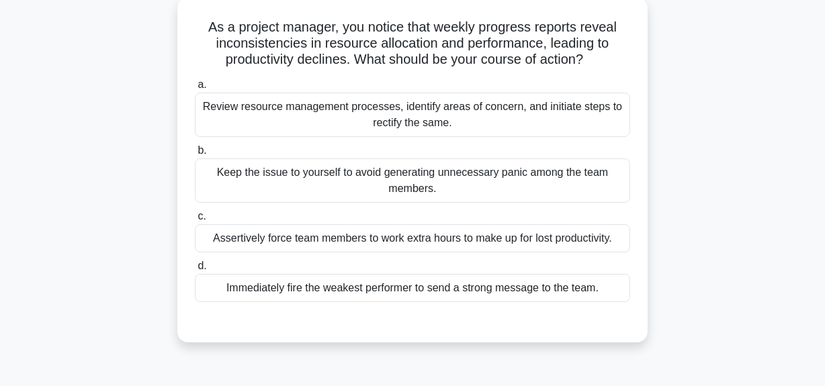
click at [425, 116] on div "Review resource management processes, identify areas of concern, and initiate s…" at bounding box center [412, 115] width 435 height 44
click at [195, 89] on input "a. Review resource management processes, identify areas of concern, and initiat…" at bounding box center [195, 85] width 0 height 9
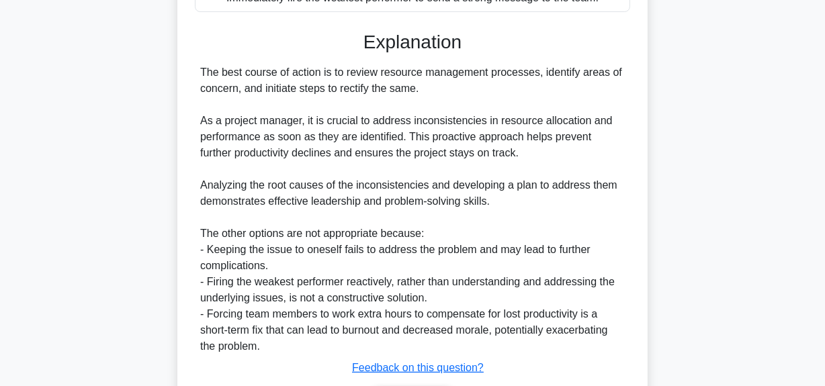
scroll to position [474, 0]
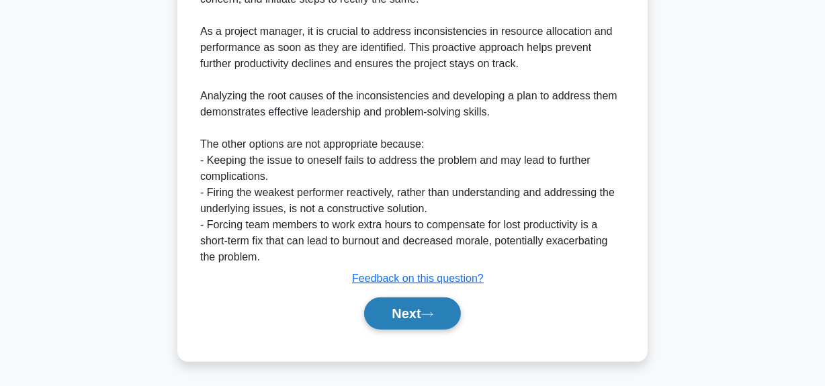
click at [410, 312] on button "Next" at bounding box center [412, 314] width 96 height 32
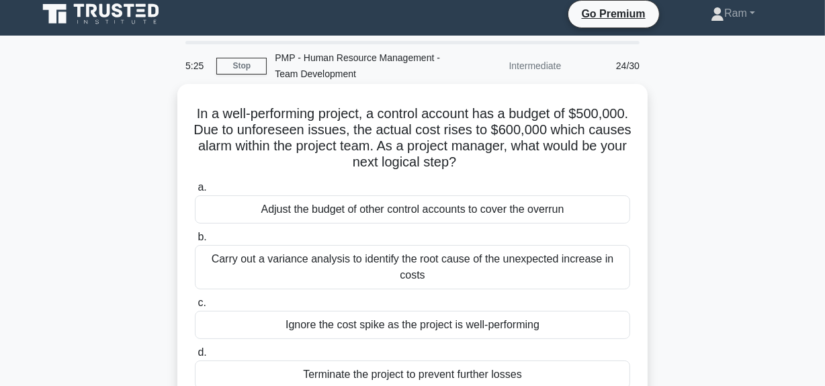
scroll to position [60, 0]
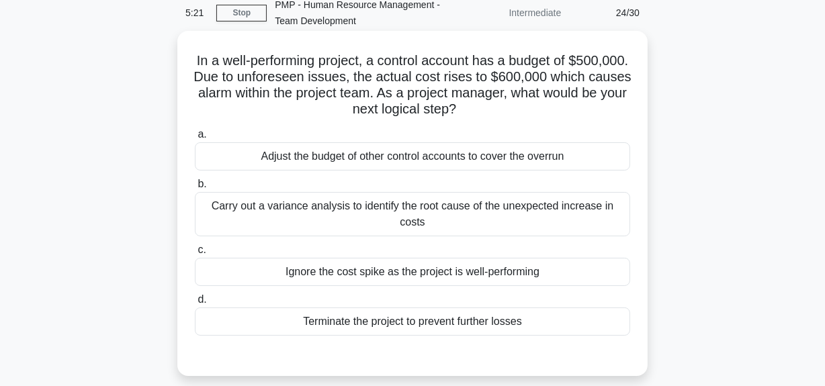
click at [524, 213] on div "Carry out a variance analysis to identify the root cause of the unexpected incr…" at bounding box center [412, 214] width 435 height 44
click at [195, 189] on input "b. Carry out a variance analysis to identify the root cause of the unexpected i…" at bounding box center [195, 184] width 0 height 9
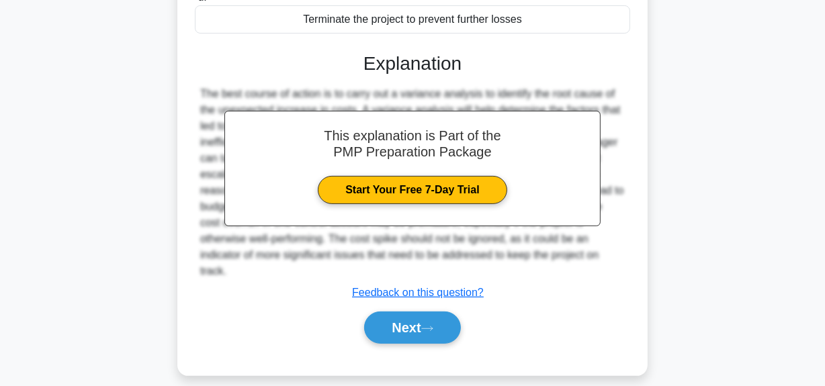
scroll to position [377, 0]
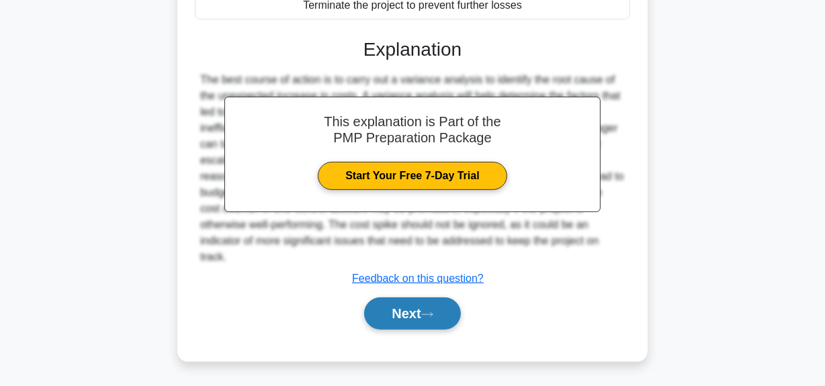
click at [422, 314] on button "Next" at bounding box center [412, 314] width 96 height 32
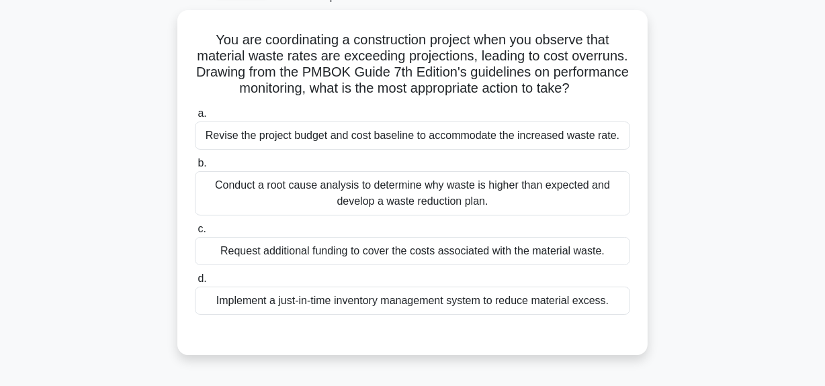
scroll to position [0, 0]
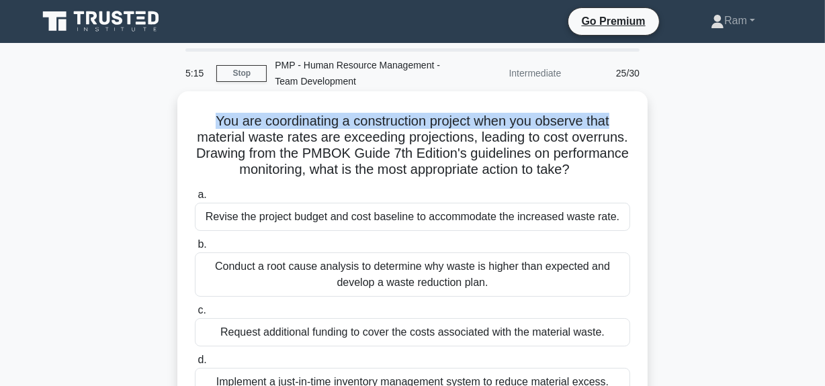
drag, startPoint x: 207, startPoint y: 118, endPoint x: 640, endPoint y: 112, distance: 432.6
click at [640, 112] on div "You are coordinating a construction project when you observe that material wast…" at bounding box center [412, 264] width 459 height 335
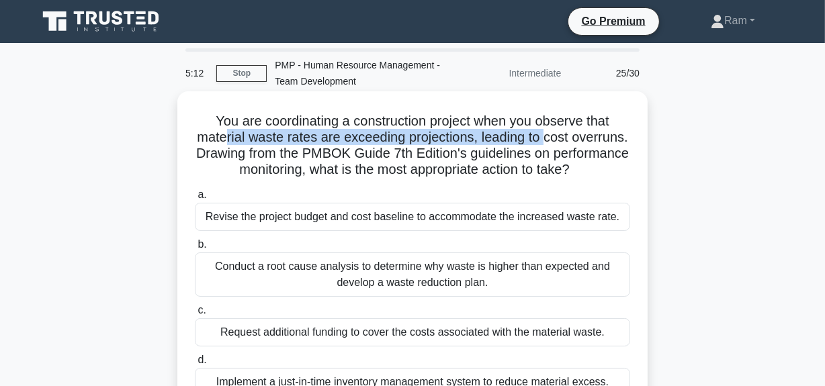
drag, startPoint x: 252, startPoint y: 134, endPoint x: 579, endPoint y: 136, distance: 327.1
click at [579, 136] on h5 "You are coordinating a construction project when you observe that material wast…" at bounding box center [412, 146] width 438 height 66
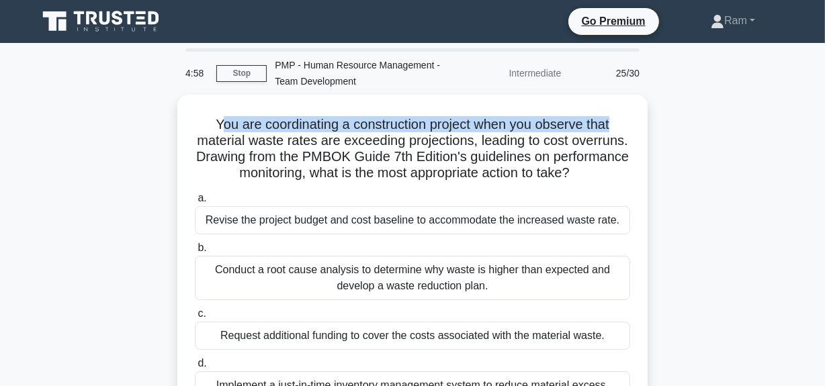
drag, startPoint x: 213, startPoint y: 123, endPoint x: 658, endPoint y: 127, distance: 444.7
click at [658, 127] on div "You are coordinating a construction project when you observe that material wast…" at bounding box center [413, 275] width 766 height 361
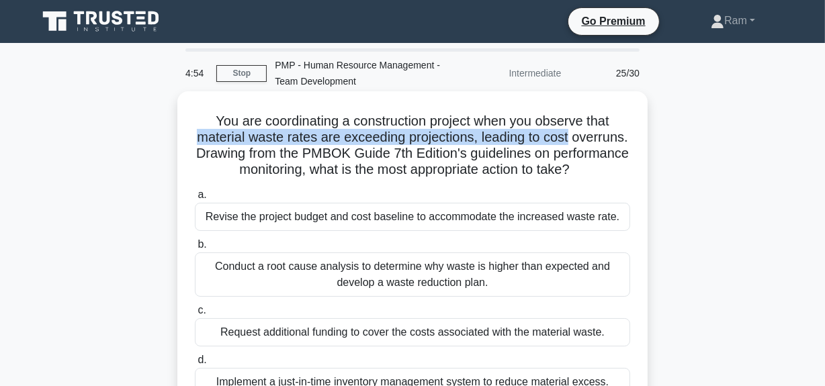
drag, startPoint x: 217, startPoint y: 138, endPoint x: 408, endPoint y: 159, distance: 192.0
click at [625, 143] on h5 "You are coordinating a construction project when you observe that material wast…" at bounding box center [412, 146] width 438 height 66
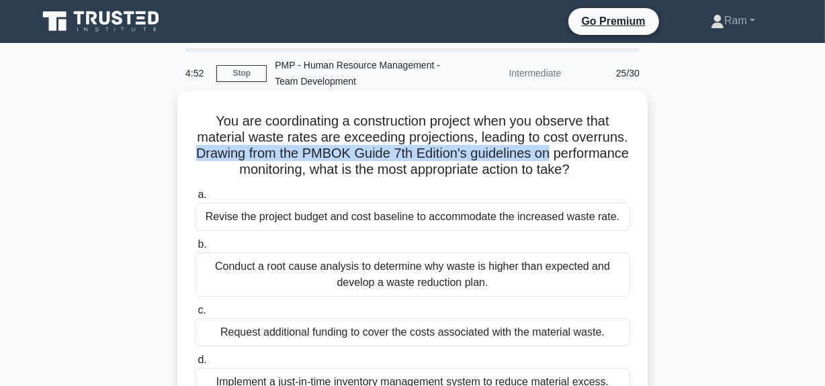
drag, startPoint x: 261, startPoint y: 152, endPoint x: 348, endPoint y: 181, distance: 92.0
click at [646, 159] on div "You are coordinating a construction project when you observe that material wast…" at bounding box center [412, 263] width 470 height 345
drag, startPoint x: 201, startPoint y: 169, endPoint x: 409, endPoint y: 227, distance: 216.3
click at [653, 183] on div "You are coordinating a construction project when you observe that material wast…" at bounding box center [413, 275] width 766 height 361
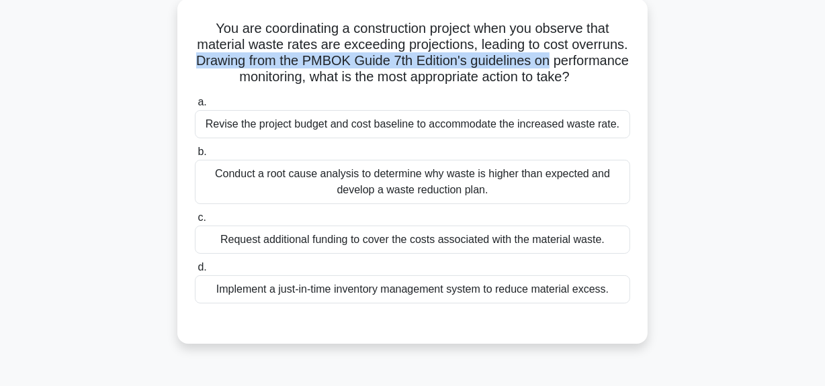
scroll to position [183, 0]
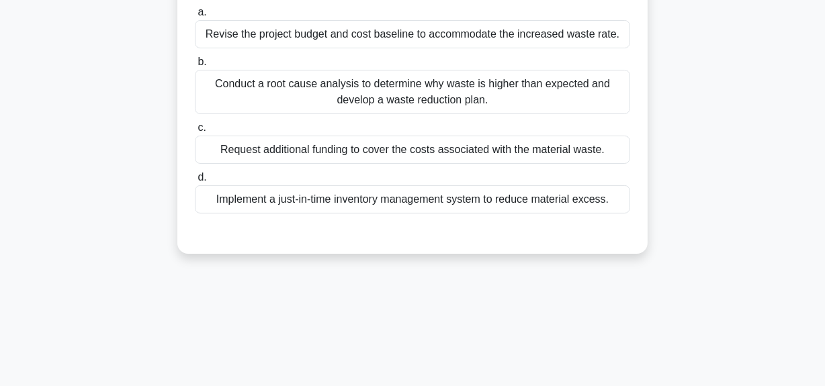
click at [403, 114] on div "Conduct a root cause analysis to determine why waste is higher than expected an…" at bounding box center [412, 92] width 435 height 44
click at [195, 67] on input "b. Conduct a root cause analysis to determine why waste is higher than expected…" at bounding box center [195, 62] width 0 height 9
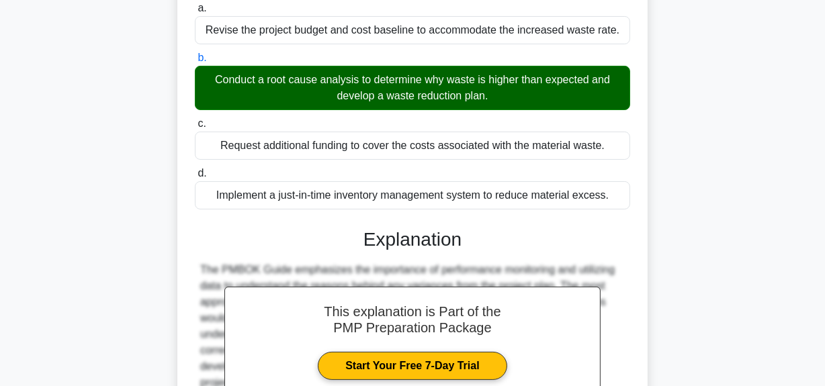
scroll to position [441, 0]
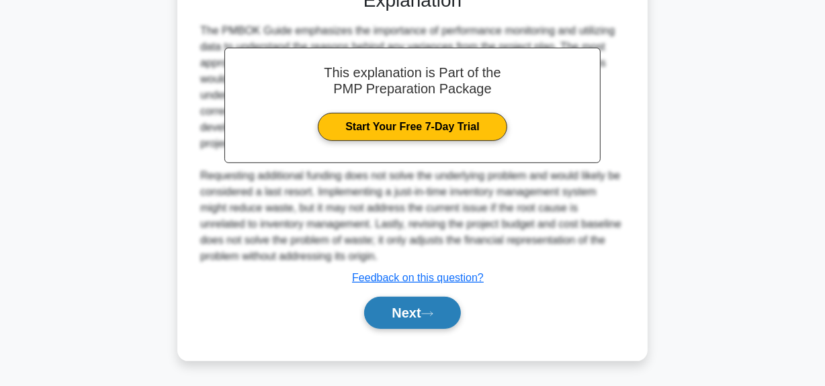
click at [387, 308] on button "Next" at bounding box center [412, 313] width 96 height 32
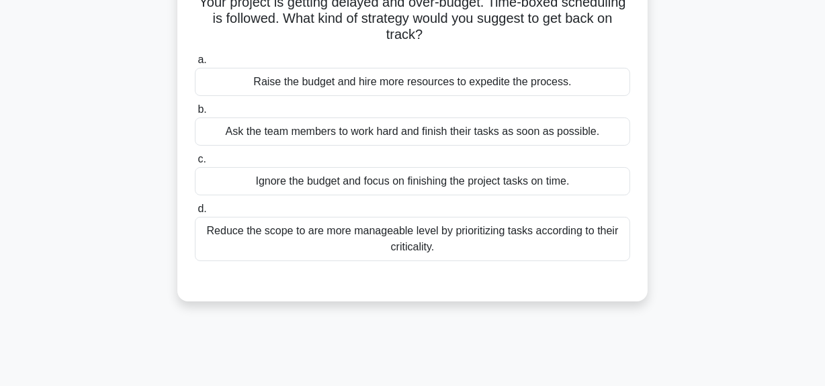
scroll to position [34, 0]
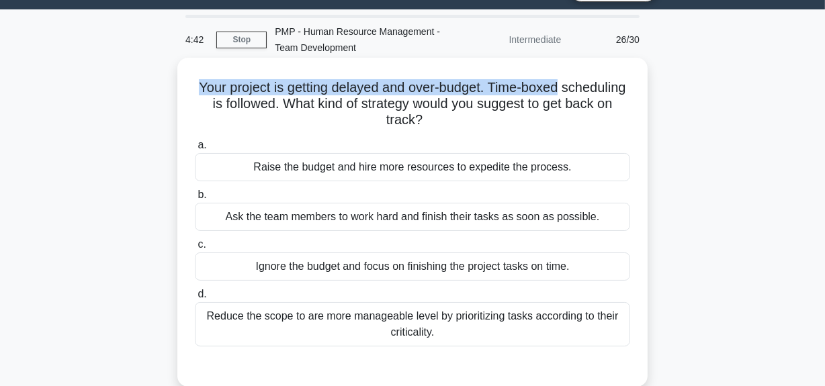
drag, startPoint x: 220, startPoint y: 87, endPoint x: 642, endPoint y: 91, distance: 421.2
click at [655, 80] on div "Your project is getting delayed and over-budget. Time-boxed scheduling is follo…" at bounding box center [413, 233] width 766 height 345
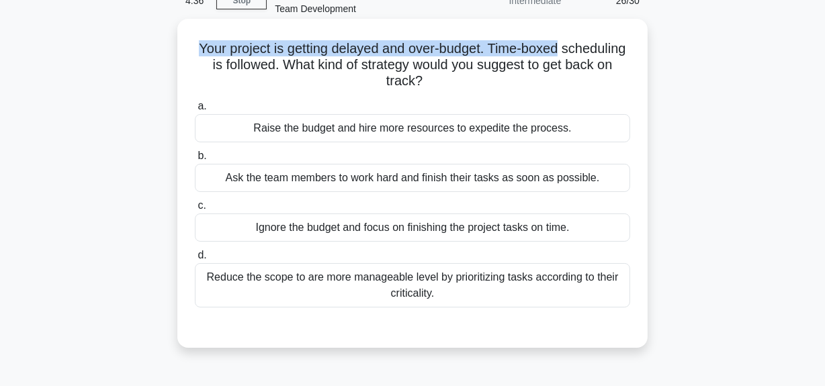
scroll to position [94, 0]
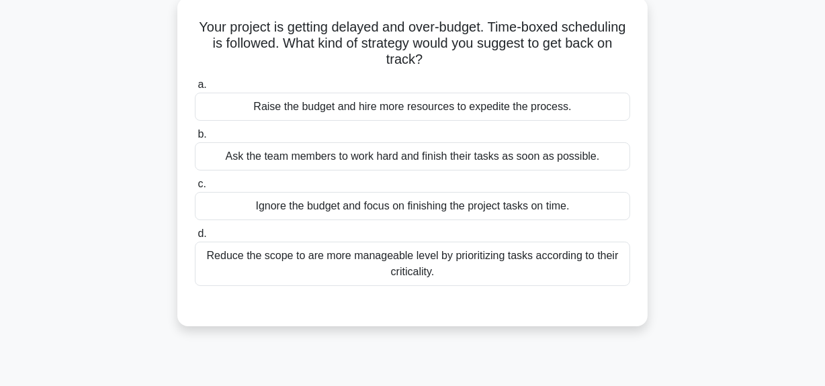
click at [470, 156] on div "Ask the team members to work hard and finish their tasks as soon as possible." at bounding box center [412, 156] width 435 height 28
click at [195, 139] on input "b. Ask the team members to work hard and finish their tasks as soon as possible." at bounding box center [195, 134] width 0 height 9
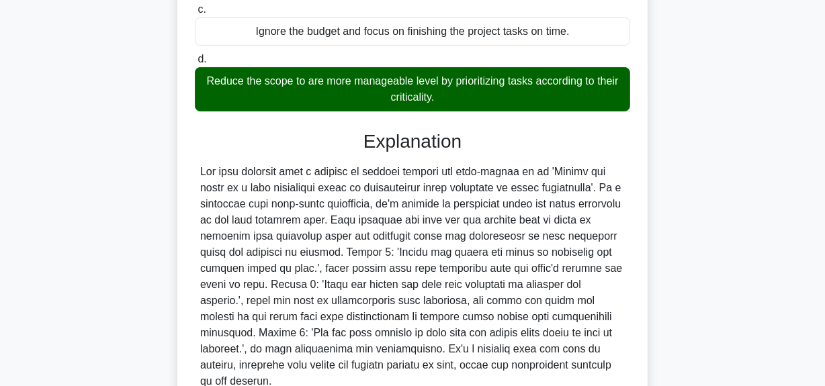
scroll to position [378, 0]
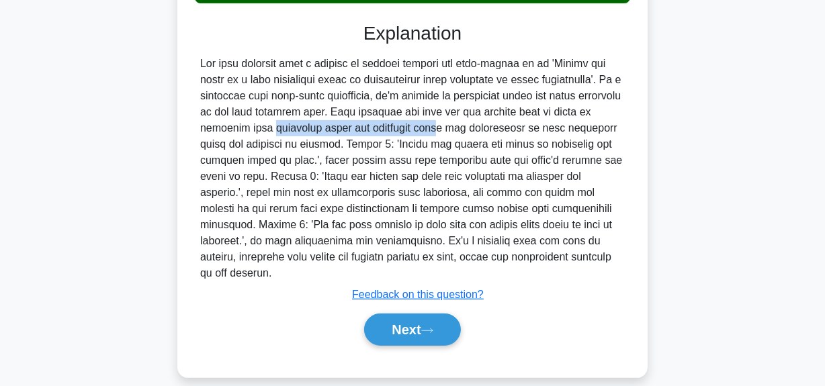
drag, startPoint x: 342, startPoint y: 120, endPoint x: 574, endPoint y: 115, distance: 232.5
click at [574, 115] on div at bounding box center [412, 169] width 425 height 226
click at [238, 142] on div at bounding box center [412, 169] width 425 height 226
drag, startPoint x: 424, startPoint y: 130, endPoint x: 468, endPoint y: 151, distance: 48.4
click at [666, 121] on div "Your project is getting delayed and over-budget. Time-boxed scheduling is follo…" at bounding box center [413, 57] width 766 height 680
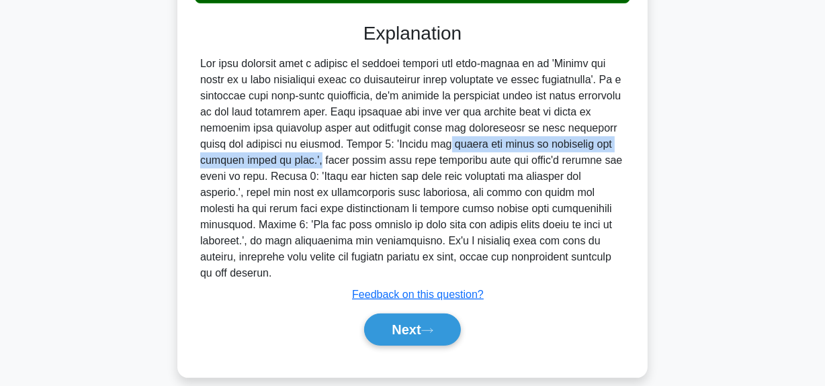
drag, startPoint x: 343, startPoint y: 145, endPoint x: 441, endPoint y: 217, distance: 121.6
click at [644, 146] on div "Your project is getting delayed and over-budget. Time-boxed scheduling is follo…" at bounding box center [412, 45] width 470 height 664
click at [383, 314] on button "Next" at bounding box center [412, 330] width 96 height 32
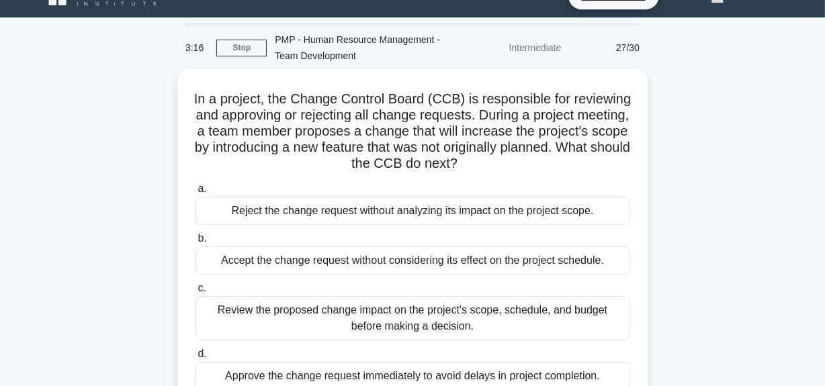
scroll to position [0, 0]
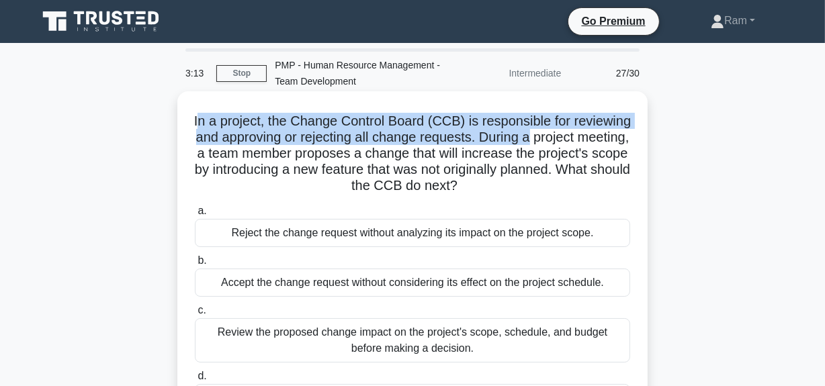
drag, startPoint x: 228, startPoint y: 116, endPoint x: 631, endPoint y: 144, distance: 404.1
click at [631, 144] on h5 "In a project, the Change Control Board (CCB) is responsible for reviewing and a…" at bounding box center [412, 154] width 438 height 82
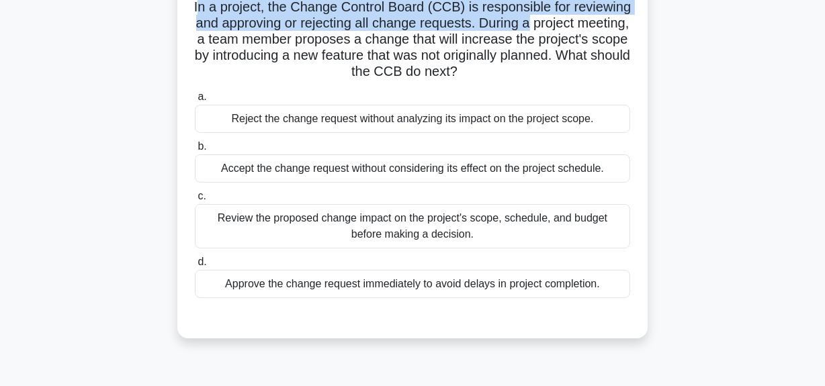
scroll to position [122, 0]
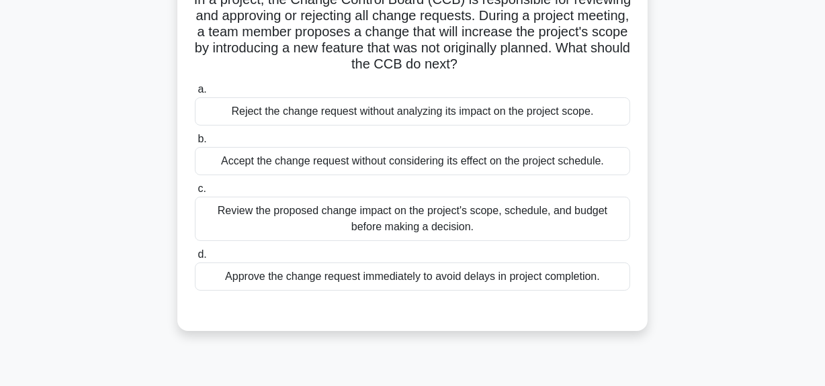
click at [356, 224] on div "Review the proposed change impact on the project's scope, schedule, and budget …" at bounding box center [412, 219] width 435 height 44
click at [195, 193] on input "c. Review the proposed change impact on the project's scope, schedule, and budg…" at bounding box center [195, 189] width 0 height 9
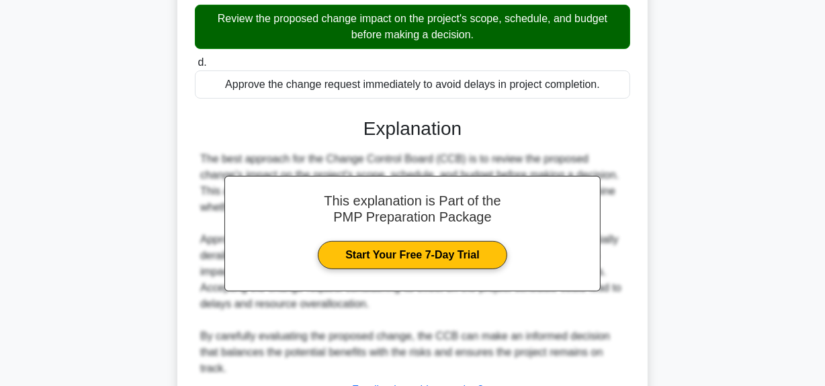
scroll to position [425, 0]
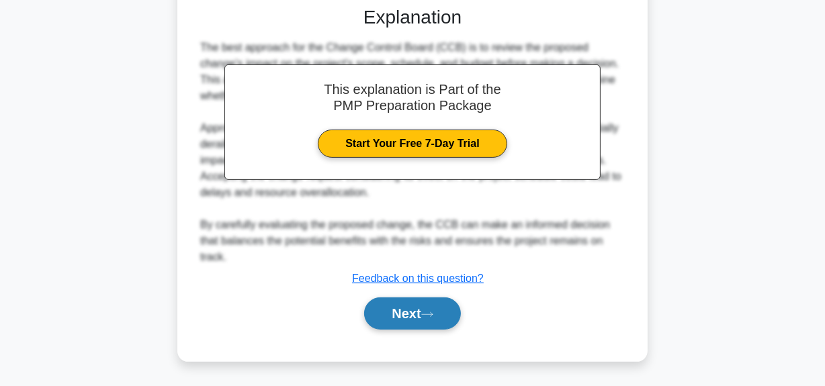
click at [388, 316] on button "Next" at bounding box center [412, 314] width 96 height 32
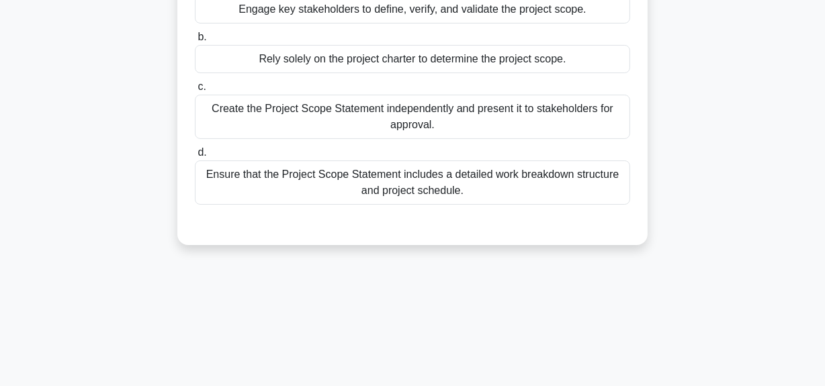
scroll to position [94, 0]
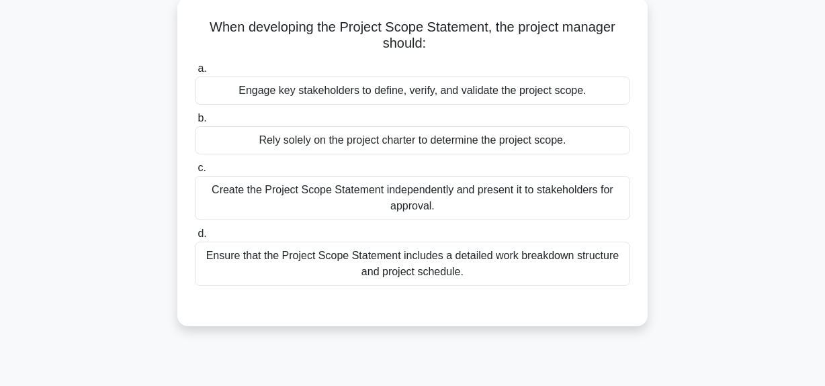
click at [421, 94] on div "Engage key stakeholders to define, verify, and validate the project scope." at bounding box center [412, 91] width 435 height 28
click at [430, 262] on div "Ensure that the Project Scope Statement includes a detailed work breakdown stru…" at bounding box center [412, 264] width 435 height 44
click at [195, 238] on input "d. Ensure that the Project Scope Statement includes a detailed work breakdown s…" at bounding box center [195, 234] width 0 height 9
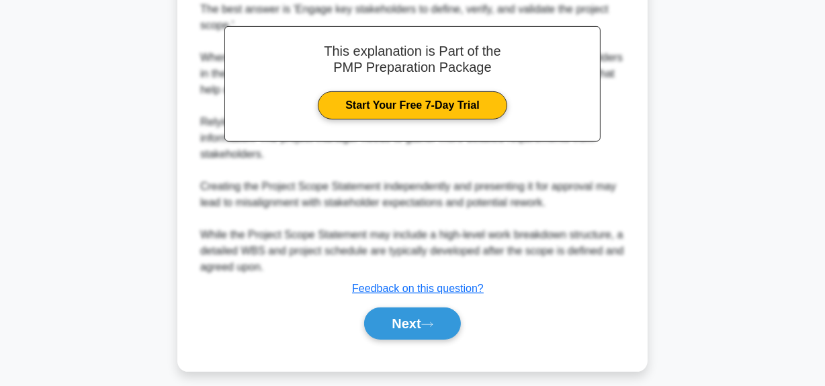
scroll to position [443, 0]
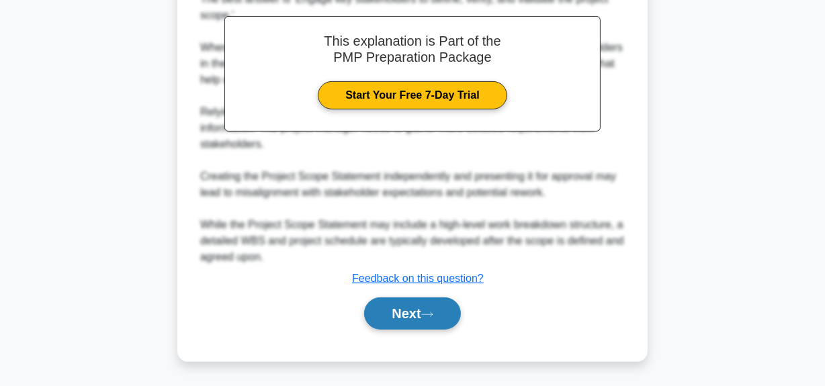
click at [407, 308] on button "Next" at bounding box center [412, 314] width 96 height 32
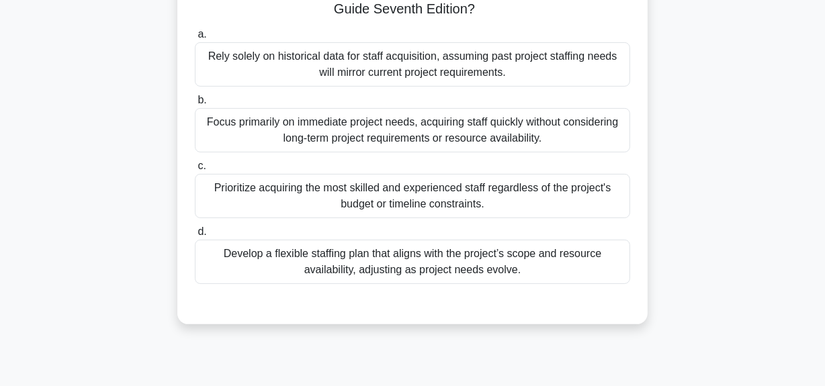
scroll to position [339, 0]
click at [410, 259] on div "Develop a flexible staffing plan that aligns with the project’s scope and resou…" at bounding box center [412, 261] width 435 height 44
click at [195, 236] on input "d. Develop a flexible staffing plan that aligns with the project’s scope and re…" at bounding box center [195, 231] width 0 height 9
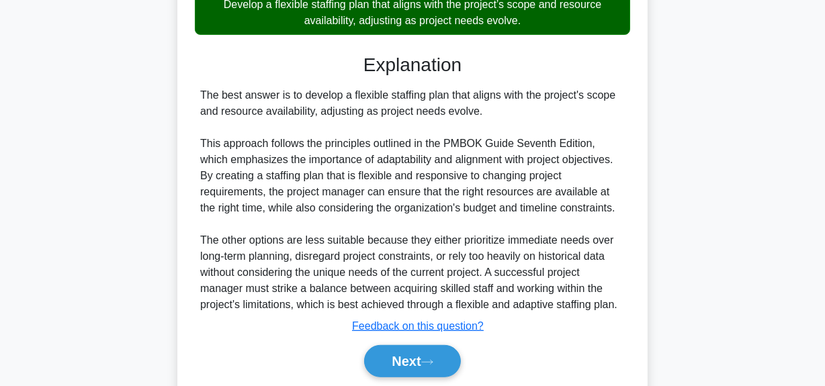
scroll to position [635, 0]
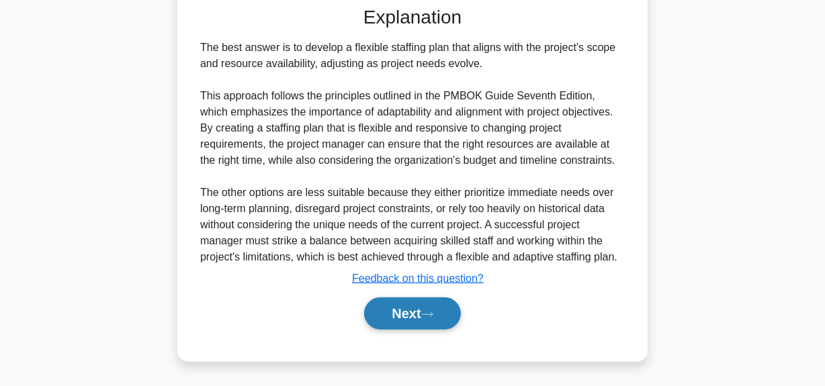
click at [395, 305] on button "Next" at bounding box center [412, 314] width 96 height 32
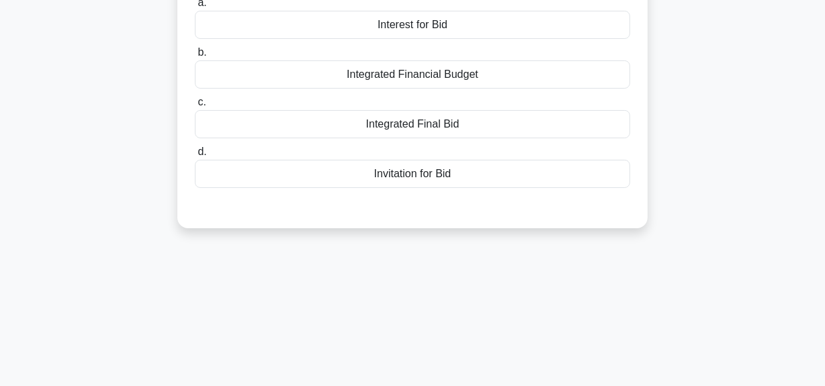
scroll to position [34, 0]
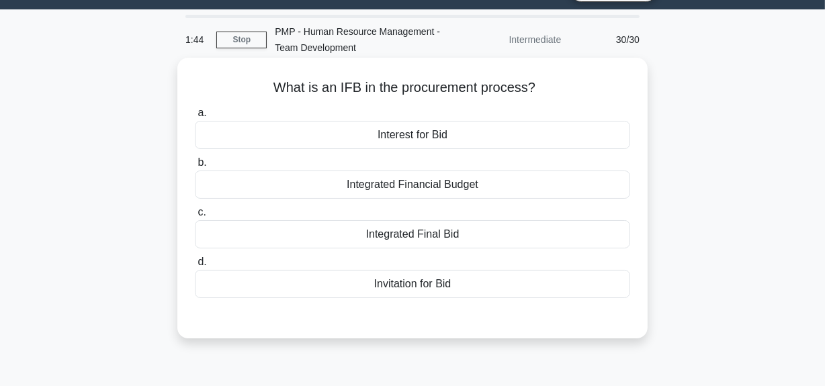
click at [414, 281] on div "Invitation for Bid" at bounding box center [412, 284] width 435 height 28
click at [195, 267] on input "d. Invitation for Bid" at bounding box center [195, 262] width 0 height 9
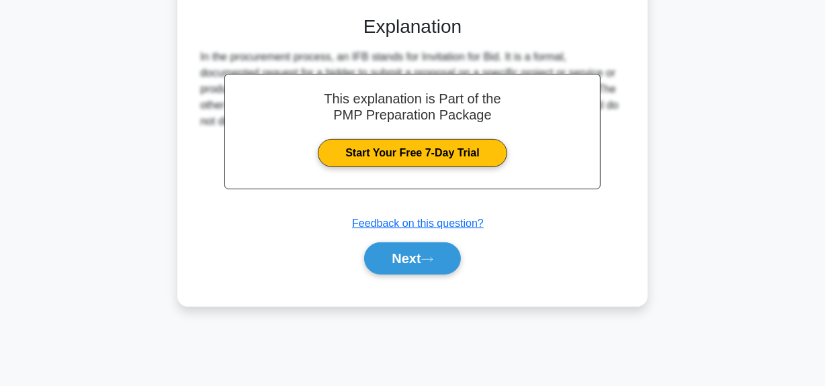
scroll to position [339, 0]
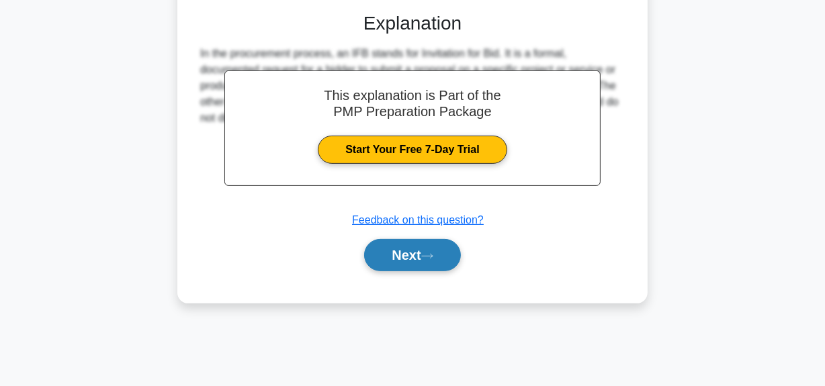
click at [415, 256] on button "Next" at bounding box center [412, 255] width 96 height 32
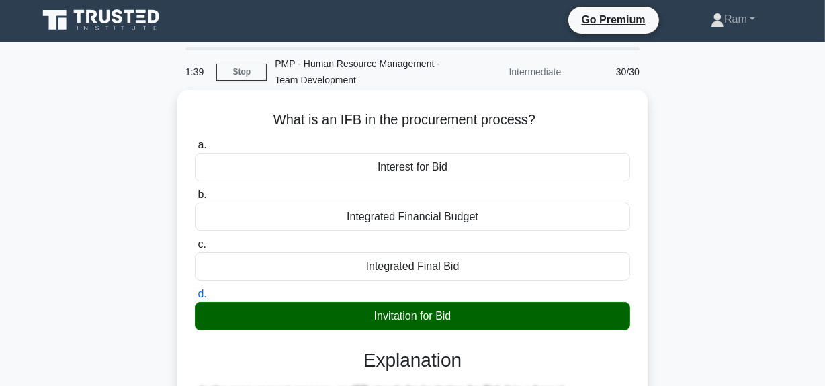
scroll to position [0, 0]
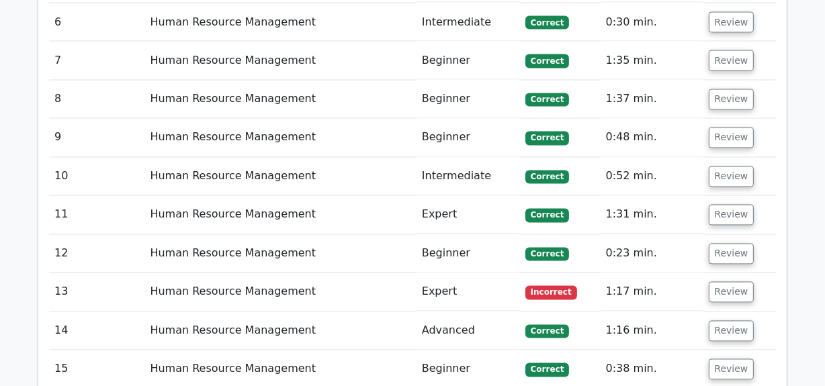
scroll to position [2259, 0]
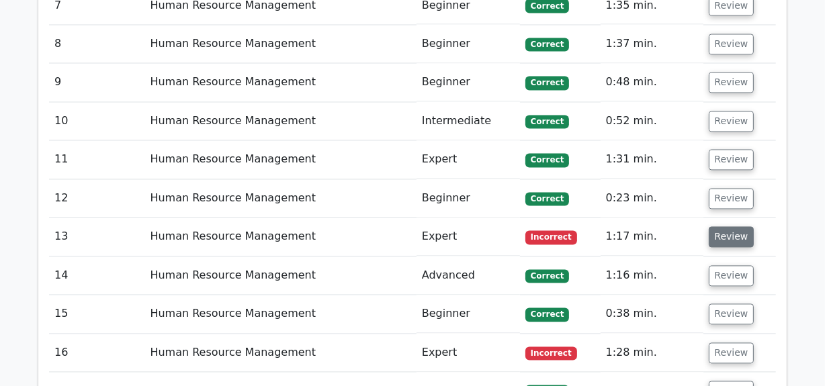
click at [717, 227] on button "Review" at bounding box center [732, 237] width 46 height 21
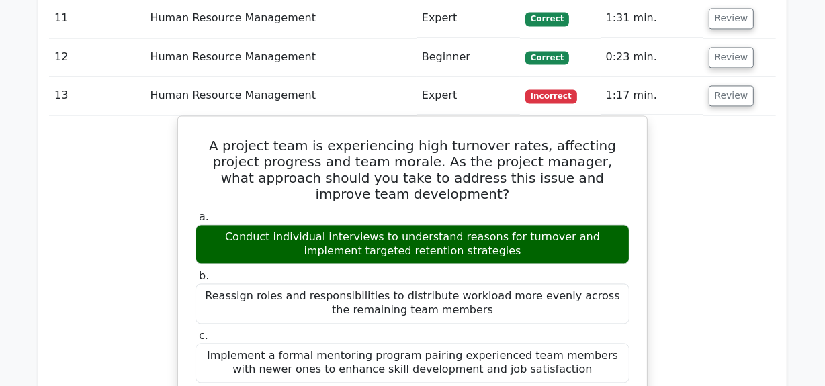
scroll to position [2442, 0]
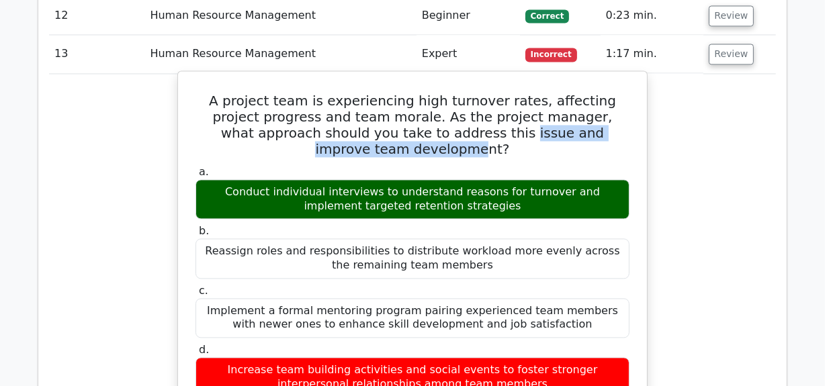
drag, startPoint x: 391, startPoint y: 41, endPoint x: 609, endPoint y: 45, distance: 218.4
click at [609, 93] on h5 "A project team is experiencing high turnover rates, affecting project progress …" at bounding box center [412, 125] width 437 height 64
drag, startPoint x: 222, startPoint y: 257, endPoint x: 527, endPoint y: 280, distance: 305.9
click at [527, 357] on div "Increase team building activities and social events to foster stronger interper…" at bounding box center [412, 377] width 434 height 40
drag, startPoint x: 387, startPoint y: 40, endPoint x: 626, endPoint y: 55, distance: 239.6
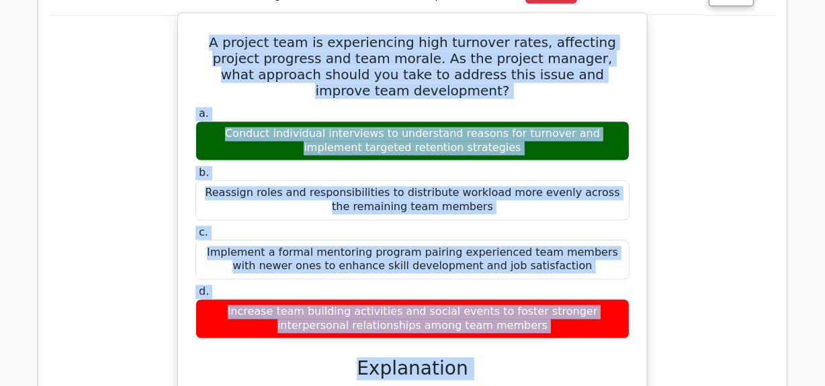
scroll to position [2555, 0]
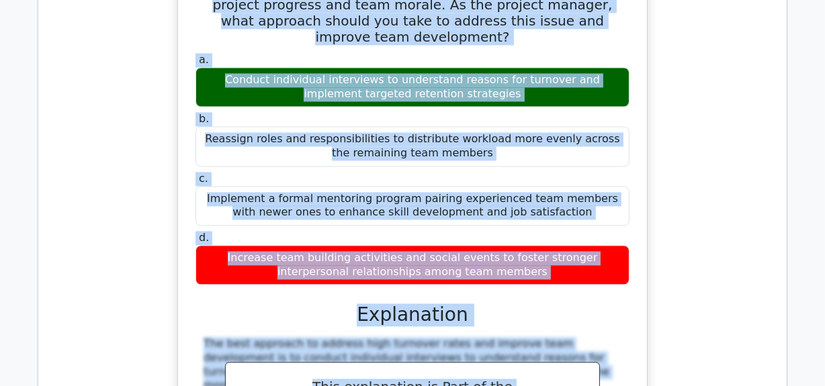
drag, startPoint x: 204, startPoint y: 188, endPoint x: 527, endPoint y: 172, distance: 323.5
click at [528, 171] on div "A project team is experiencing high turnover rates, affecting project progress …" at bounding box center [412, 391] width 458 height 855
copy div "A project team is experiencing high turnover rates, affecting project progress …"
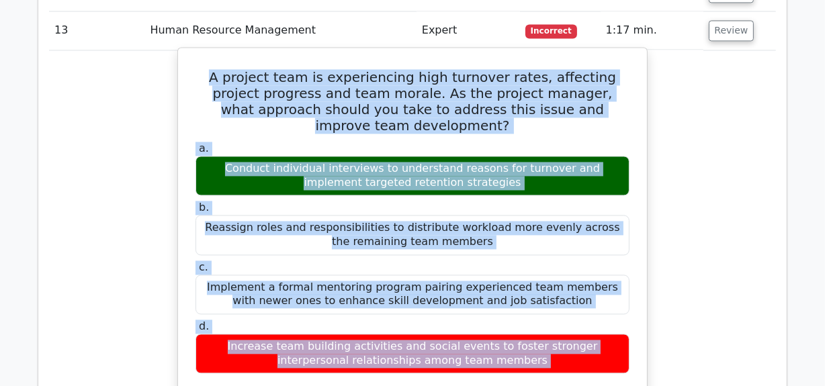
scroll to position [2371, 0]
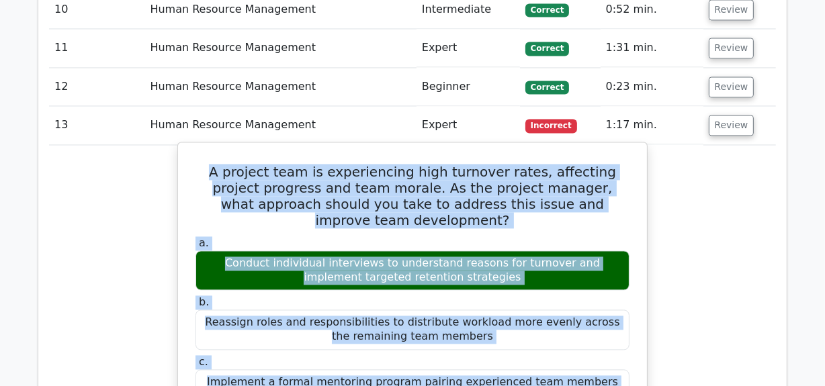
click at [298, 310] on div "Reassign roles and responsibilities to distribute workload more evenly across t…" at bounding box center [412, 330] width 434 height 40
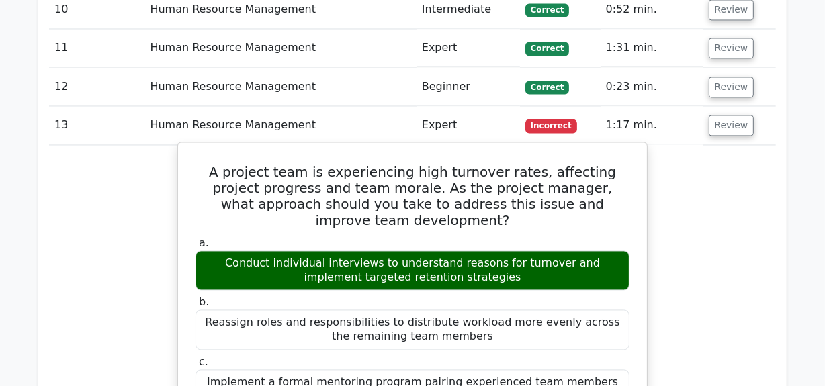
click at [269, 369] on div "Implement a formal mentoring program pairing experienced team members with newe…" at bounding box center [412, 389] width 434 height 40
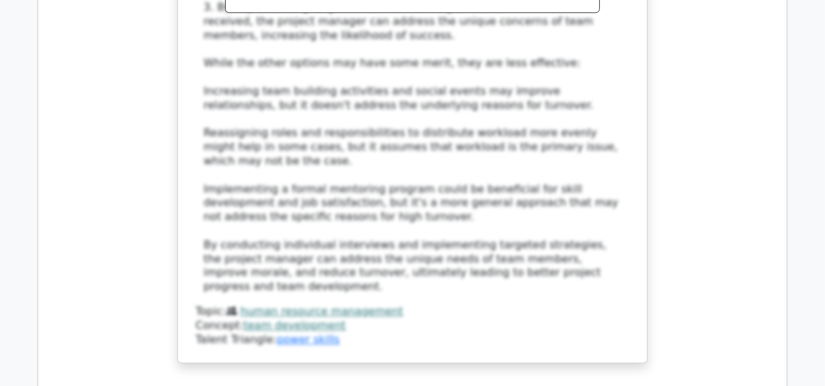
scroll to position [3288, 0]
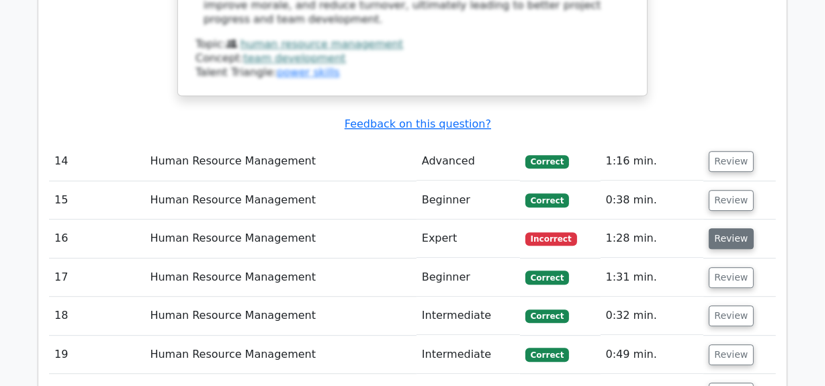
click at [730, 228] on button "Review" at bounding box center [732, 238] width 46 height 21
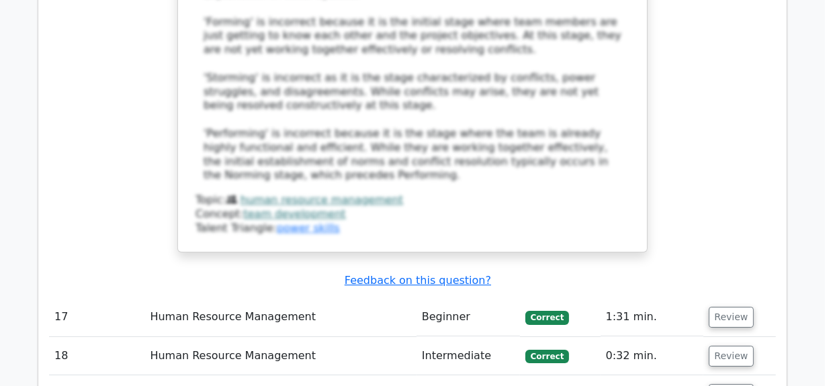
scroll to position [4204, 0]
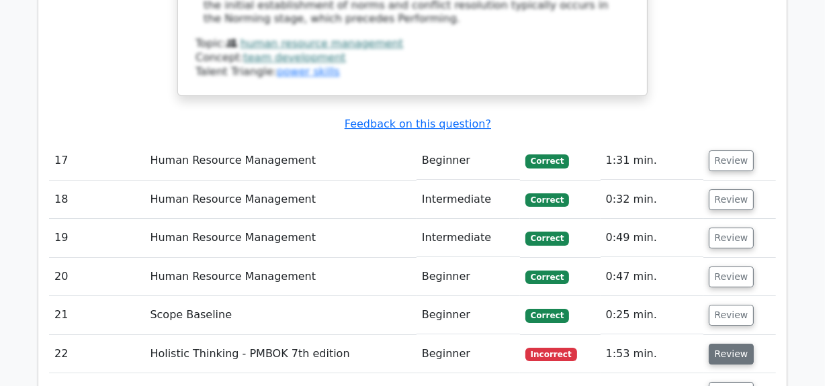
click at [744, 344] on button "Review" at bounding box center [732, 354] width 46 height 21
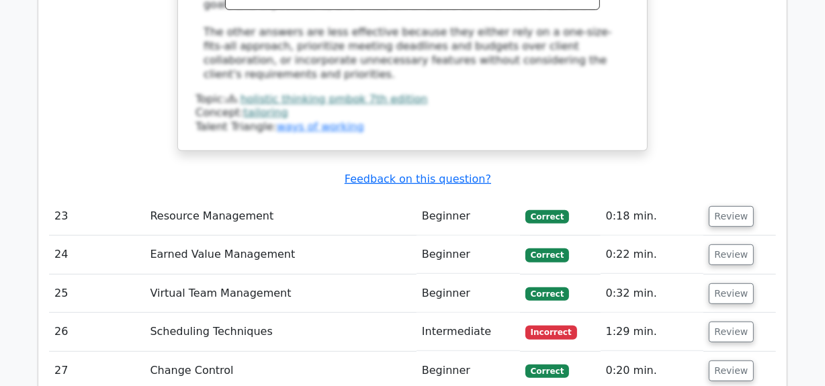
scroll to position [5181, 0]
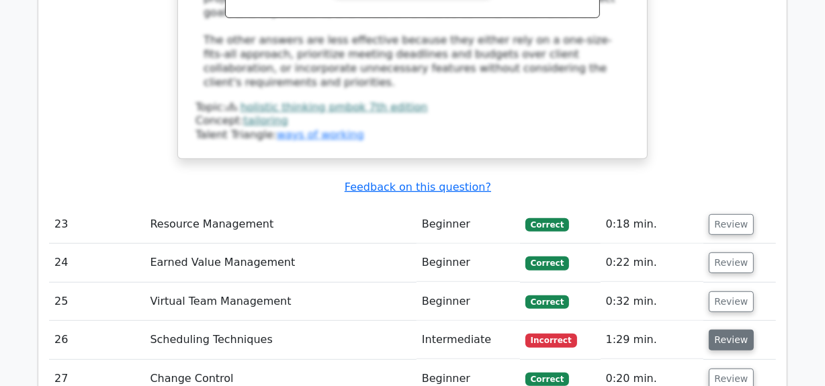
click at [721, 330] on button "Review" at bounding box center [732, 340] width 46 height 21
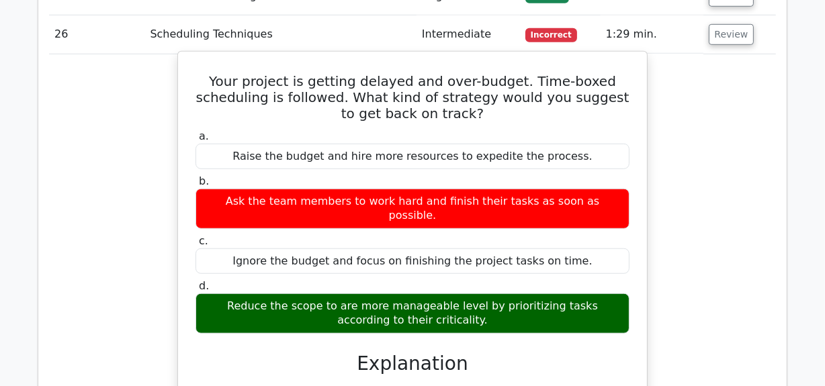
scroll to position [5791, 0]
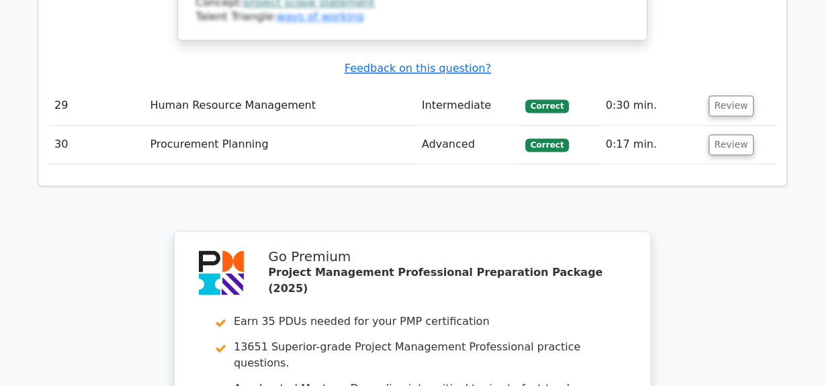
scroll to position [7101, 0]
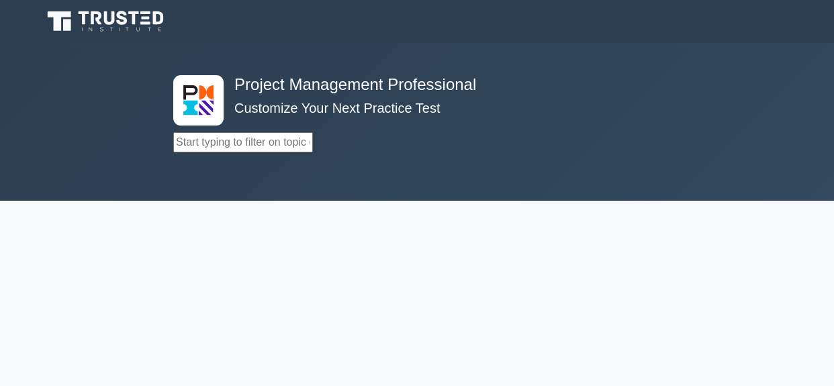
click at [234, 141] on input "text" at bounding box center [243, 142] width 140 height 20
type input "build"
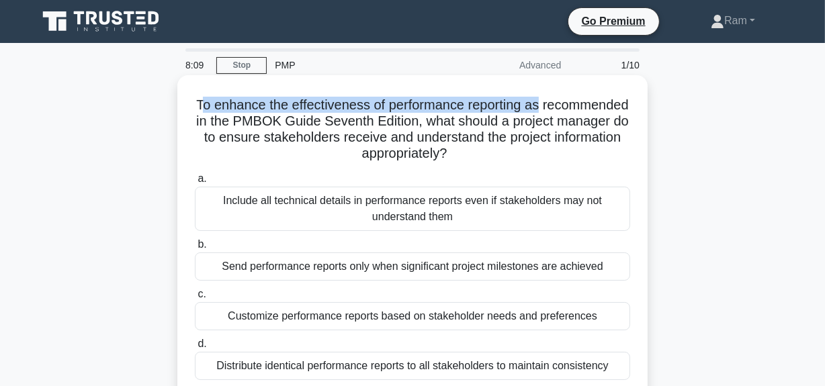
drag, startPoint x: 241, startPoint y: 105, endPoint x: 585, endPoint y: 112, distance: 344.0
click at [585, 112] on h5 "To enhance the effectiveness of performance reporting as recommended in the PMB…" at bounding box center [412, 130] width 438 height 66
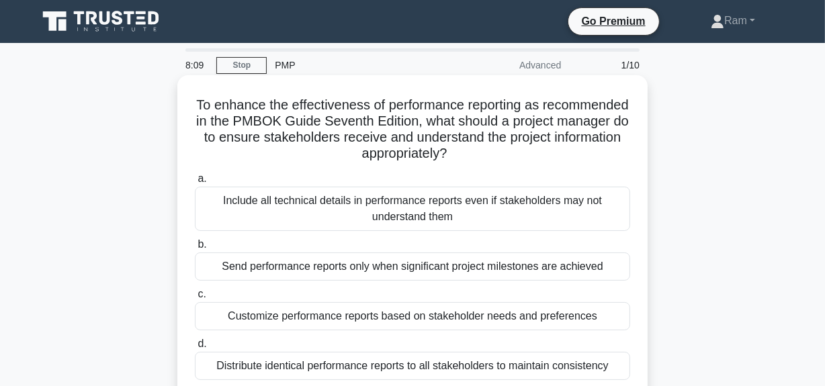
click at [269, 122] on h5 "To enhance the effectiveness of performance reporting as recommended in the PMB…" at bounding box center [412, 130] width 438 height 66
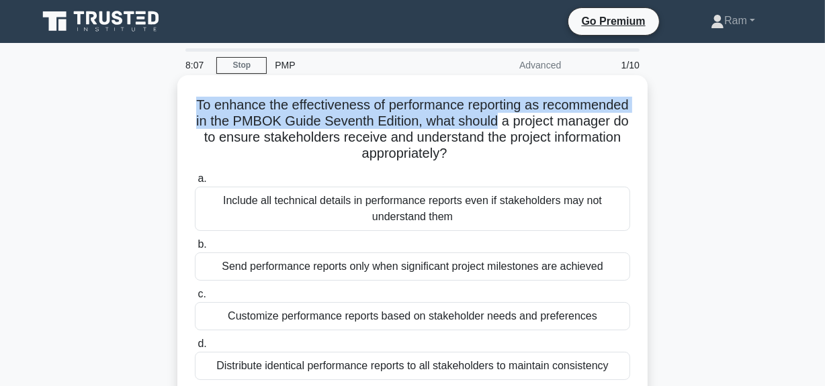
drag, startPoint x: 239, startPoint y: 105, endPoint x: 607, endPoint y: 112, distance: 367.5
click at [607, 112] on h5 "To enhance the effectiveness of performance reporting as recommended in the PMB…" at bounding box center [412, 130] width 438 height 66
click at [470, 127] on h5 "To enhance the effectiveness of performance reporting as recommended in the PMB…" at bounding box center [412, 130] width 438 height 66
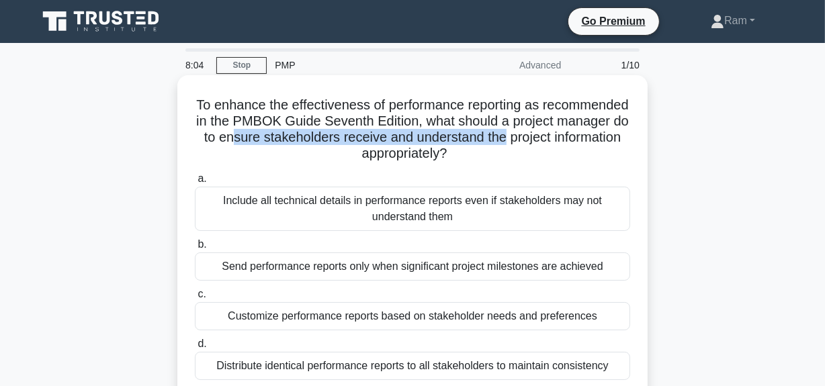
drag, startPoint x: 350, startPoint y: 140, endPoint x: 609, endPoint y: 139, distance: 259.3
click at [640, 135] on div "To enhance the effectiveness of performance reporting as recommended in the PMB…" at bounding box center [412, 248] width 459 height 335
drag, startPoint x: 315, startPoint y: 158, endPoint x: 520, endPoint y: 152, distance: 205.0
click at [542, 146] on h5 "To enhance the effectiveness of performance reporting as recommended in the PMB…" at bounding box center [412, 130] width 438 height 66
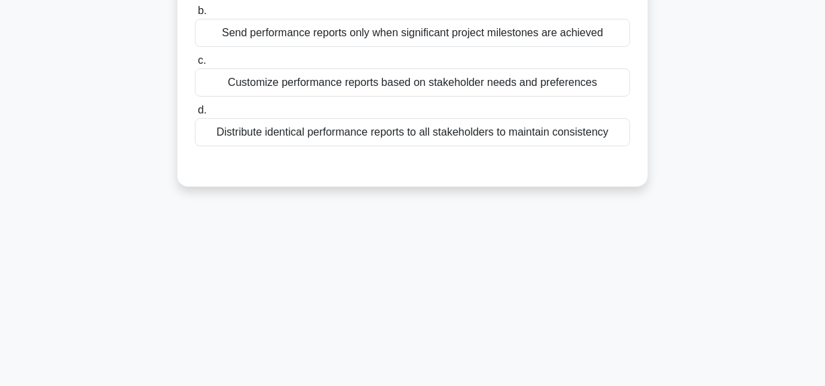
scroll to position [244, 0]
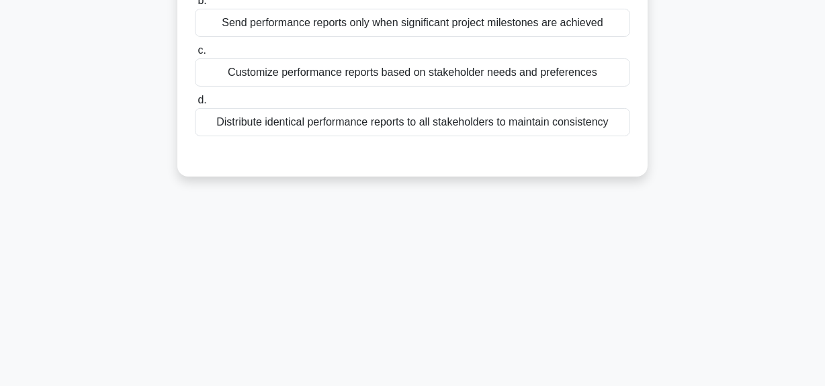
click at [492, 65] on div "Customize performance reports based on stakeholder needs and preferences" at bounding box center [412, 72] width 435 height 28
click at [195, 55] on input "c. Customize performance reports based on stakeholder needs and preferences" at bounding box center [195, 50] width 0 height 9
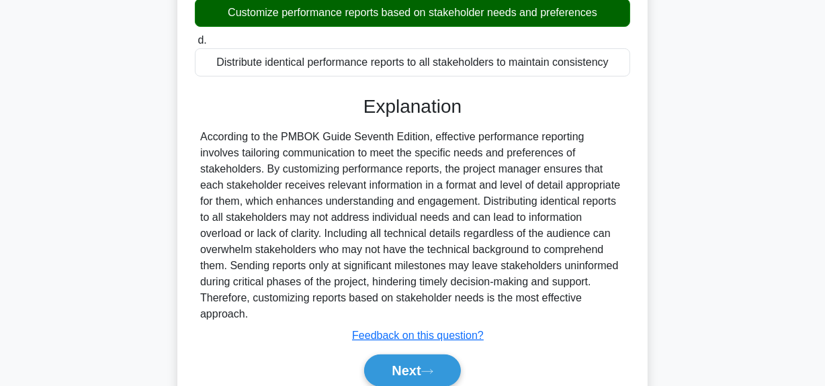
scroll to position [345, 0]
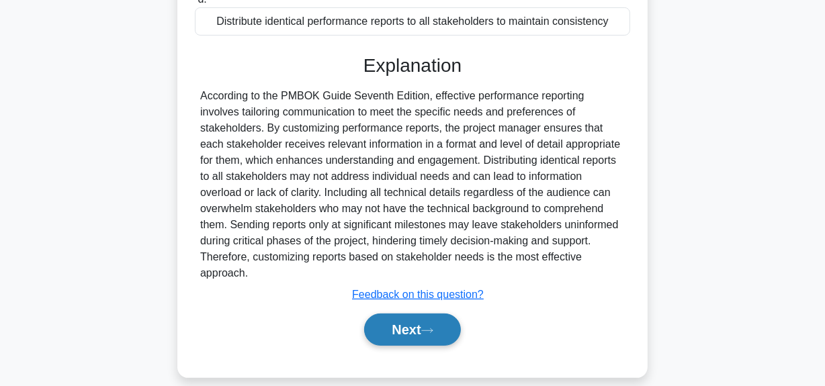
click at [410, 318] on button "Next" at bounding box center [412, 330] width 96 height 32
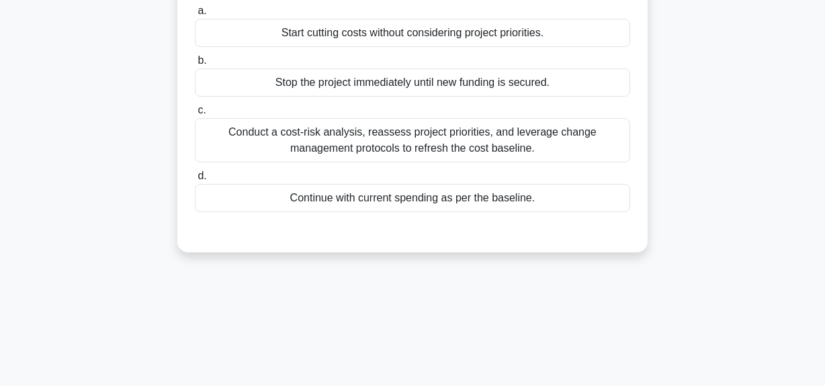
scroll to position [34, 0]
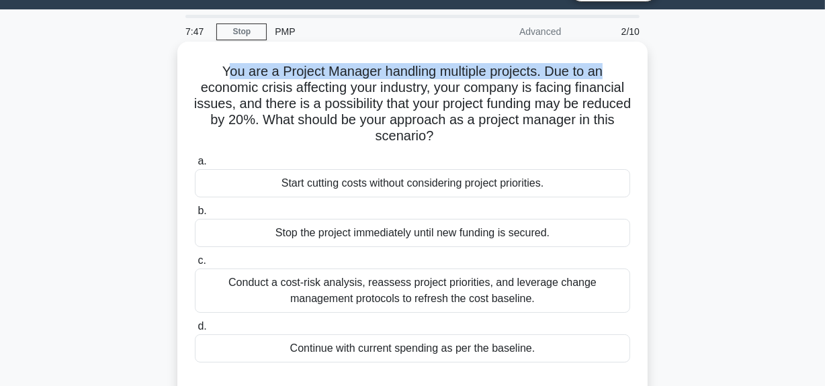
drag, startPoint x: 222, startPoint y: 75, endPoint x: 388, endPoint y: 101, distance: 167.3
click at [628, 58] on div "You are a Project Manager handling multiple projects. Due to an economic crisis…" at bounding box center [412, 222] width 459 height 351
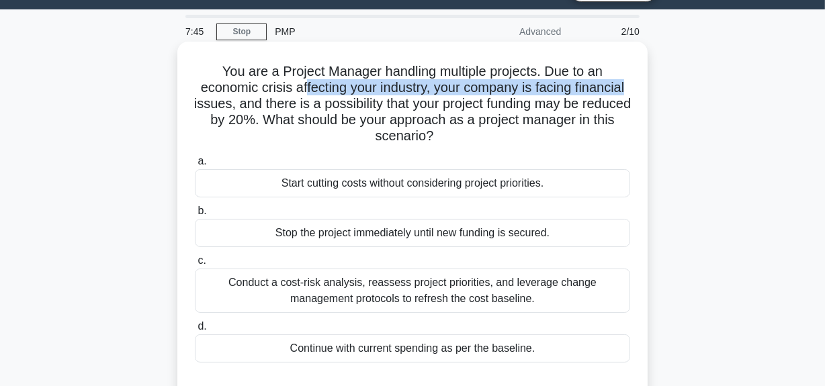
drag, startPoint x: 302, startPoint y: 90, endPoint x: 634, endPoint y: 89, distance: 332.5
click at [634, 89] on div "You are a Project Manager handling multiple projects. Due to an economic crisis…" at bounding box center [412, 222] width 459 height 351
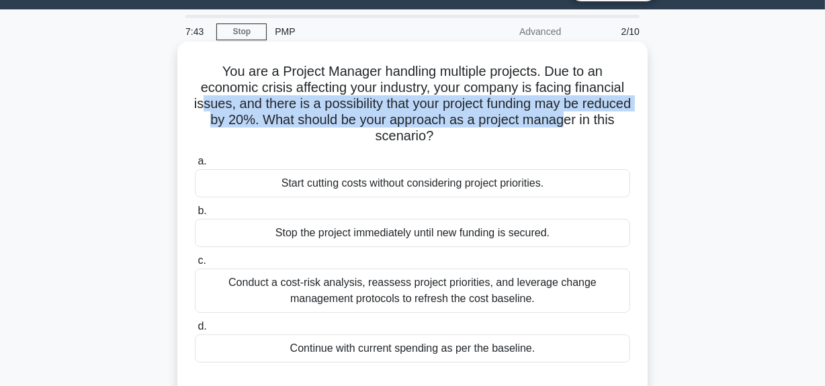
drag, startPoint x: 221, startPoint y: 106, endPoint x: 616, endPoint y: 120, distance: 395.2
click at [616, 120] on h5 "You are a Project Manager handling multiple projects. Due to an economic crisis…" at bounding box center [412, 104] width 438 height 82
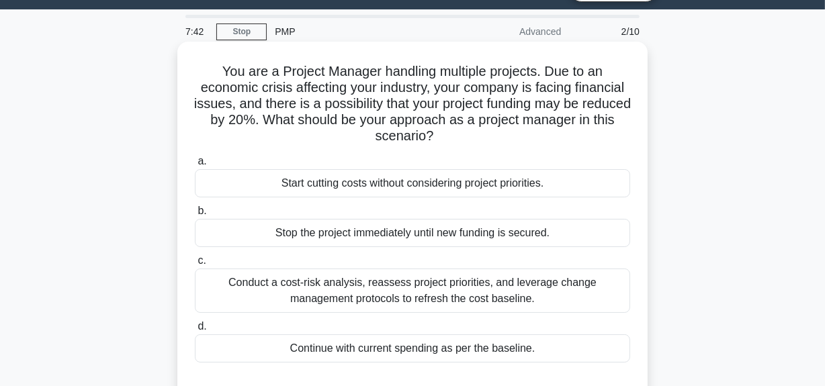
drag, startPoint x: 302, startPoint y: 151, endPoint x: 319, endPoint y: 147, distance: 17.3
click at [302, 152] on div "a. Start cutting costs without considering project priorities. b. Stop the proj…" at bounding box center [412, 257] width 451 height 215
drag, startPoint x: 315, startPoint y: 117, endPoint x: 455, endPoint y: 142, distance: 141.9
click at [455, 142] on h5 "You are a Project Manager handling multiple projects. Due to an economic crisis…" at bounding box center [412, 104] width 438 height 82
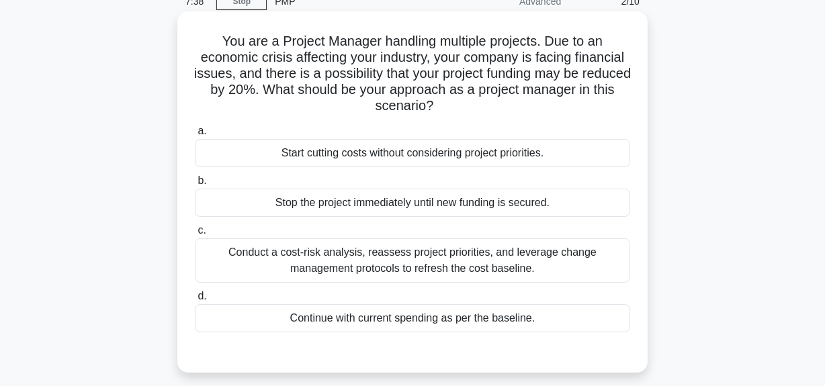
scroll to position [94, 0]
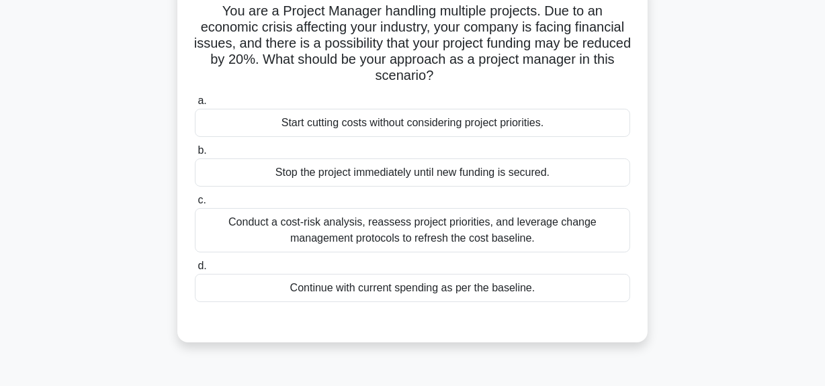
click at [446, 232] on div "Conduct a cost-risk analysis, reassess project priorities, and leverage change …" at bounding box center [412, 230] width 435 height 44
click at [195, 205] on input "c. Conduct a cost-risk analysis, reassess project priorities, and leverage chan…" at bounding box center [195, 200] width 0 height 9
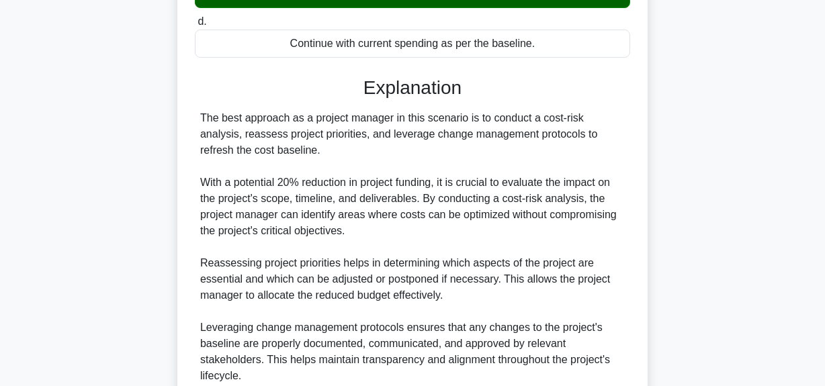
scroll to position [603, 0]
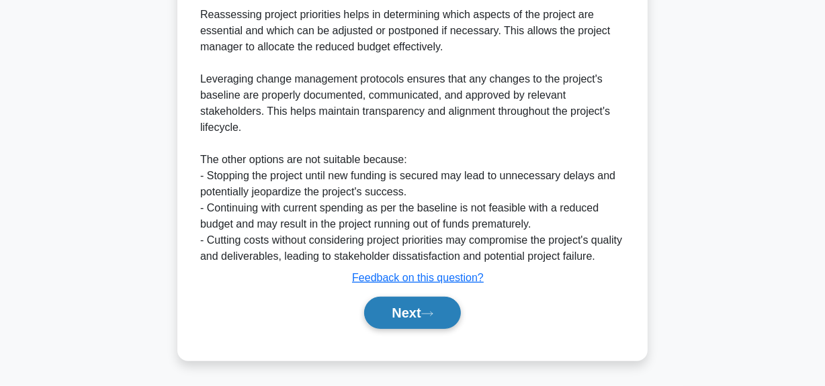
click at [411, 308] on button "Next" at bounding box center [412, 313] width 96 height 32
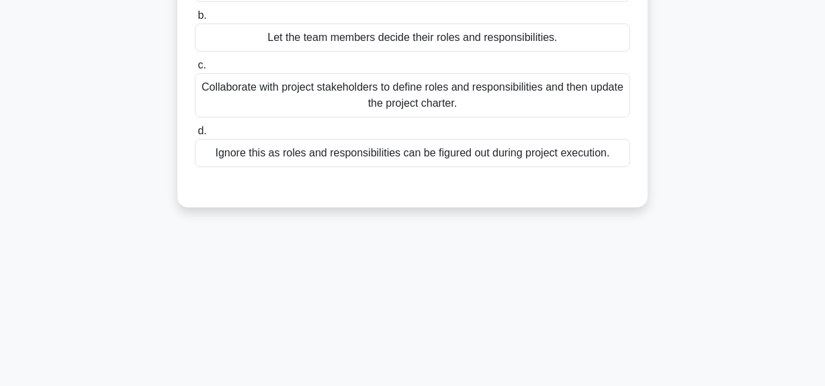
scroll to position [34, 0]
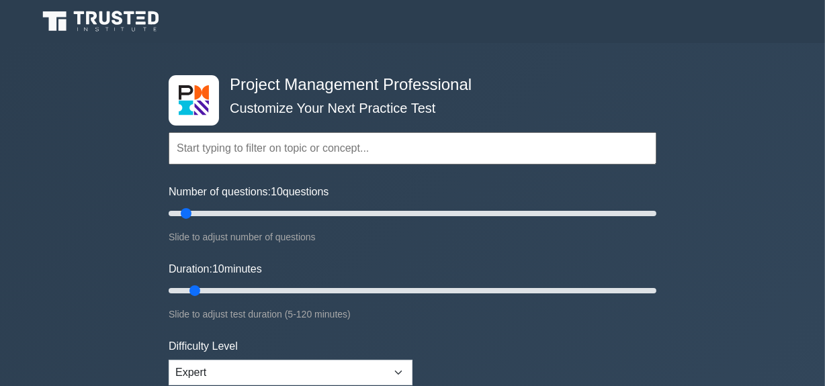
click at [245, 141] on input "text" at bounding box center [413, 148] width 488 height 32
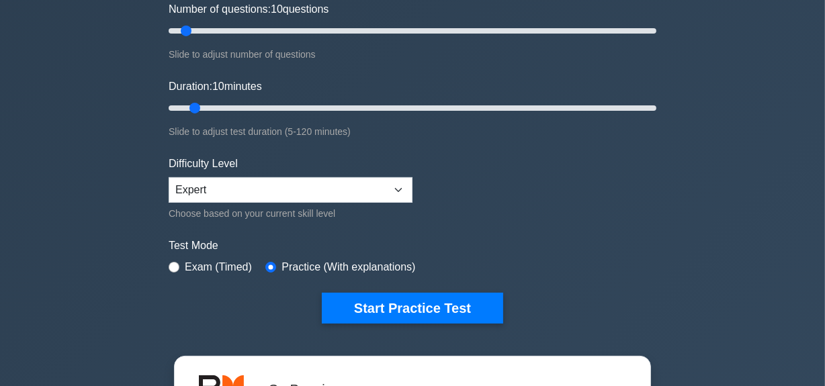
type input "build"
